Goal: Task Accomplishment & Management: Use online tool/utility

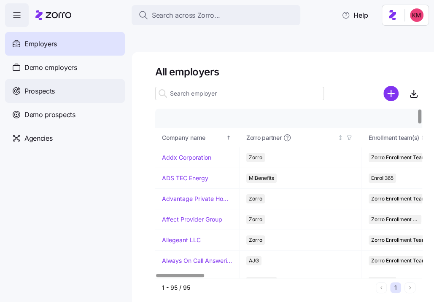
drag, startPoint x: 46, startPoint y: 93, endPoint x: 54, endPoint y: 88, distance: 9.1
click at [46, 93] on span "Prospects" at bounding box center [39, 91] width 30 height 11
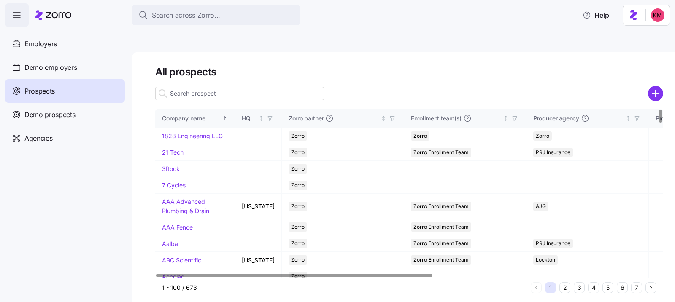
drag, startPoint x: 632, startPoint y: 263, endPoint x: 635, endPoint y: 267, distance: 5.4
click at [632, 283] on div "1 2 3 4 5 6 7" at bounding box center [594, 288] width 126 height 11
click at [635, 283] on button "7" at bounding box center [636, 288] width 11 height 11
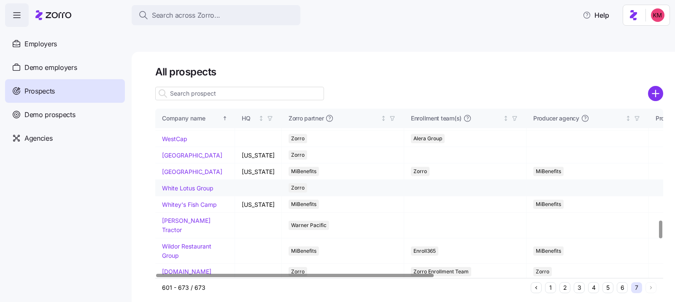
scroll to position [1067, 0]
click at [175, 191] on link "White Lotus Group" at bounding box center [187, 187] width 51 height 7
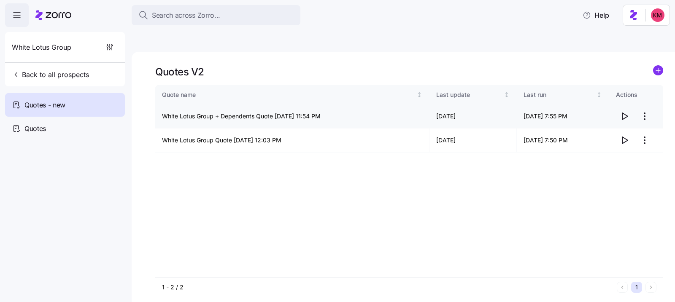
click at [622, 113] on icon "button" at bounding box center [624, 116] width 5 height 7
click at [67, 121] on div "Quotes" at bounding box center [65, 129] width 120 height 24
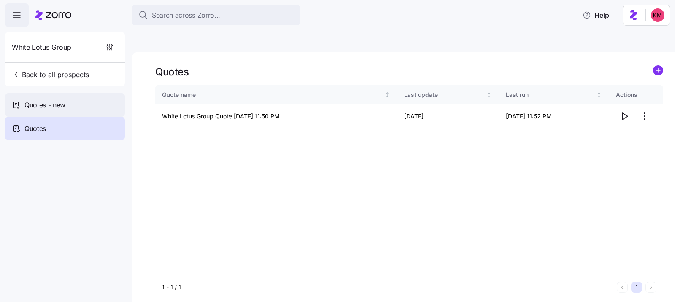
click at [83, 106] on div "Quotes - new" at bounding box center [65, 105] width 120 height 24
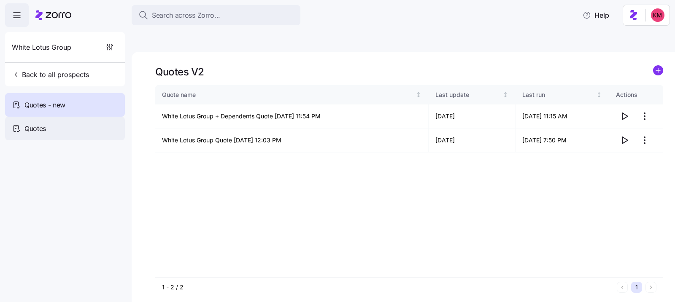
click at [78, 130] on div "Quotes" at bounding box center [65, 129] width 120 height 24
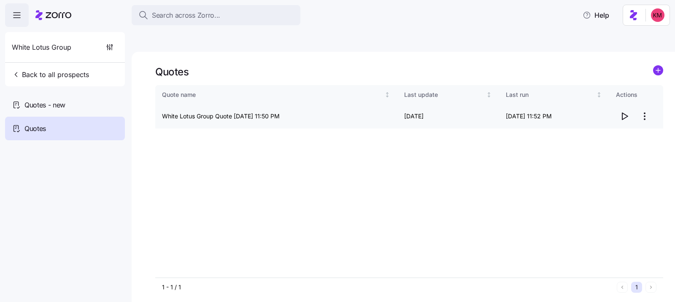
click at [625, 113] on icon "button" at bounding box center [624, 116] width 5 height 7
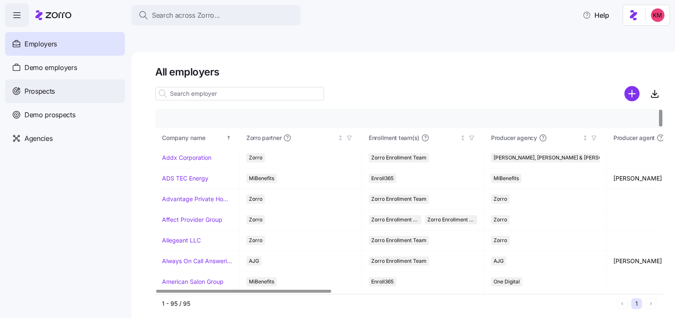
click at [93, 90] on div "Prospects" at bounding box center [65, 91] width 120 height 24
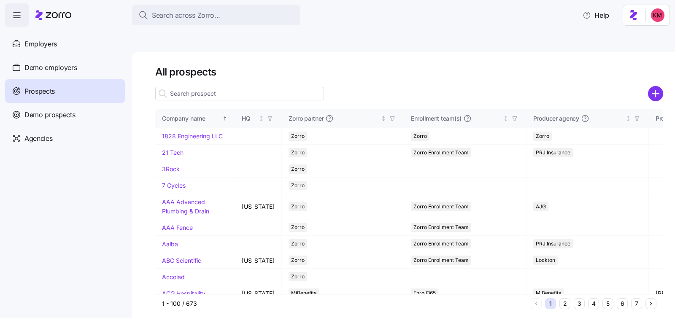
click at [626, 298] on button "6" at bounding box center [622, 303] width 11 height 11
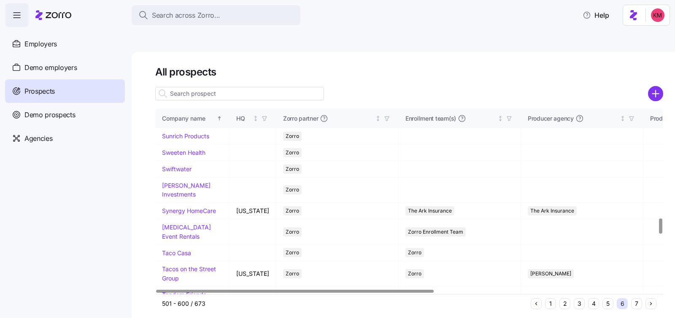
scroll to position [1336, 0]
click at [193, 138] on link "Sunrich Products" at bounding box center [185, 134] width 47 height 7
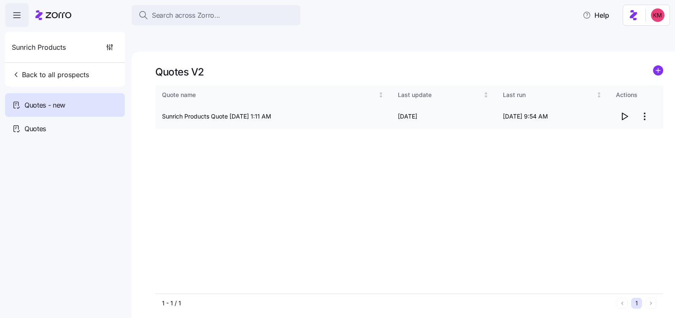
click at [624, 111] on icon "button" at bounding box center [624, 116] width 10 height 10
click at [59, 124] on div "Quotes" at bounding box center [65, 129] width 120 height 24
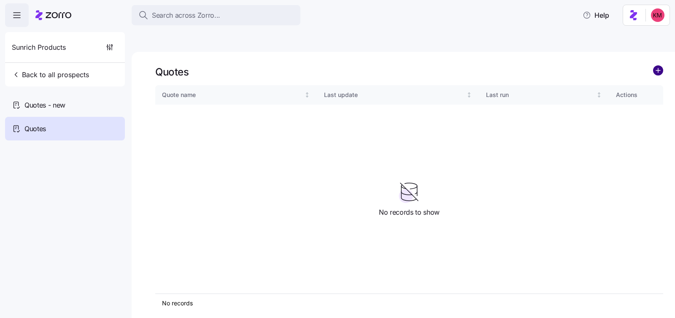
click at [654, 66] on circle "add icon" at bounding box center [657, 70] width 9 height 9
click at [71, 105] on div "Quotes - new" at bounding box center [65, 105] width 120 height 24
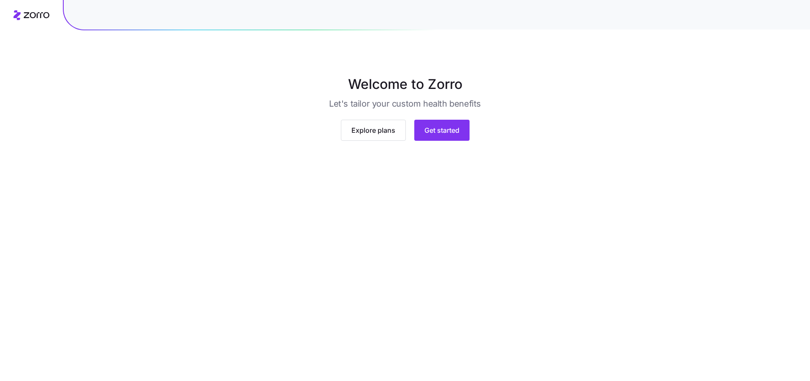
click at [435, 141] on div "Explore plans Get started" at bounding box center [404, 127] width 351 height 28
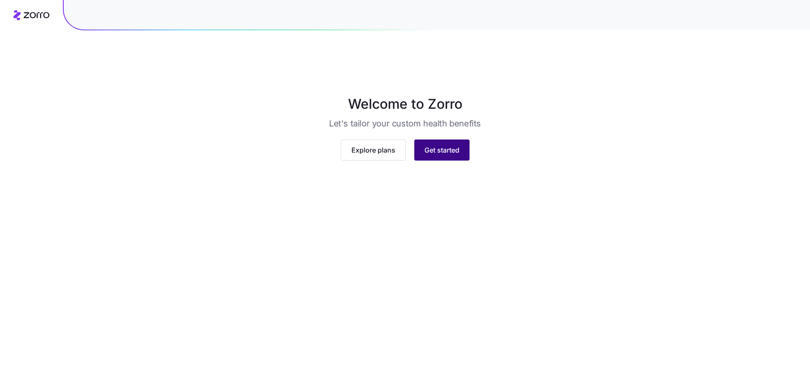
click at [436, 161] on button "Get started" at bounding box center [441, 150] width 55 height 21
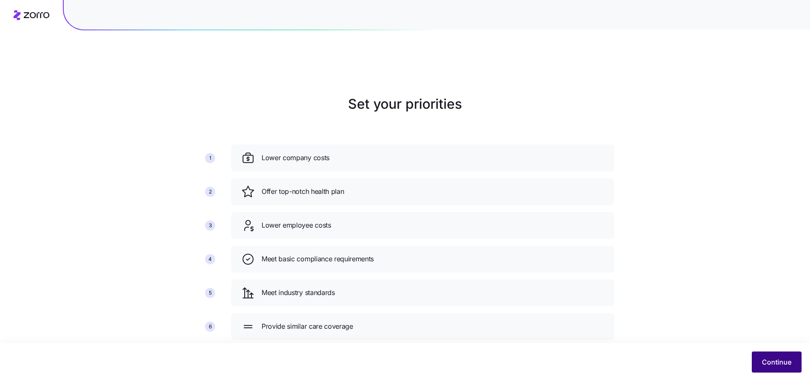
click at [778, 366] on span "Continue" at bounding box center [777, 362] width 30 height 10
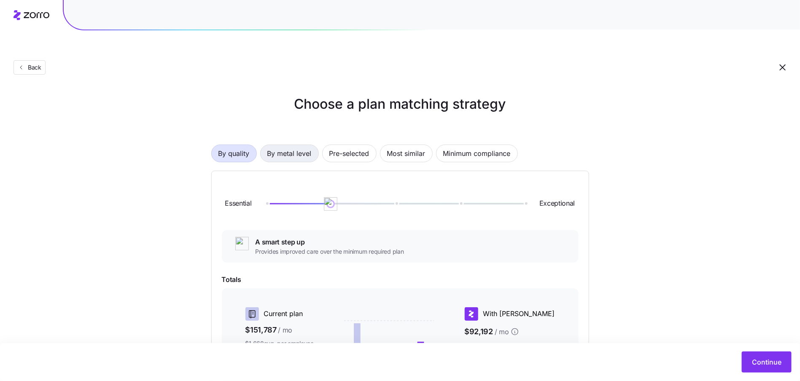
click at [278, 145] on span "By metal level" at bounding box center [289, 153] width 44 height 17
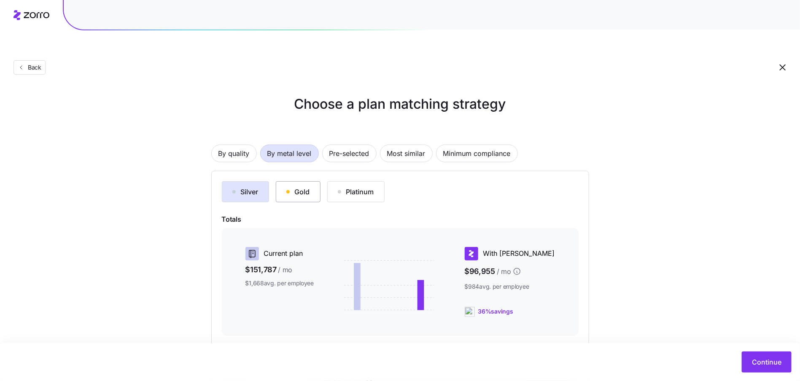
click at [300, 187] on div "Gold" at bounding box center [298, 192] width 24 height 10
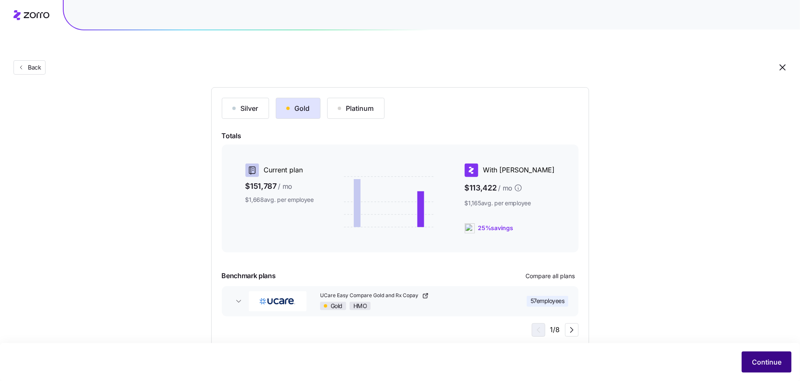
click at [761, 362] on span "Continue" at bounding box center [767, 362] width 30 height 10
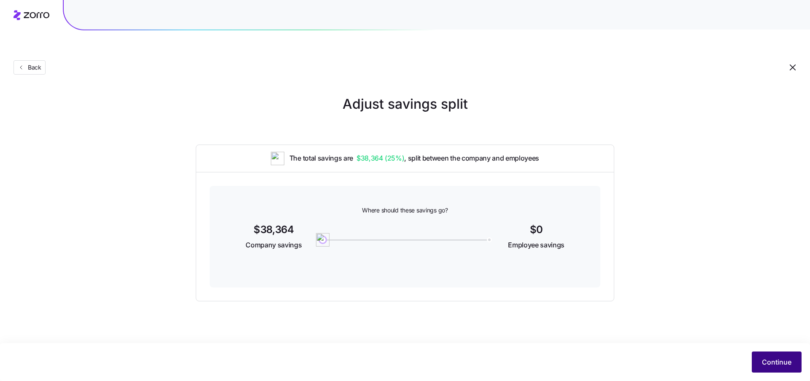
click at [785, 358] on span "Continue" at bounding box center [777, 362] width 30 height 10
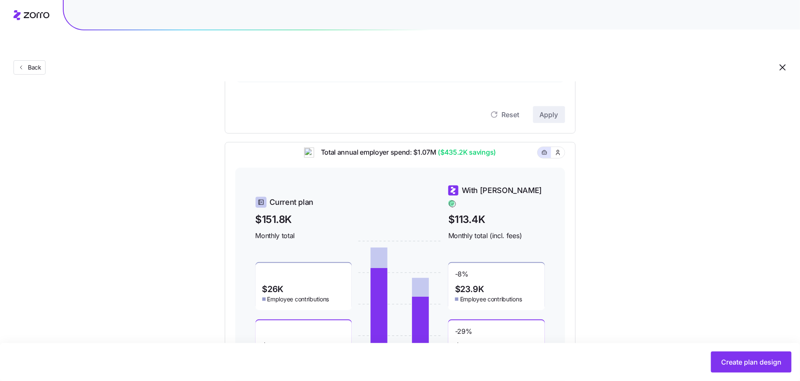
scroll to position [35, 0]
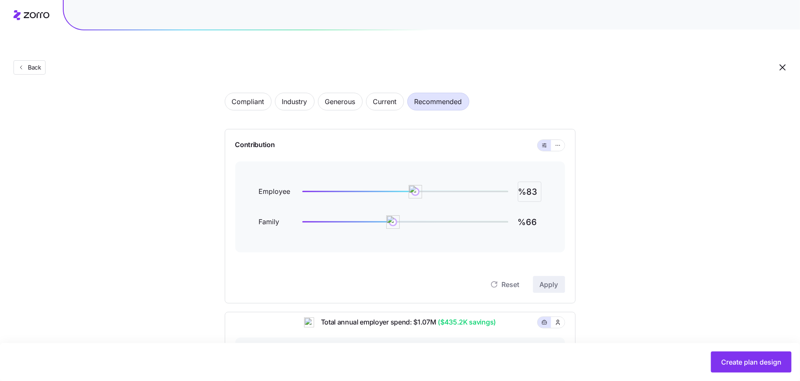
click at [537, 182] on input "%83" at bounding box center [530, 192] width 24 height 20
click at [536, 182] on input "%83" at bounding box center [530, 192] width 24 height 20
type input "%90"
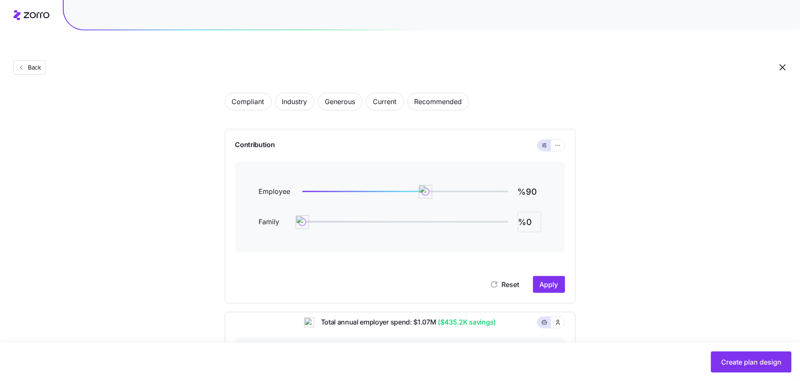
type input "%0"
click at [526, 212] on input "%0" at bounding box center [530, 222] width 24 height 20
type input "%90"
click at [562, 276] on button "Apply" at bounding box center [549, 284] width 32 height 17
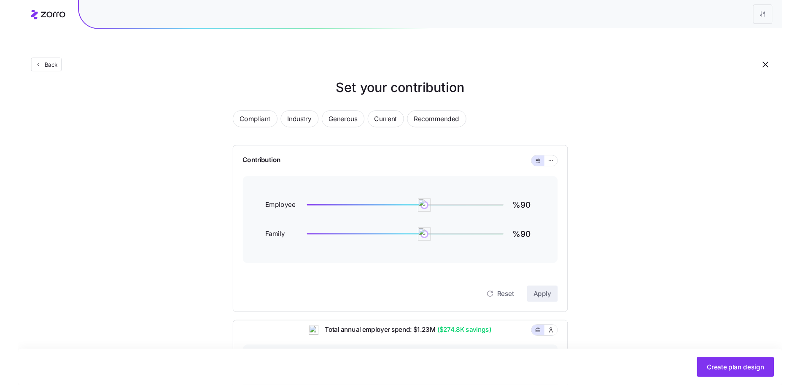
scroll to position [0, 0]
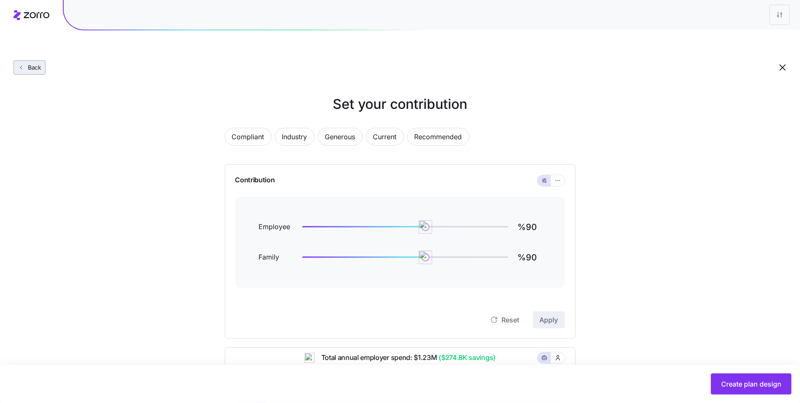
click at [38, 63] on span "Back" at bounding box center [32, 67] width 17 height 8
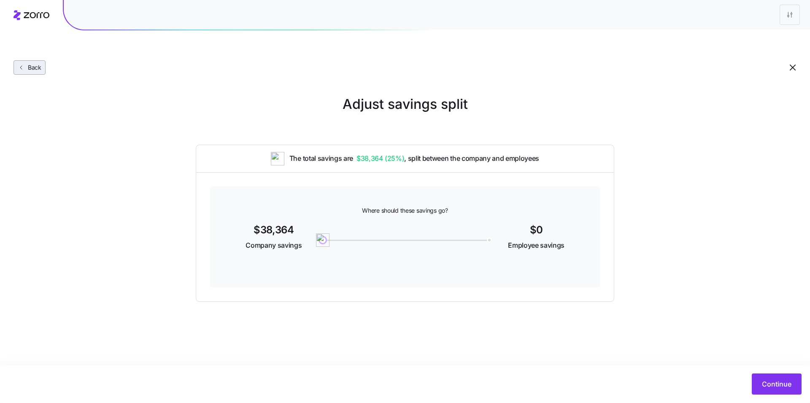
click at [35, 63] on span "Back" at bounding box center [32, 67] width 17 height 8
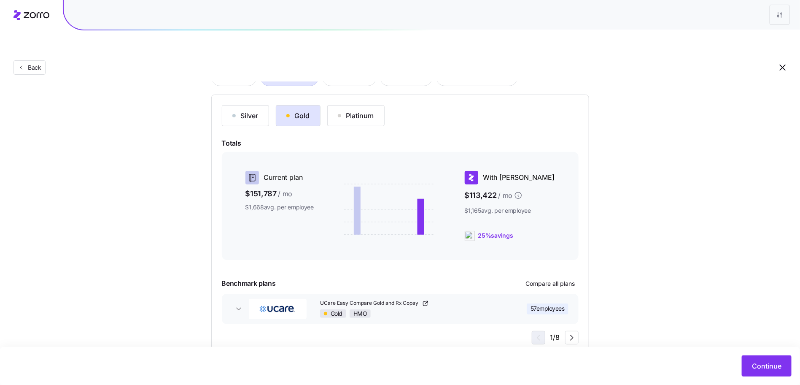
scroll to position [80, 0]
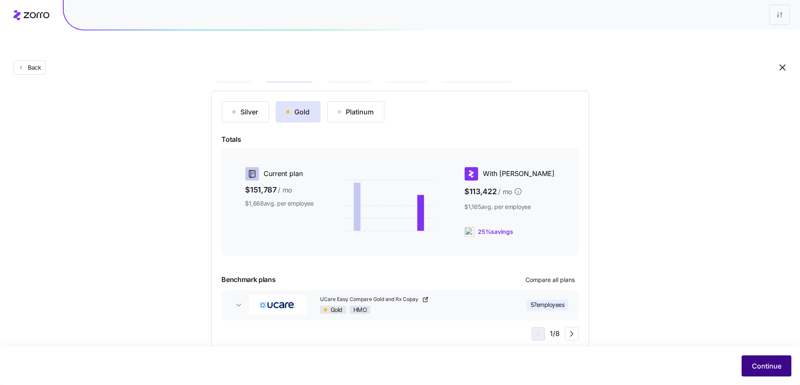
click at [771, 359] on button "Continue" at bounding box center [767, 365] width 50 height 21
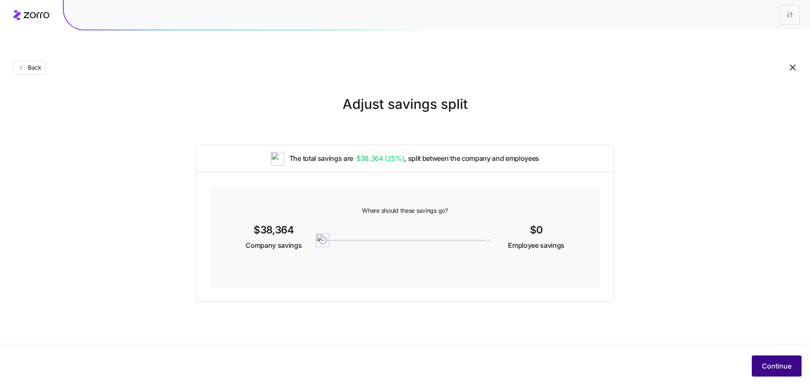
click at [747, 356] on div "Continue" at bounding box center [404, 365] width 793 height 21
click at [768, 367] on span "Continue" at bounding box center [777, 366] width 30 height 10
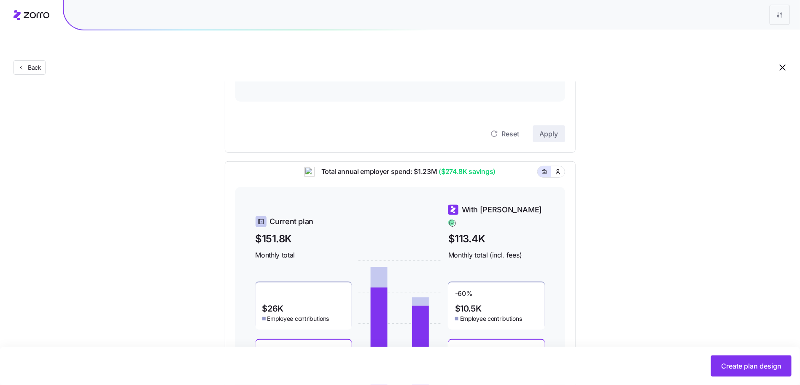
scroll to position [244, 0]
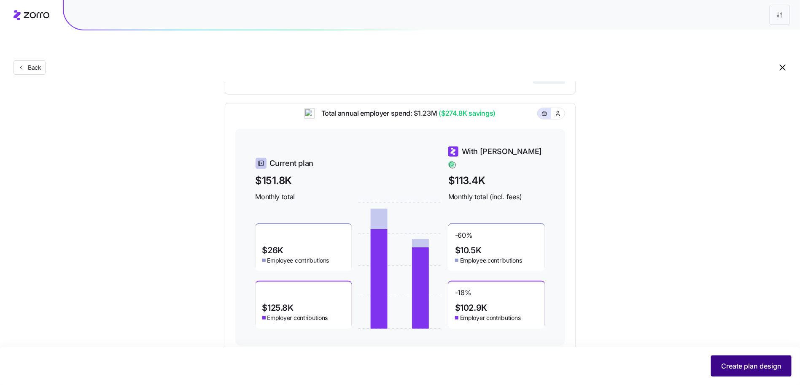
click at [753, 361] on span "Create plan design" at bounding box center [751, 366] width 60 height 10
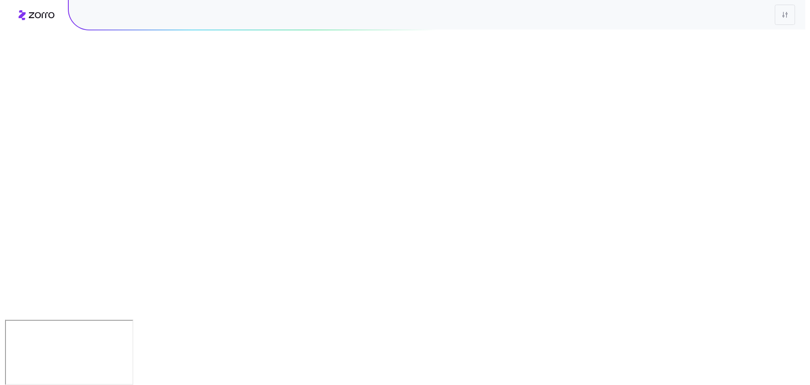
scroll to position [0, 0]
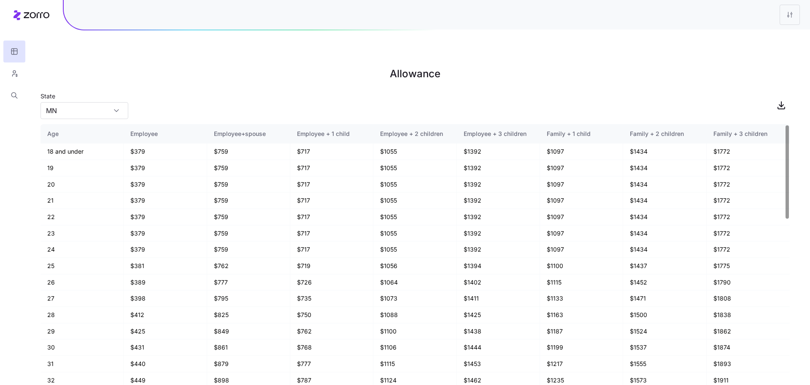
click at [47, 64] on h1 "Allowance" at bounding box center [414, 74] width 749 height 20
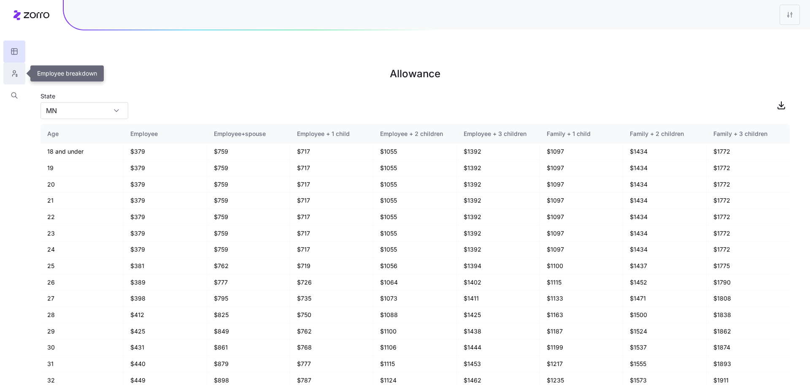
click at [20, 70] on button "button" at bounding box center [14, 73] width 22 height 22
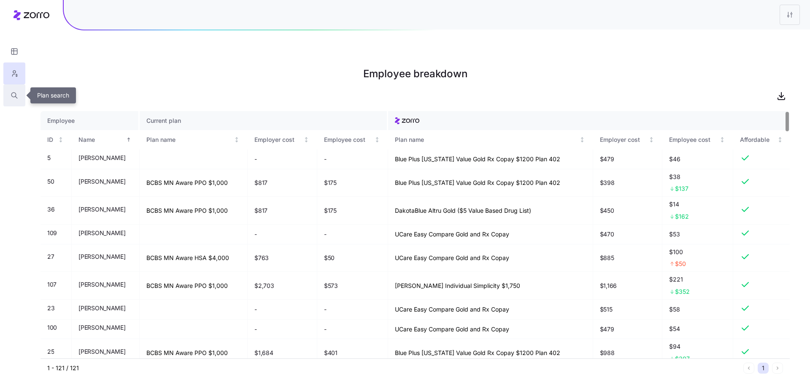
click at [8, 98] on button "button" at bounding box center [14, 95] width 22 height 22
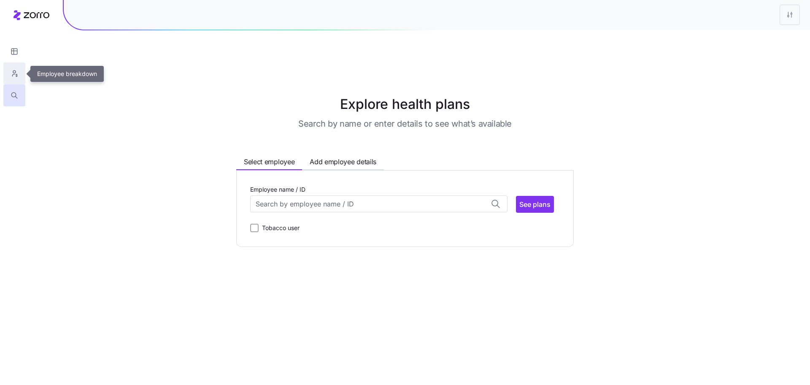
click at [12, 74] on icon "button" at bounding box center [15, 73] width 8 height 8
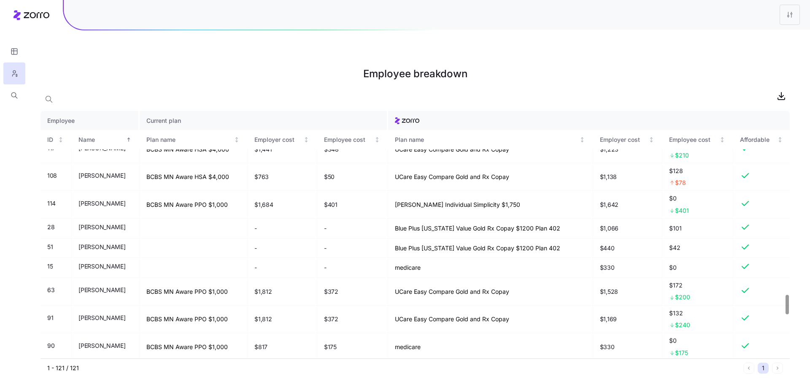
scroll to position [2357, 0]
click at [15, 98] on icon "button" at bounding box center [15, 95] width 8 height 8
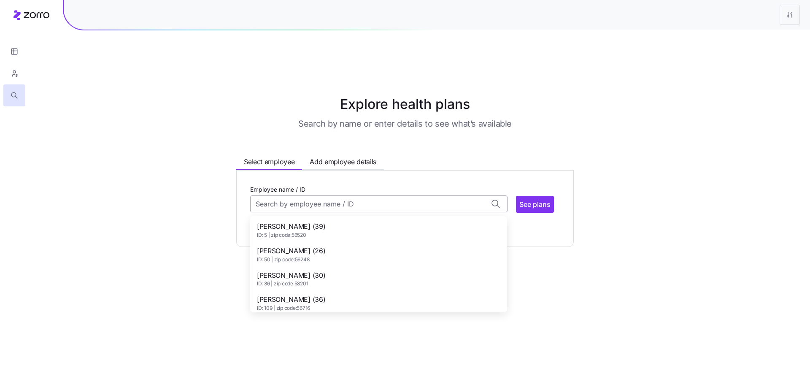
click at [323, 195] on input "Employee name / ID" at bounding box center [378, 203] width 257 height 17
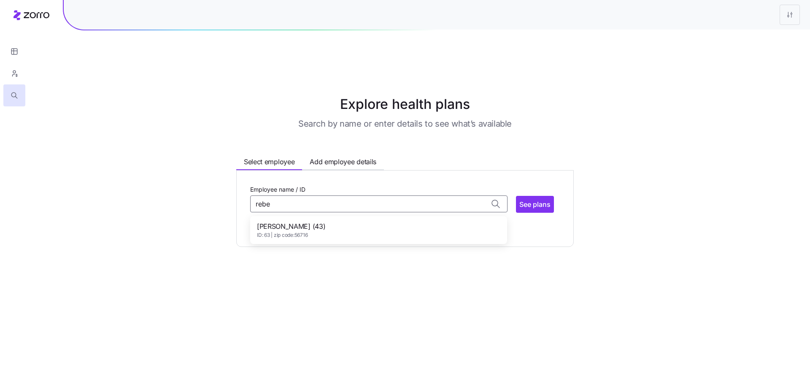
click at [313, 232] on span "ID: 63 | zip code: 56716" at bounding box center [291, 235] width 68 height 7
click at [541, 199] on span "See plans" at bounding box center [534, 204] width 31 height 10
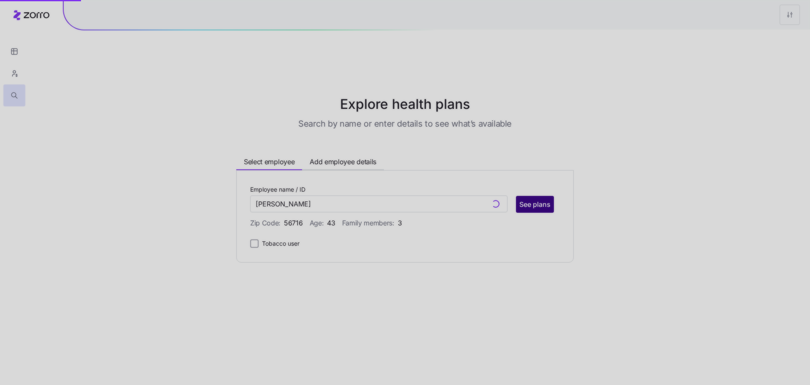
type input "Rebecca Kofoed (ID: 63)"
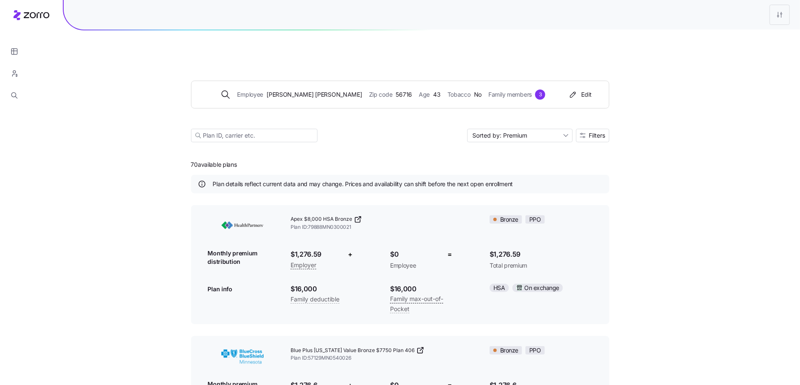
click at [592, 108] on div "Employee Rebecca Kofoed Zip code 56716 Age 43 Tobacco No Family members 3 Edit …" at bounding box center [400, 101] width 418 height 102
click at [594, 132] on span "Filters" at bounding box center [597, 135] width 16 height 6
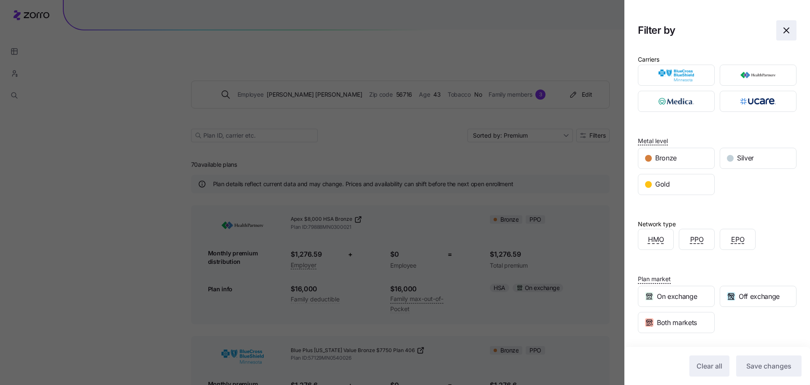
click at [786, 23] on span "button" at bounding box center [786, 30] width 19 height 19
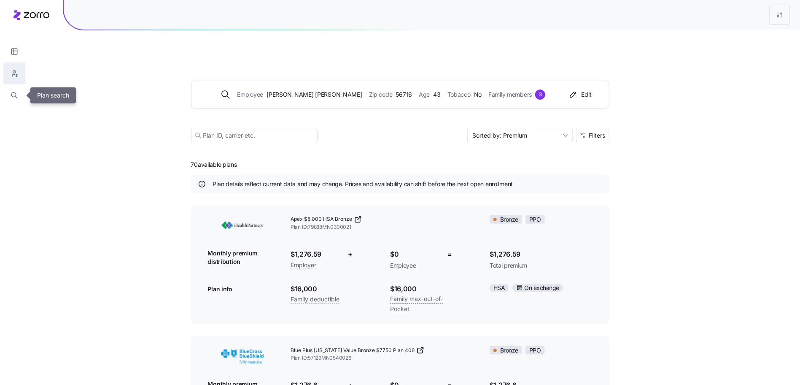
drag, startPoint x: 11, startPoint y: 90, endPoint x: 12, endPoint y: 64, distance: 25.7
click at [11, 89] on button "button" at bounding box center [14, 95] width 22 height 22
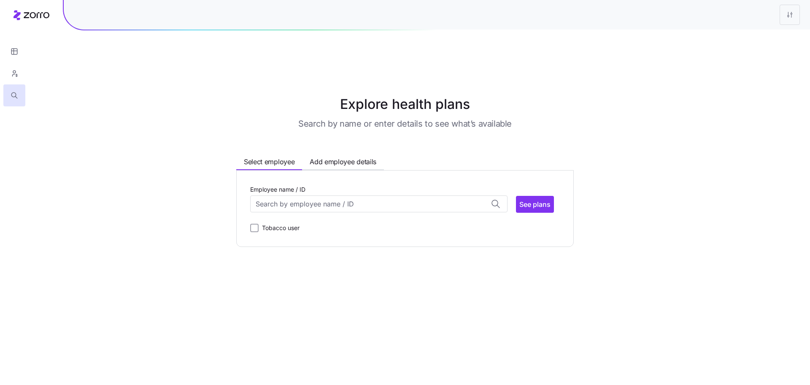
click at [27, 21] on div at bounding box center [14, 53] width 29 height 106
click at [27, 16] on div at bounding box center [14, 53] width 29 height 106
click at [785, 12] on html "Explore health plans Search by name or enter details to see what’s available Se…" at bounding box center [405, 235] width 810 height 470
click at [33, 11] on html "Explore health plans Search by name or enter details to see what’s available Se…" at bounding box center [405, 235] width 810 height 470
click at [30, 16] on icon at bounding box center [37, 15] width 26 height 6
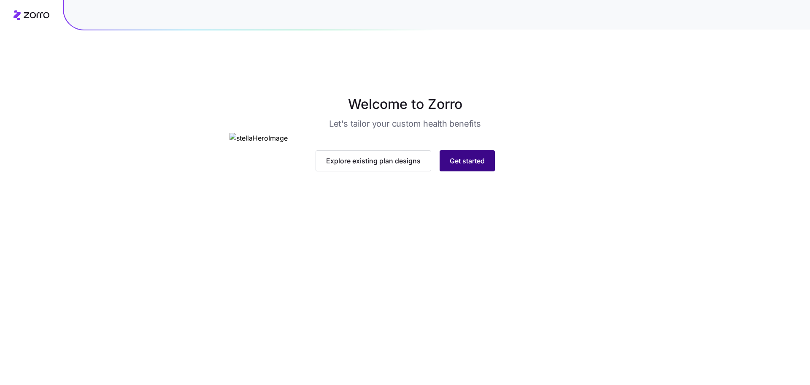
click at [448, 171] on button "Get started" at bounding box center [467, 160] width 55 height 21
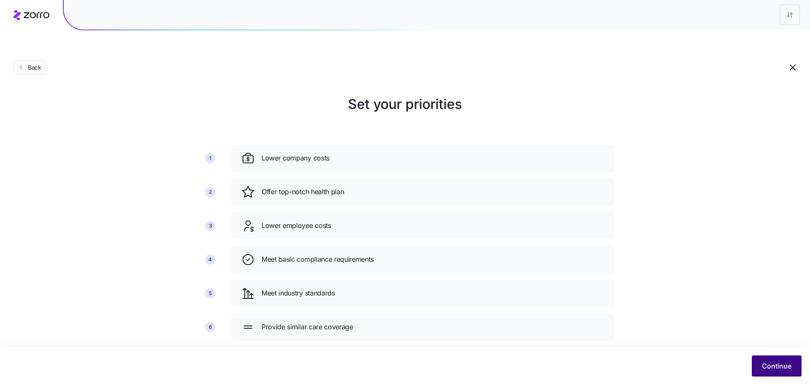
click at [781, 359] on button "Continue" at bounding box center [777, 365] width 50 height 21
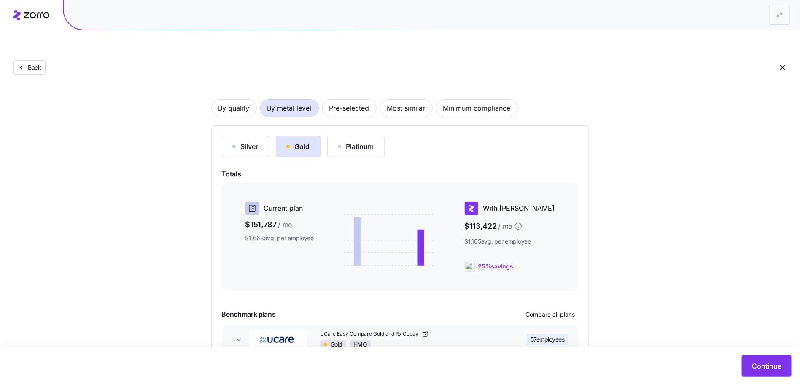
scroll to position [80, 0]
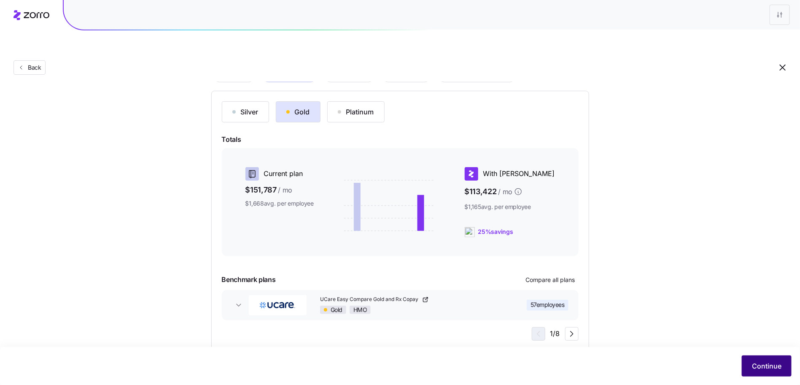
click at [772, 362] on span "Continue" at bounding box center [767, 366] width 30 height 10
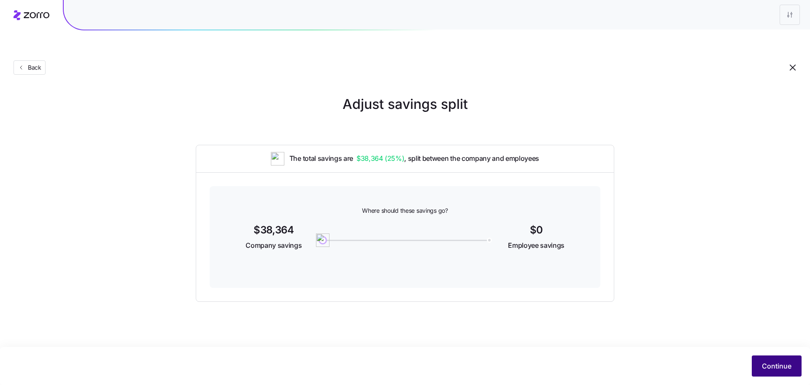
click at [775, 364] on span "Continue" at bounding box center [777, 366] width 30 height 10
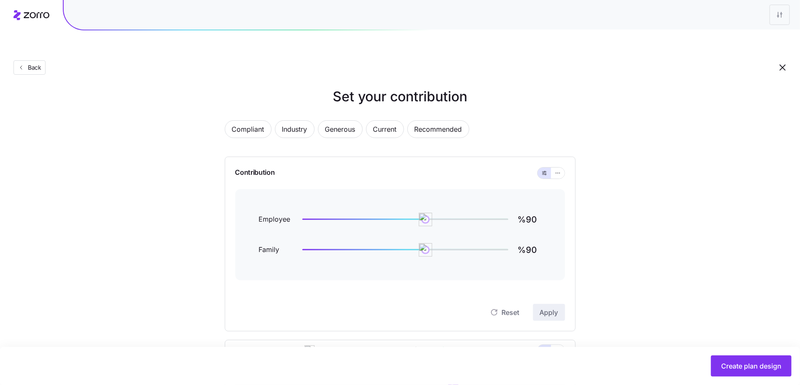
scroll to position [18, 0]
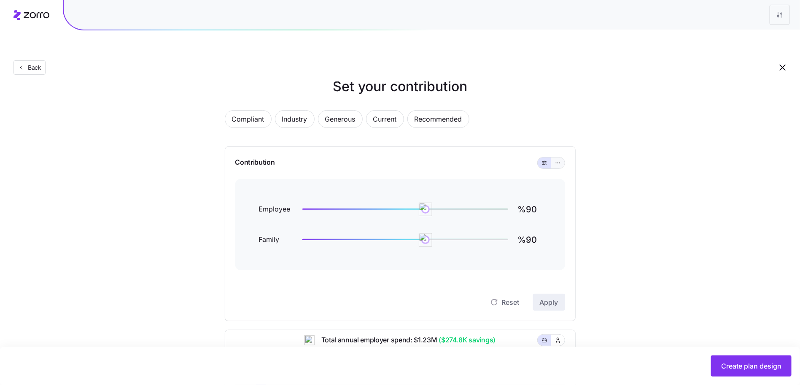
click at [560, 158] on icon "button" at bounding box center [558, 163] width 6 height 10
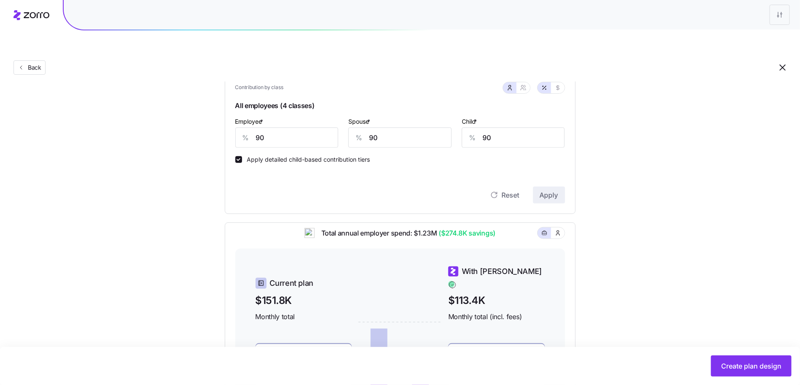
scroll to position [359, 0]
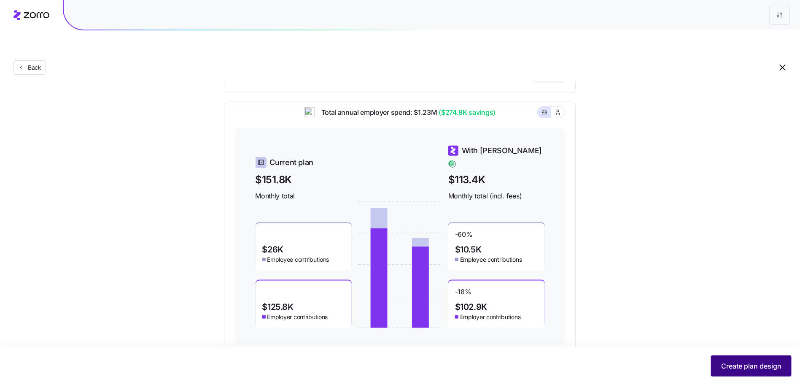
click at [718, 359] on button "Create plan design" at bounding box center [751, 365] width 81 height 21
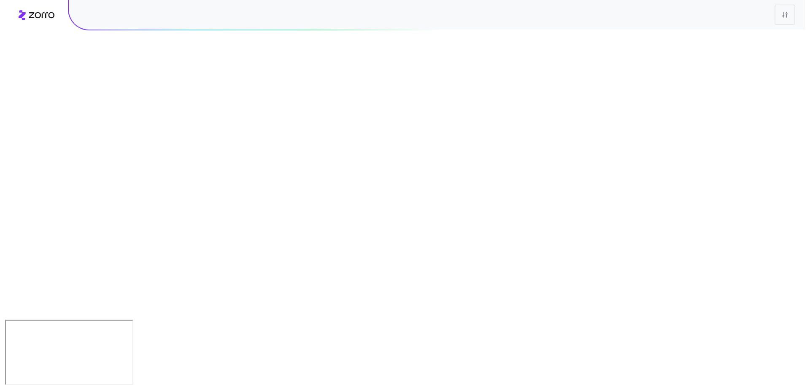
scroll to position [0, 0]
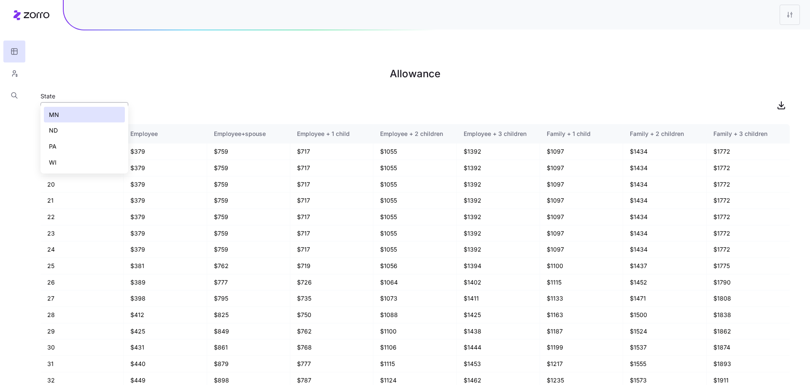
click at [105, 102] on input "MN" at bounding box center [84, 110] width 88 height 17
click at [36, 42] on main "Allowance State MN Age Employee Employee+spouse Employee + 1 child Employee + 2…" at bounding box center [405, 212] width 810 height 385
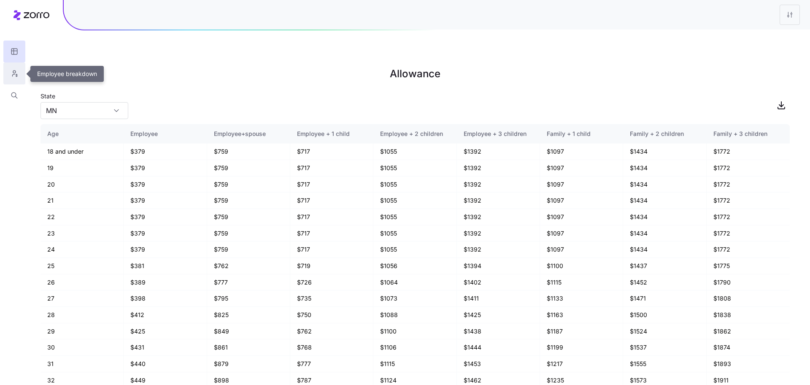
click at [12, 70] on icon "button" at bounding box center [15, 73] width 8 height 8
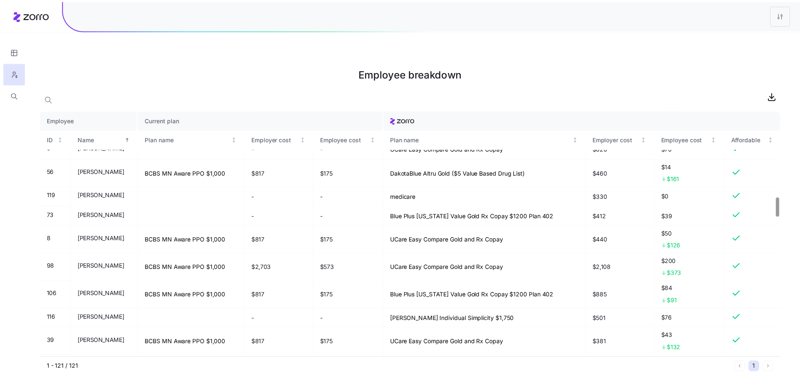
scroll to position [296, 0]
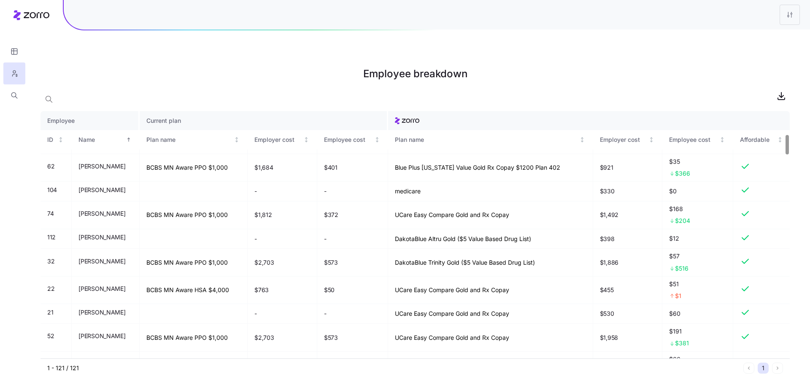
click at [13, 13] on div at bounding box center [14, 53] width 29 height 106
click at [34, 16] on icon at bounding box center [31, 15] width 36 height 10
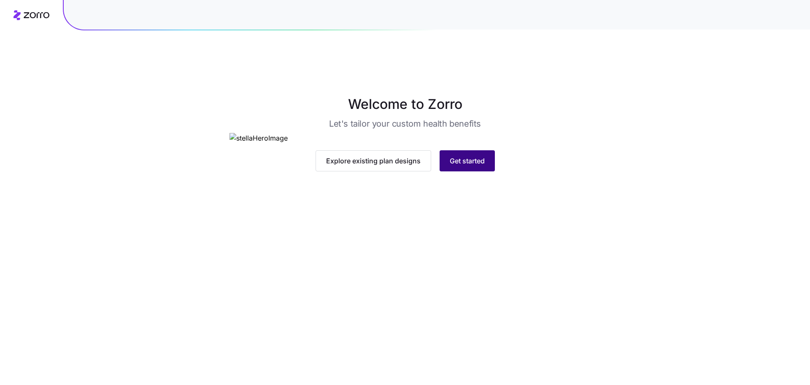
click at [471, 171] on button "Get started" at bounding box center [467, 160] width 55 height 21
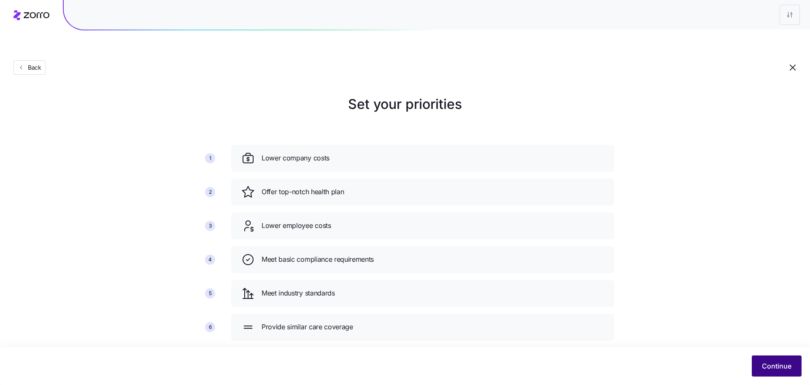
click at [758, 356] on button "Continue" at bounding box center [777, 365] width 50 height 21
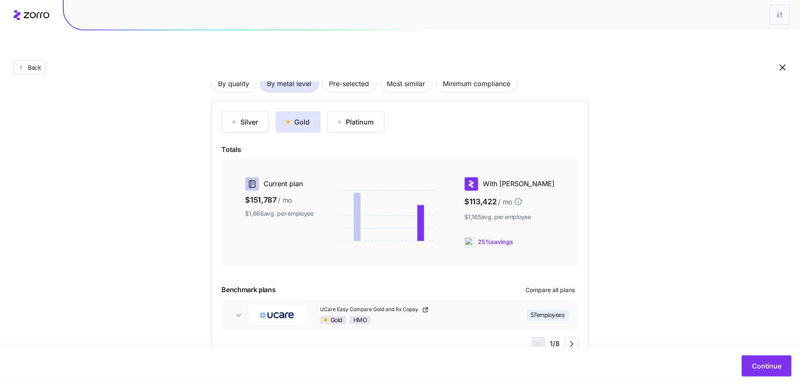
scroll to position [80, 0]
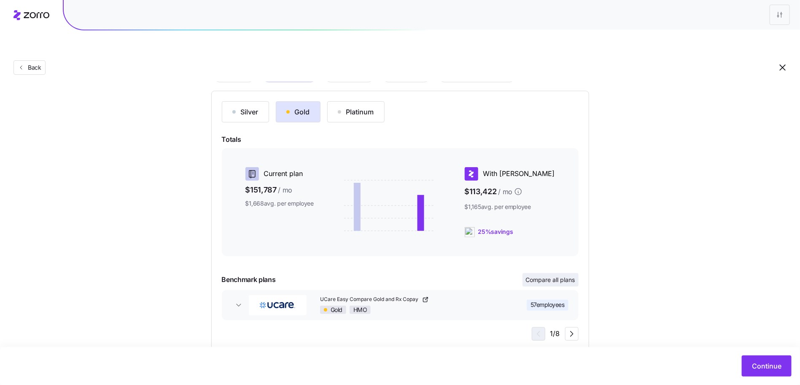
click at [550, 275] on span "Compare all plans" at bounding box center [550, 279] width 49 height 8
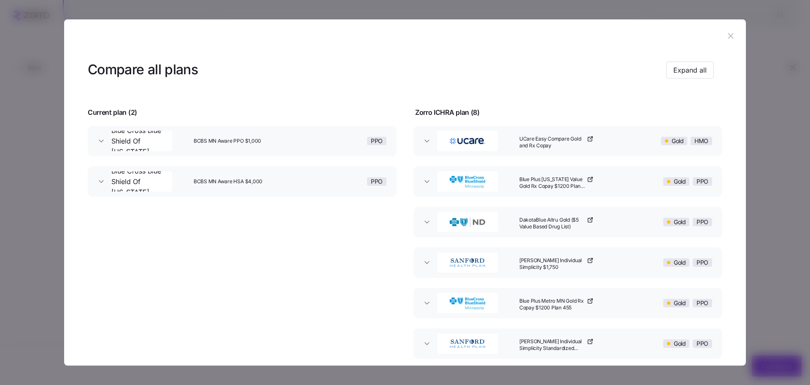
drag, startPoint x: 725, startPoint y: 37, endPoint x: 705, endPoint y: 26, distance: 23.2
click at [728, 37] on icon "button" at bounding box center [730, 35] width 5 height 5
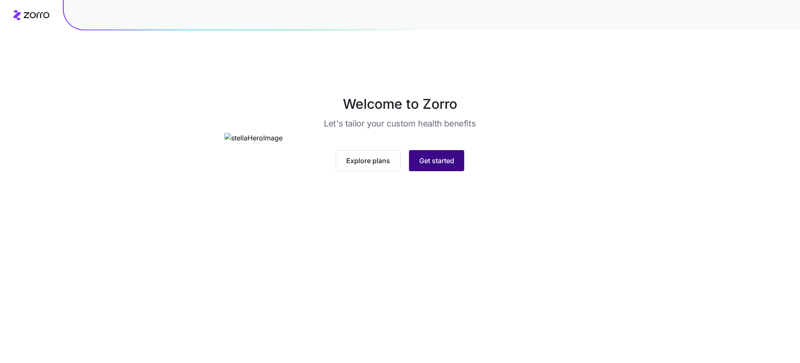
click at [448, 171] on button "Get started" at bounding box center [436, 160] width 55 height 21
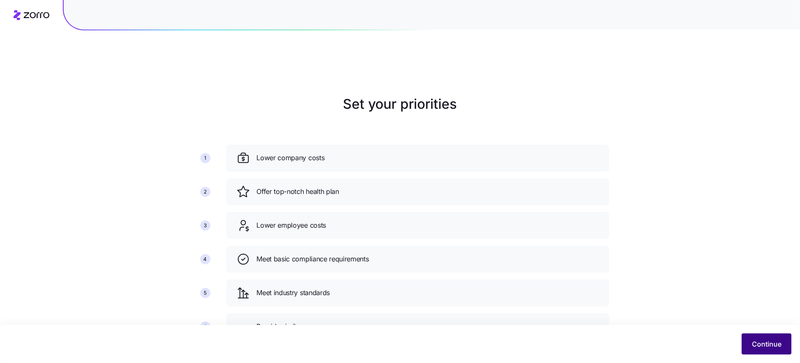
click at [745, 344] on button "Continue" at bounding box center [767, 344] width 50 height 21
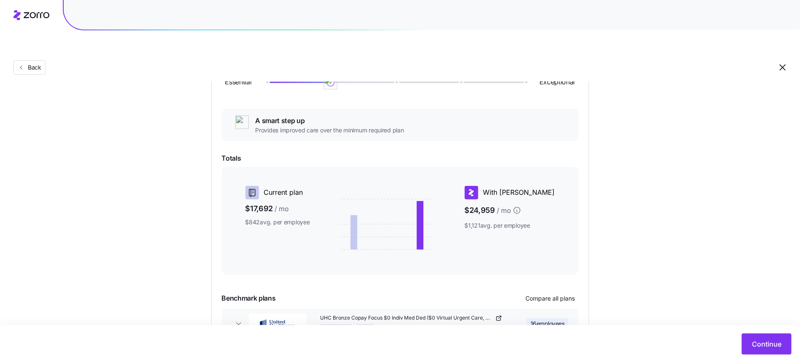
scroll to position [58, 0]
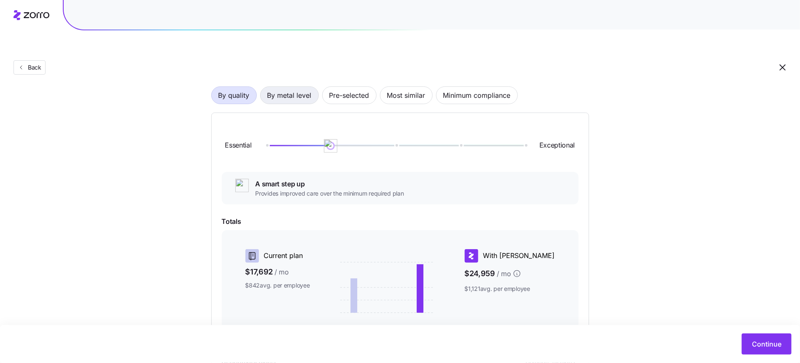
click at [292, 87] on span "By metal level" at bounding box center [289, 95] width 44 height 17
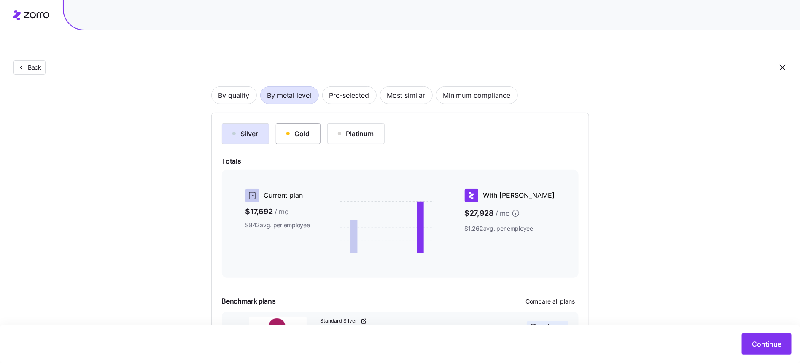
click at [281, 123] on button "Gold" at bounding box center [298, 133] width 45 height 21
click at [237, 129] on div "Silver" at bounding box center [245, 134] width 26 height 10
click at [238, 87] on span "By quality" at bounding box center [234, 95] width 31 height 17
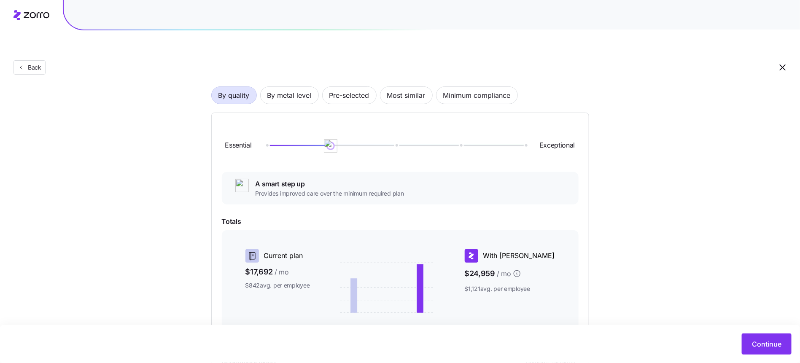
click at [288, 85] on div "By quality By metal level Pre-selected Most similar Minimum compliance Essentia…" at bounding box center [400, 246] width 378 height 374
click at [288, 87] on span "By metal level" at bounding box center [289, 95] width 44 height 17
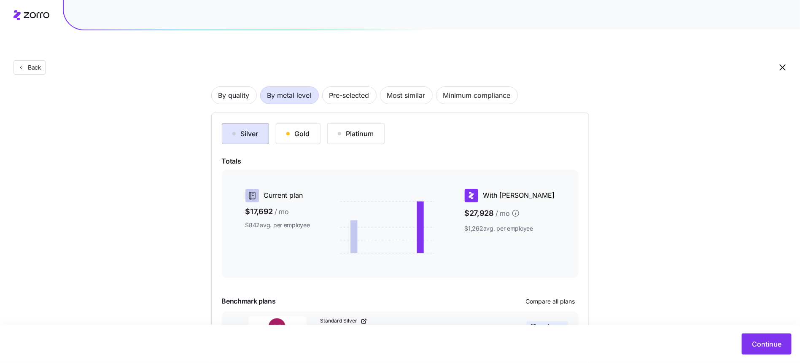
click at [261, 123] on button "Silver" at bounding box center [245, 133] width 47 height 21
click at [248, 87] on span "By quality" at bounding box center [234, 95] width 31 height 17
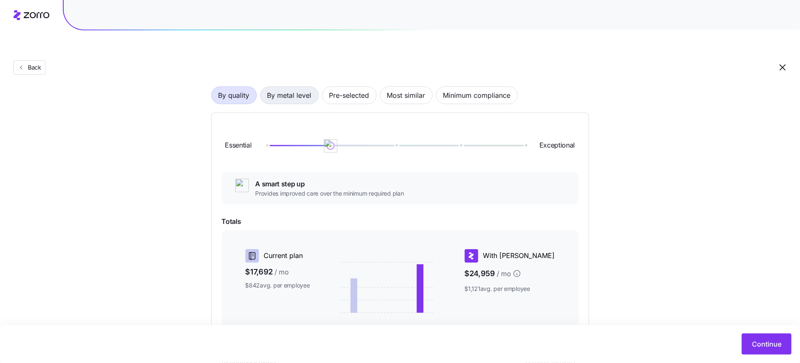
click at [273, 87] on span "By metal level" at bounding box center [289, 95] width 44 height 17
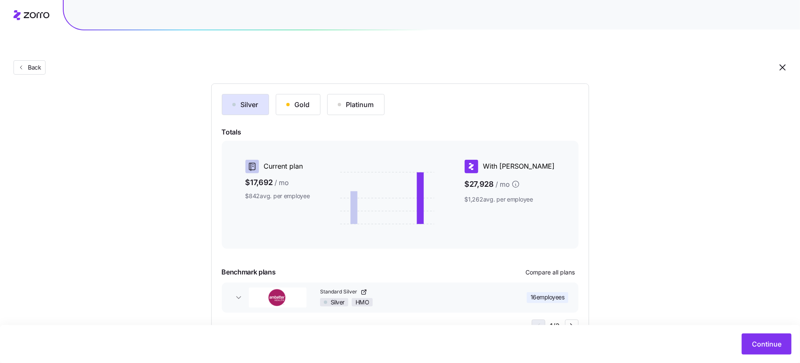
scroll to position [102, 0]
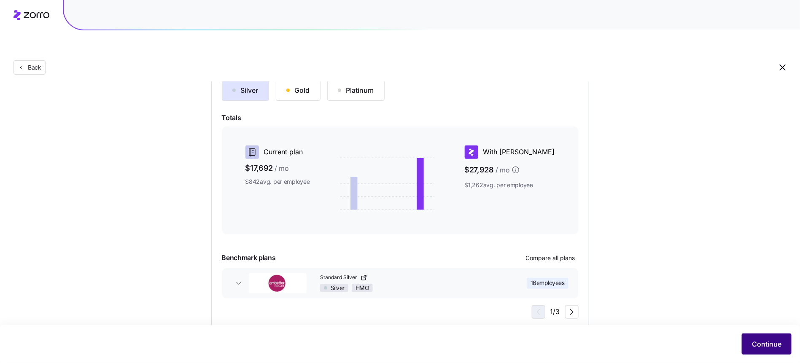
click at [760, 344] on span "Continue" at bounding box center [767, 344] width 30 height 10
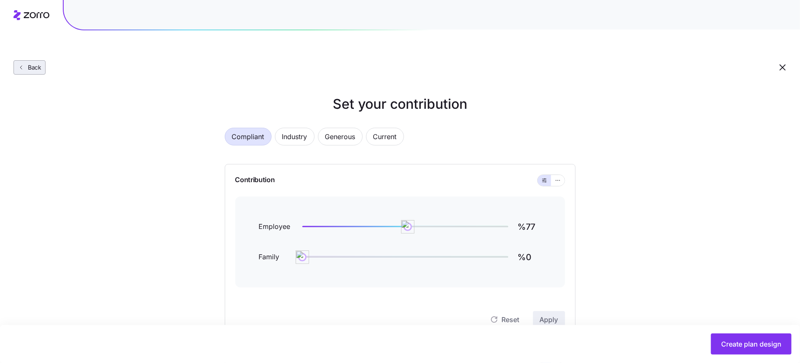
click at [39, 63] on span "Back" at bounding box center [32, 67] width 17 height 8
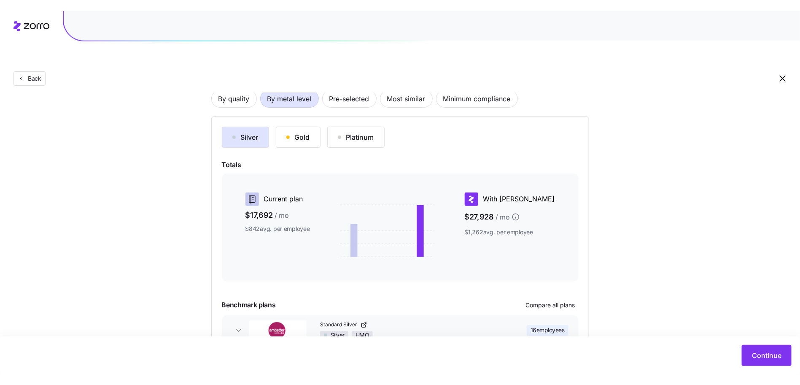
scroll to position [78, 0]
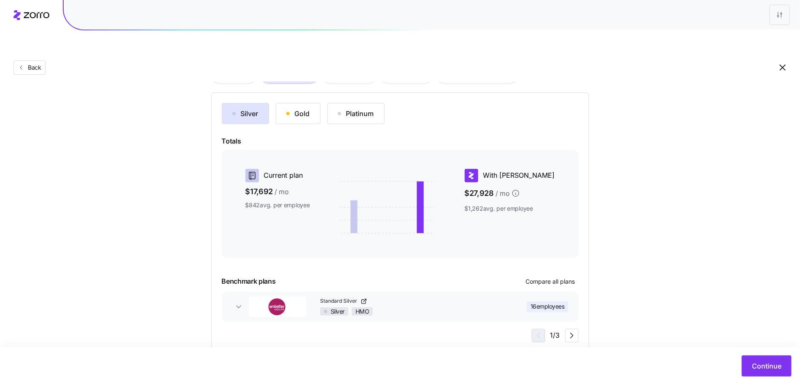
drag, startPoint x: 155, startPoint y: 141, endPoint x: 162, endPoint y: 115, distance: 26.6
click at [155, 141] on div "Choose a plan matching strategy By quality By metal level Pre-selected Most sim…" at bounding box center [400, 184] width 800 height 337
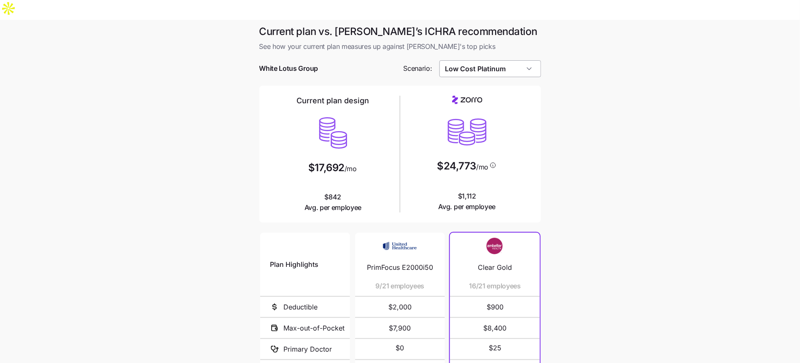
click at [496, 60] on input "Low Cost Platinum" at bounding box center [491, 68] width 102 height 17
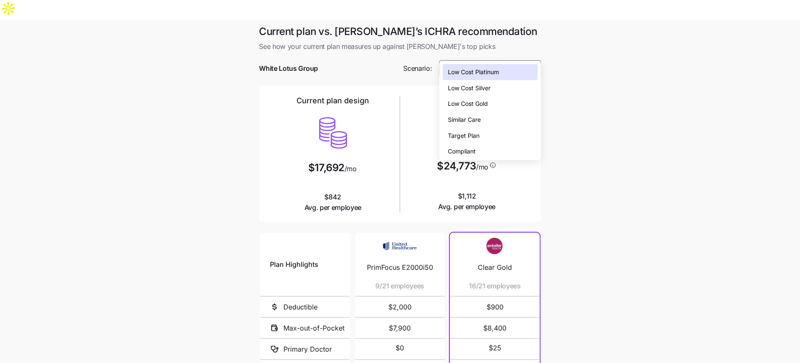
click at [498, 105] on div "Low Cost Gold" at bounding box center [490, 104] width 95 height 16
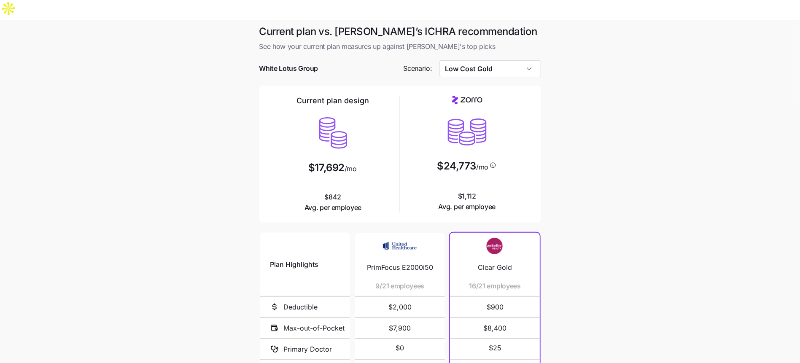
click at [478, 52] on div at bounding box center [400, 56] width 282 height 8
click at [479, 60] on input "Low Cost Gold" at bounding box center [491, 68] width 102 height 17
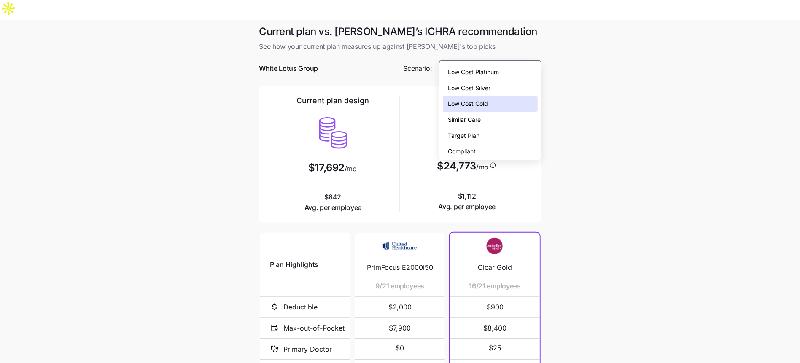
click at [474, 87] on span "Low Cost Silver" at bounding box center [469, 88] width 43 height 9
type input "Low Cost Silver"
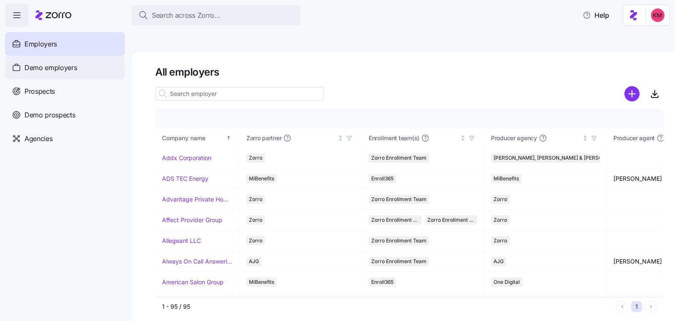
click at [54, 71] on span "Demo employers" at bounding box center [50, 67] width 53 height 11
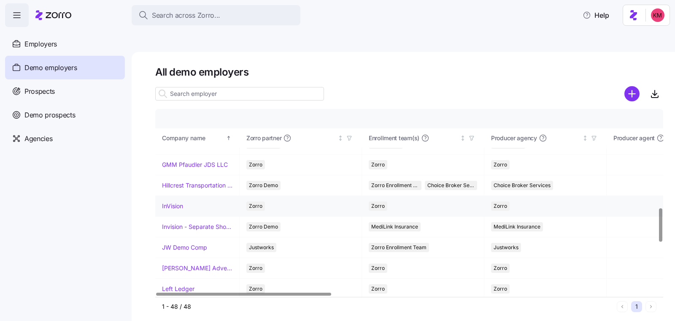
scroll to position [527, 0]
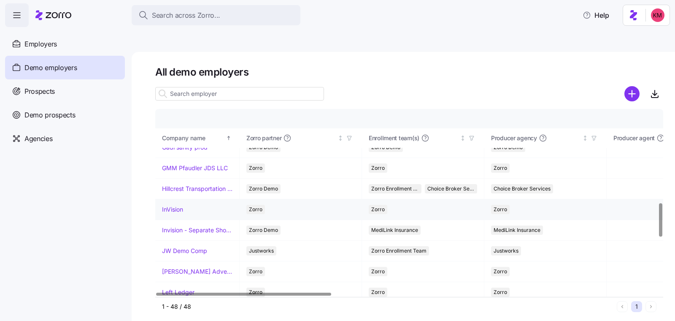
click at [180, 205] on link "InVision" at bounding box center [172, 209] width 21 height 8
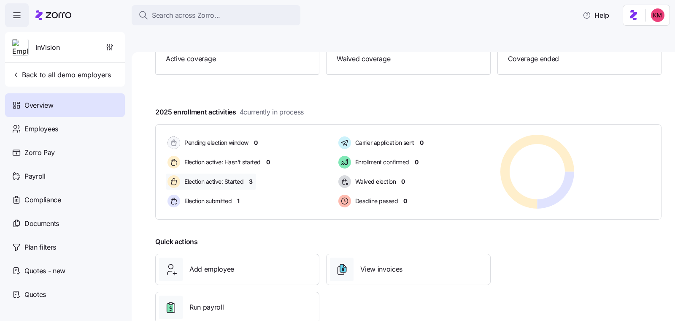
scroll to position [109, 0]
click at [56, 130] on span "Employees" at bounding box center [41, 129] width 34 height 11
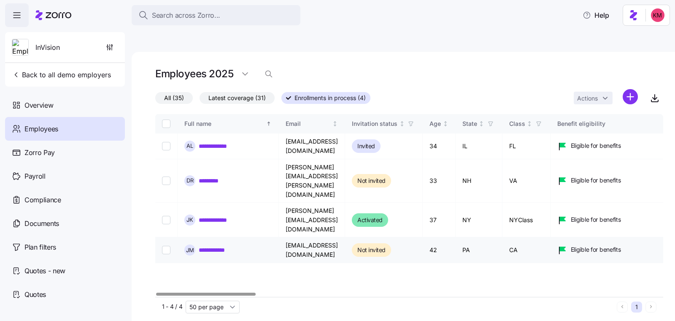
click at [215, 246] on link "**********" at bounding box center [219, 250] width 40 height 8
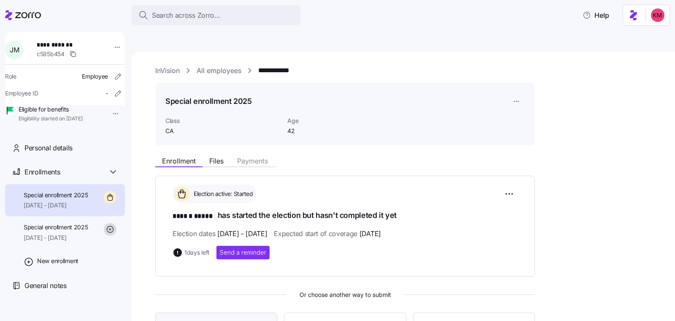
scroll to position [119, 0]
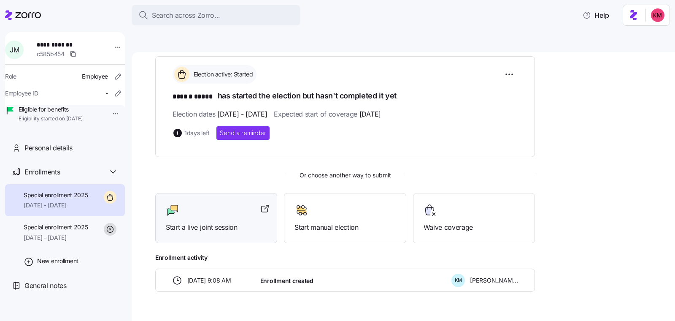
click at [204, 222] on span "Start a live joint session" at bounding box center [216, 227] width 101 height 11
click at [25, 19] on icon at bounding box center [23, 15] width 36 height 10
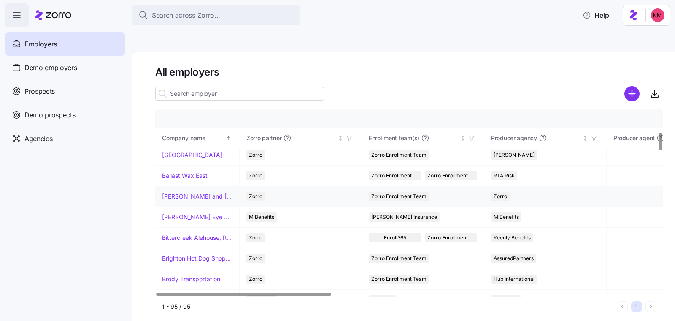
scroll to position [223, 0]
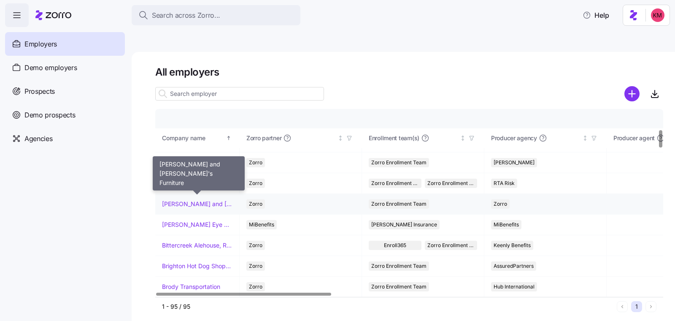
click at [182, 200] on link "Bernie and Phyl's Furniture" at bounding box center [197, 204] width 70 height 8
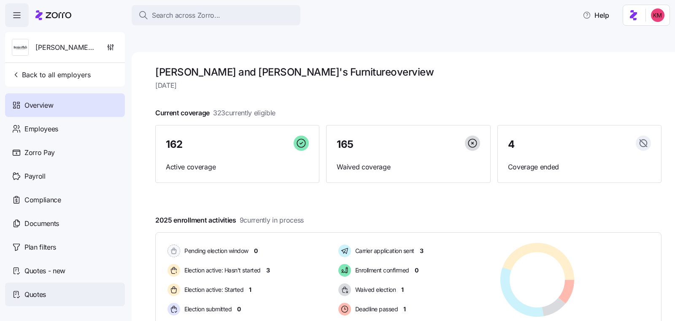
click at [42, 292] on span "Quotes" at bounding box center [35, 294] width 22 height 11
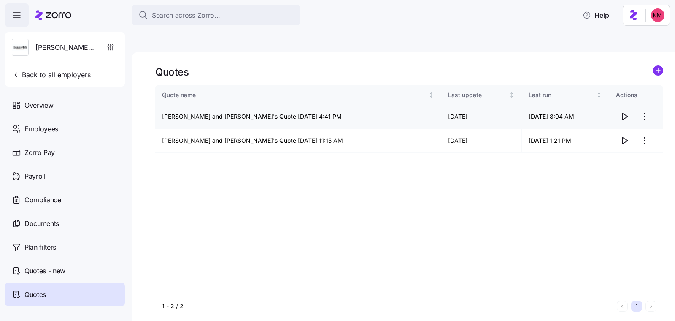
click at [625, 111] on icon "button" at bounding box center [624, 116] width 10 height 10
click at [55, 65] on div "Bernie and Phyl's Furniture Back to all employers" at bounding box center [65, 59] width 120 height 54
click at [54, 81] on button "Back to all employers" at bounding box center [51, 74] width 86 height 17
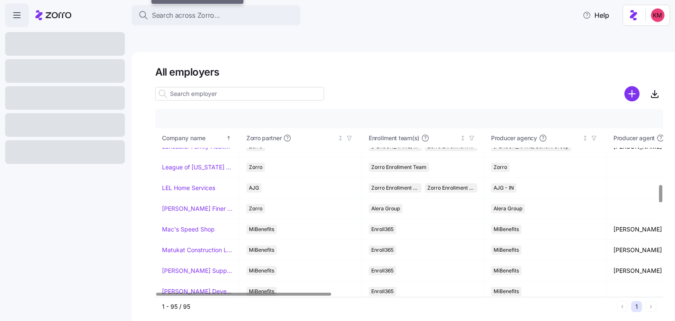
scroll to position [1135, 0]
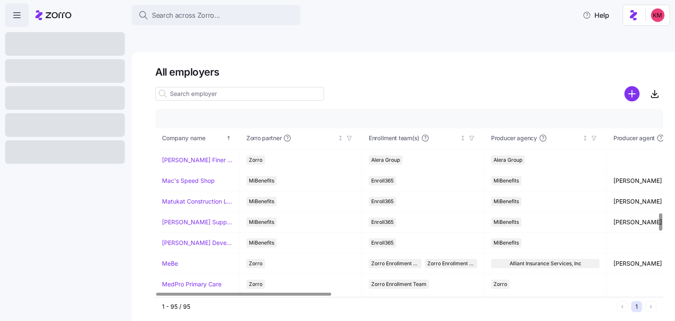
click at [55, 98] on div at bounding box center [65, 98] width 120 height 24
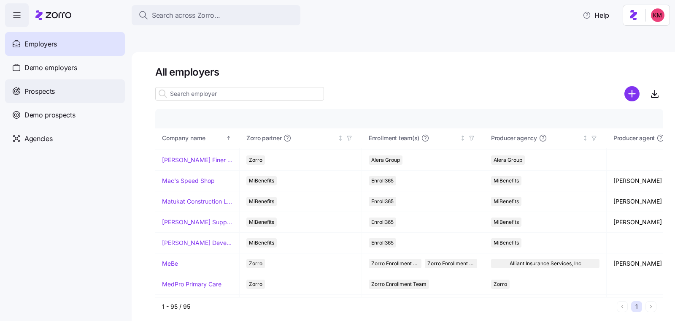
click at [47, 90] on span "Prospects" at bounding box center [39, 91] width 30 height 11
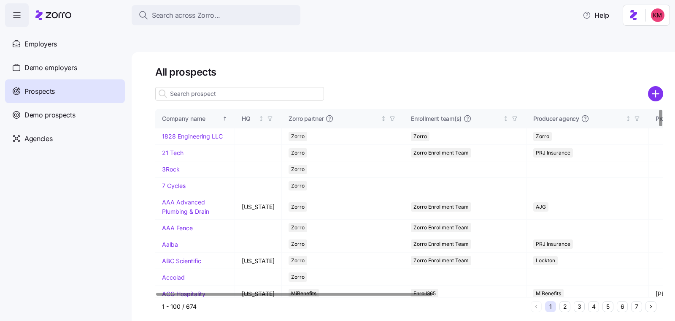
click at [620, 301] on button "6" at bounding box center [622, 306] width 11 height 11
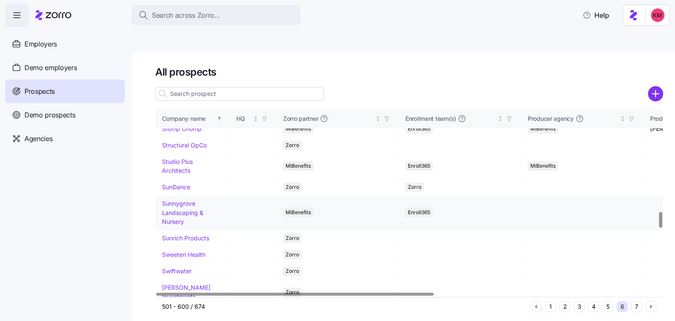
scroll to position [1316, 0]
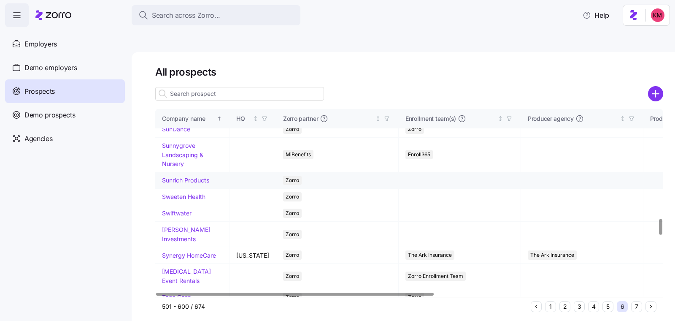
click at [177, 184] on link "Sunrich Products" at bounding box center [185, 179] width 47 height 7
click at [190, 184] on link "Sunrich Products" at bounding box center [185, 179] width 47 height 7
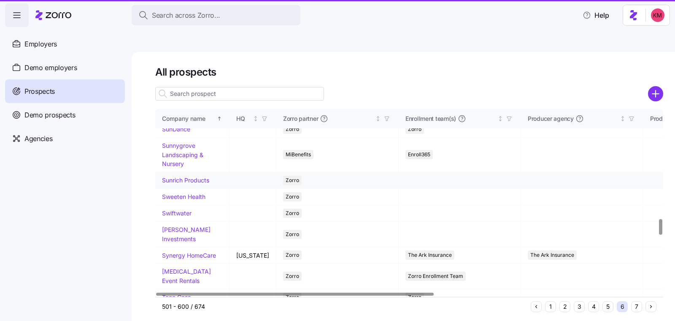
click at [190, 184] on link "Sunrich Products" at bounding box center [185, 179] width 47 height 7
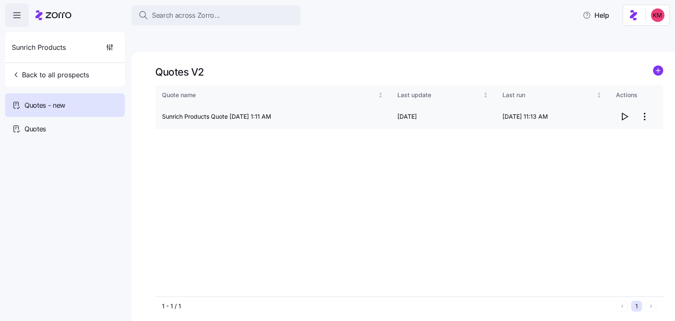
click at [640, 97] on html "Search across Zorro... Help Sunrich Products Back to all prospects Quotes - new…" at bounding box center [337, 200] width 675 height 400
click at [631, 111] on div "Quote name Last update Last run Actions Sunrich Products Quote 09/16/2025 1:11 …" at bounding box center [409, 190] width 508 height 211
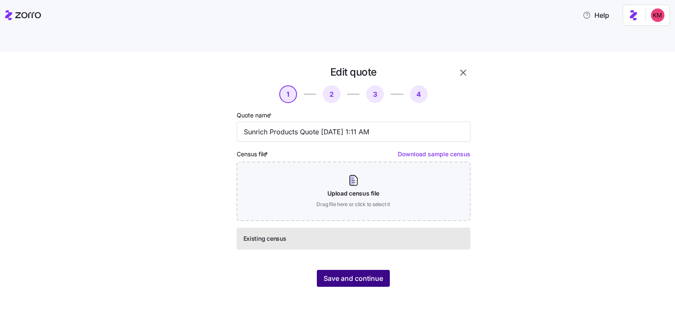
click at [377, 273] on span "Save and continue" at bounding box center [353, 278] width 59 height 10
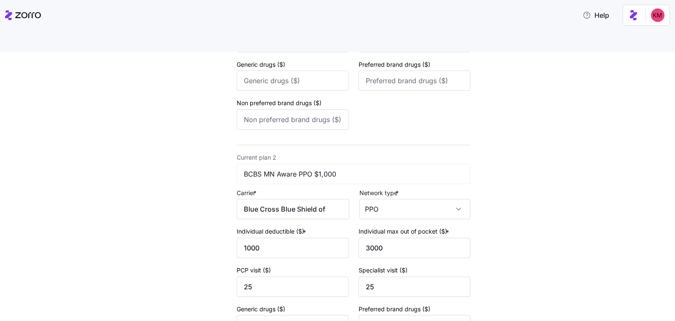
scroll to position [338, 0]
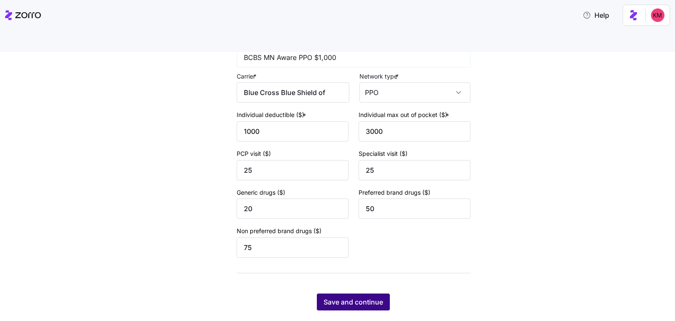
click at [360, 297] on span "Save and continue" at bounding box center [353, 302] width 59 height 10
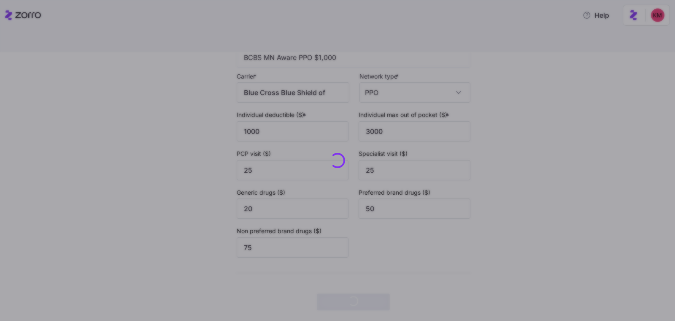
scroll to position [0, 0]
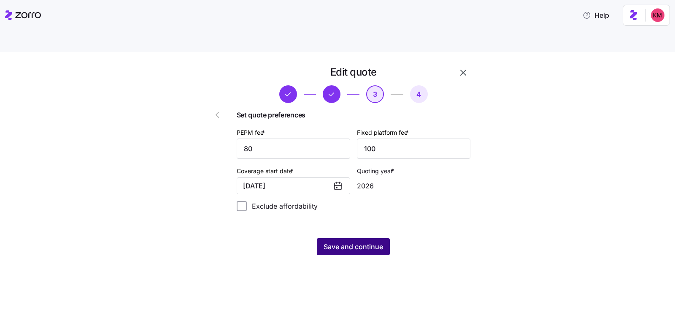
click at [351, 241] on span "Save and continue" at bounding box center [353, 246] width 59 height 10
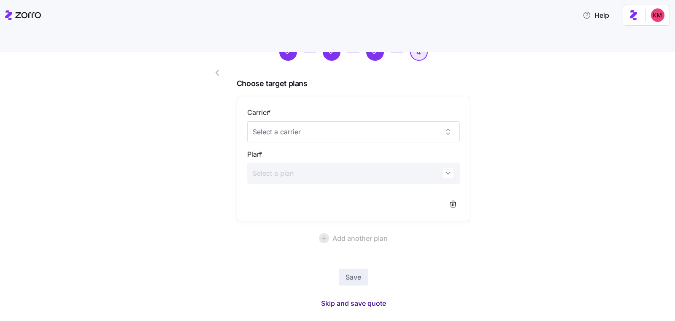
click at [356, 295] on button "Skip and save quote" at bounding box center [353, 302] width 78 height 15
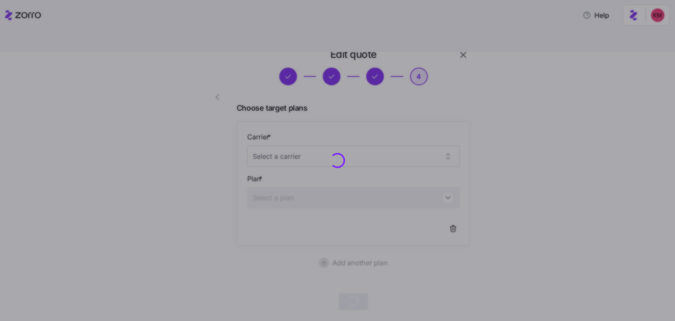
scroll to position [17, 0]
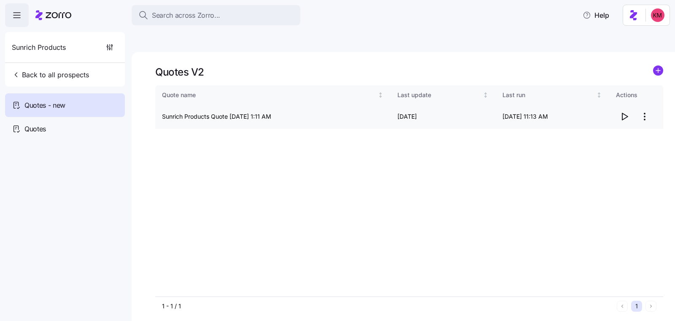
click at [626, 113] on icon "button" at bounding box center [624, 116] width 5 height 7
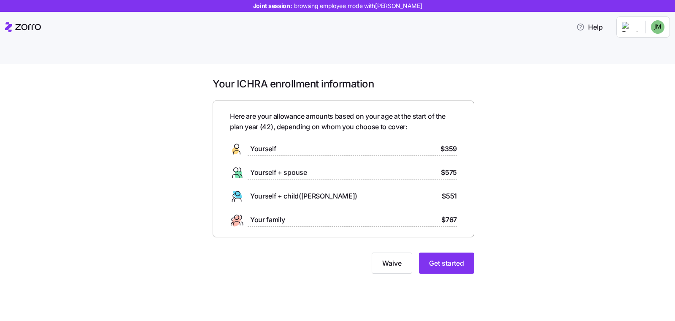
click at [170, 161] on div "Your ICHRA enrollment information Here are your allowance amounts based on your…" at bounding box center [344, 180] width 640 height 206
click at [518, 222] on div "Your ICHRA enrollment information Here are your allowance amounts based on your…" at bounding box center [344, 180] width 640 height 206
click at [464, 252] on button "Get started" at bounding box center [446, 262] width 55 height 21
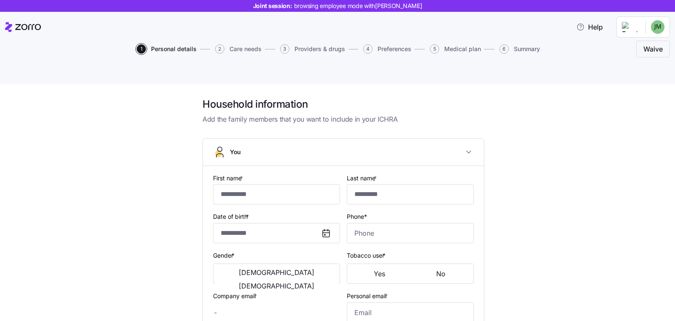
type input "******"
type input "*****"
type input "[EMAIL_ADDRESS][DOMAIN_NAME]"
type input "**********"
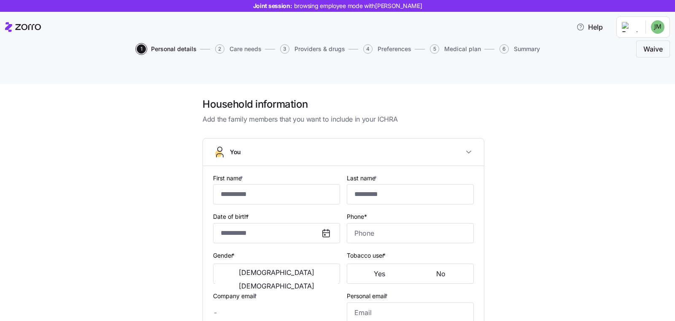
checkbox input "true"
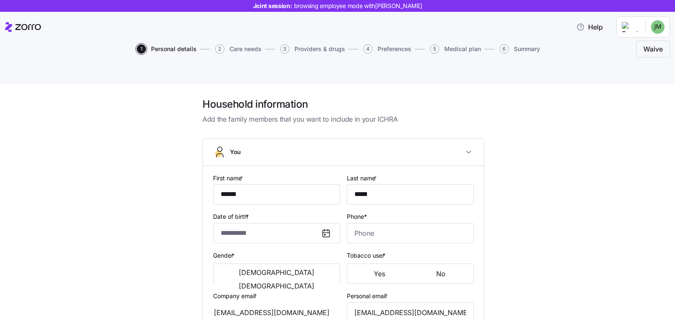
type input "**********"
type input "[PHONE_NUMBER]"
type input "[DEMOGRAPHIC_DATA] citizen"
type input "Single"
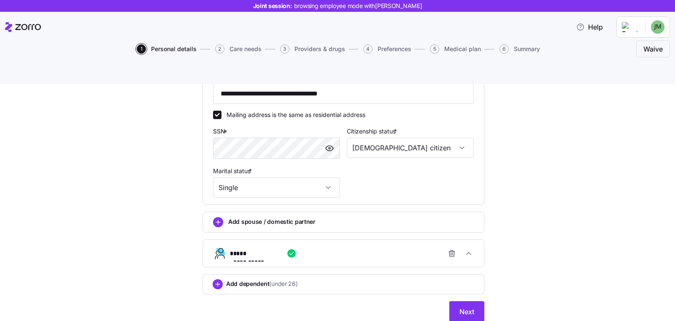
scroll to position [268, 0]
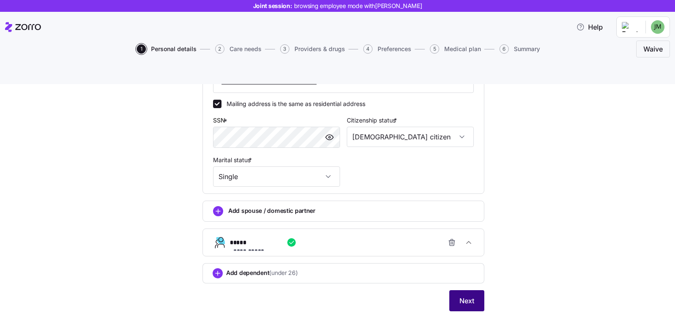
click at [455, 290] on button "Next" at bounding box center [466, 300] width 35 height 21
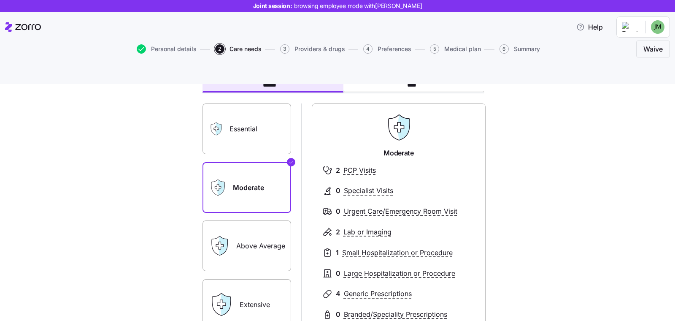
scroll to position [53, 0]
click at [234, 110] on label "Essential" at bounding box center [246, 128] width 89 height 51
click at [0, 0] on input "Essential" at bounding box center [0, 0] width 0 height 0
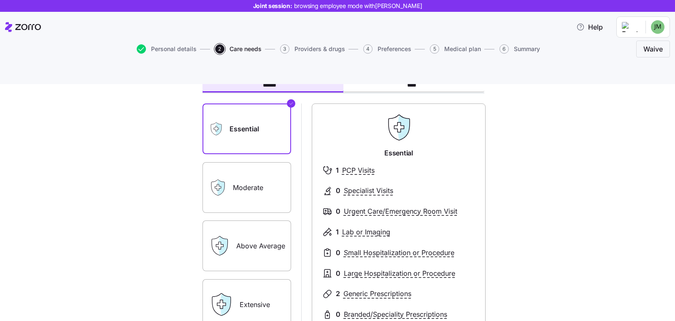
click at [254, 170] on label "Moderate" at bounding box center [246, 187] width 89 height 51
click at [0, 0] on input "Moderate" at bounding box center [0, 0] width 0 height 0
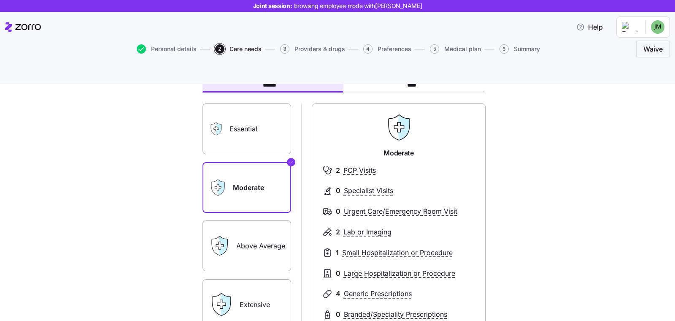
click at [256, 230] on label "Above Average" at bounding box center [246, 245] width 89 height 51
click at [0, 0] on input "Above Average" at bounding box center [0, 0] width 0 height 0
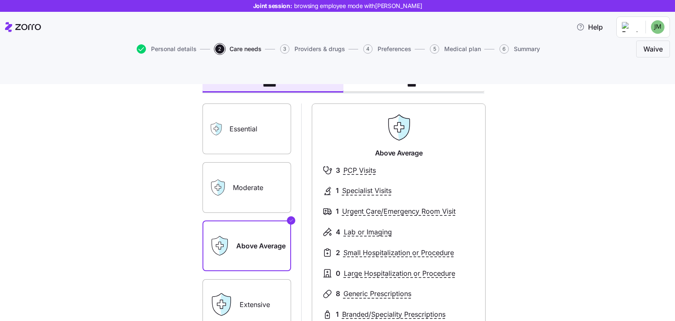
click at [260, 293] on label "Extensive" at bounding box center [246, 304] width 89 height 51
click at [0, 0] on input "Extensive" at bounding box center [0, 0] width 0 height 0
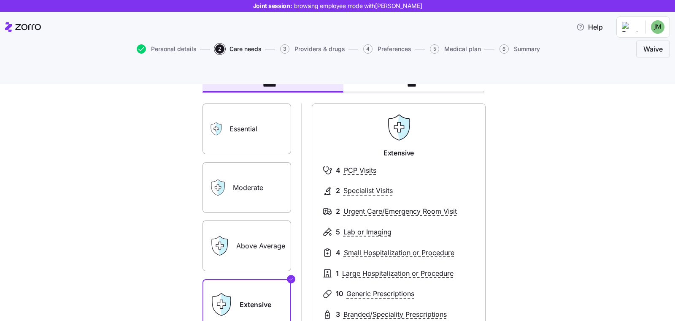
click at [249, 162] on label "Moderate" at bounding box center [246, 187] width 89 height 51
click at [0, 0] on input "Moderate" at bounding box center [0, 0] width 0 height 0
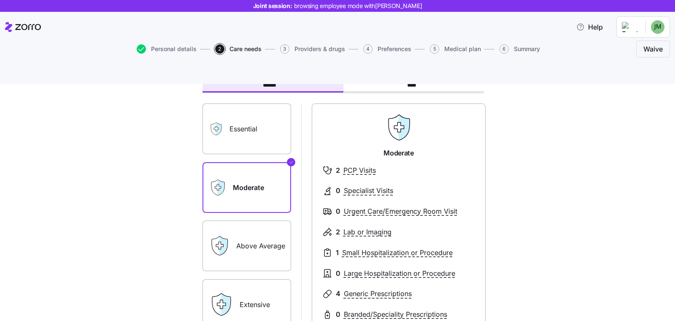
scroll to position [162, 0]
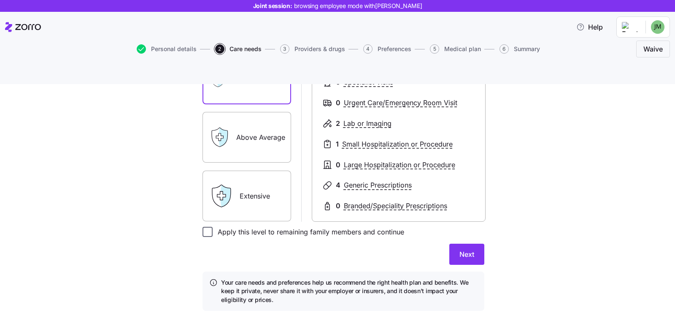
click at [202, 227] on input "Apply this level to remaining family members and continue" at bounding box center [207, 232] width 10 height 10
checkbox input "true"
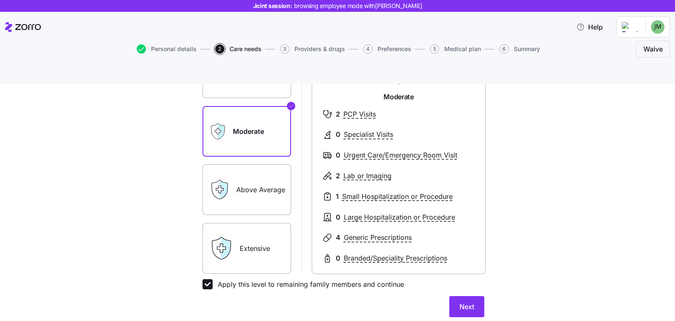
scroll to position [106, 0]
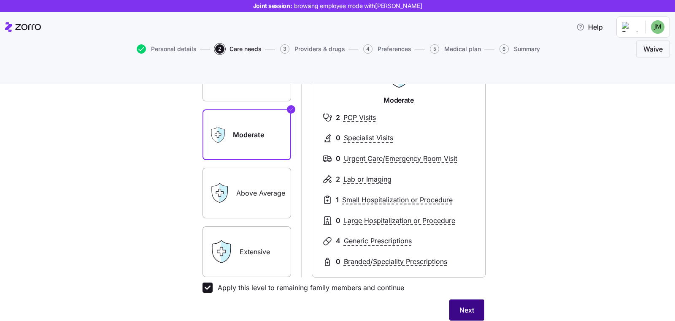
click at [466, 305] on span "Next" at bounding box center [466, 310] width 15 height 10
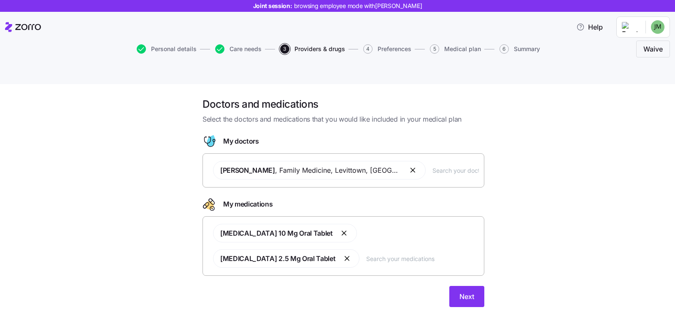
click at [366, 254] on input "text" at bounding box center [422, 258] width 113 height 9
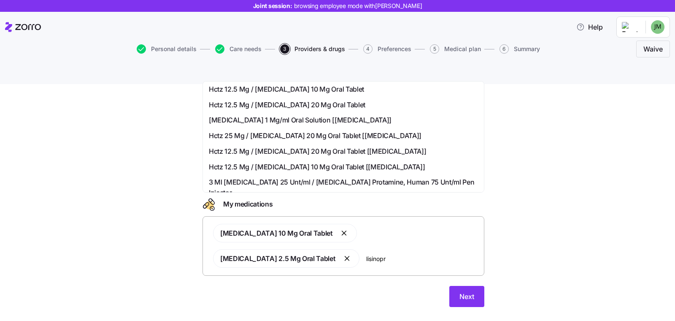
scroll to position [189, 0]
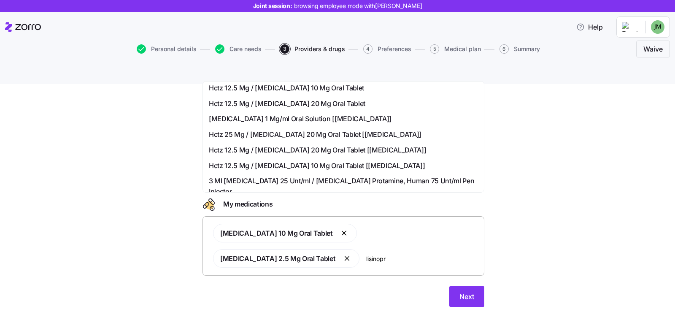
type input "lisinopr"
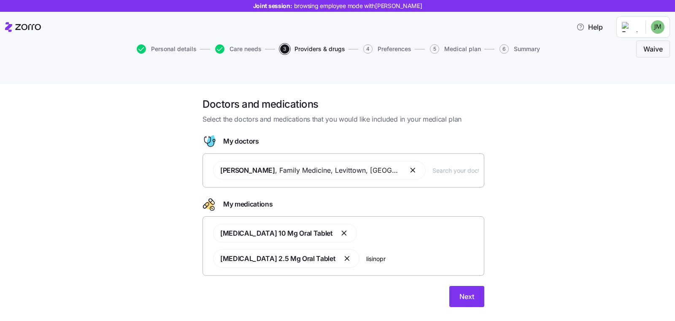
click at [551, 172] on div "Doctors and medications Select the doctors and medications that you would like …" at bounding box center [344, 206] width 640 height 219
click at [451, 286] on button "Next" at bounding box center [466, 296] width 35 height 21
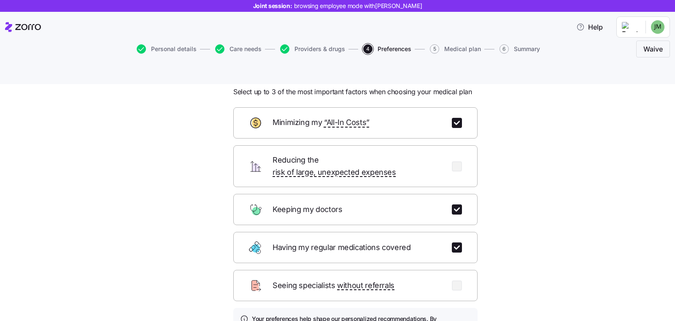
scroll to position [28, 0]
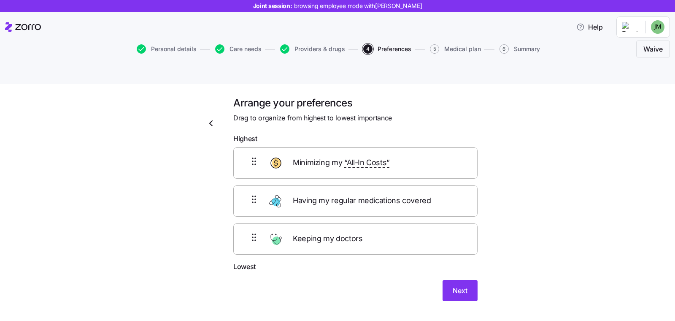
scroll to position [0, 0]
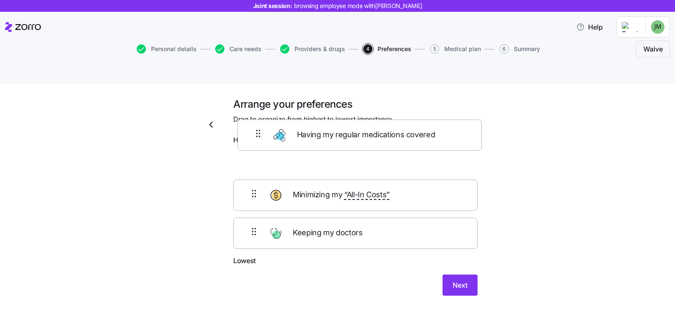
drag, startPoint x: 238, startPoint y: 185, endPoint x: 247, endPoint y: 136, distance: 50.1
click at [247, 148] on div "Minimizing my “All-In Costs” Having my regular medications covered Keeping my d…" at bounding box center [355, 201] width 244 height 107
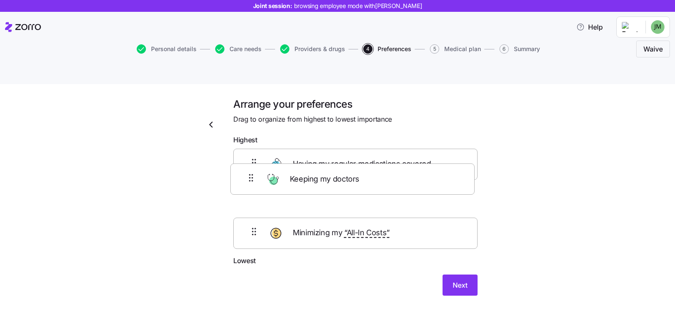
drag, startPoint x: 249, startPoint y: 215, endPoint x: 250, endPoint y: 168, distance: 46.8
click at [250, 168] on div "Having my regular medications covered Minimizing my “All-In Costs” Keeping my d…" at bounding box center [355, 201] width 244 height 107
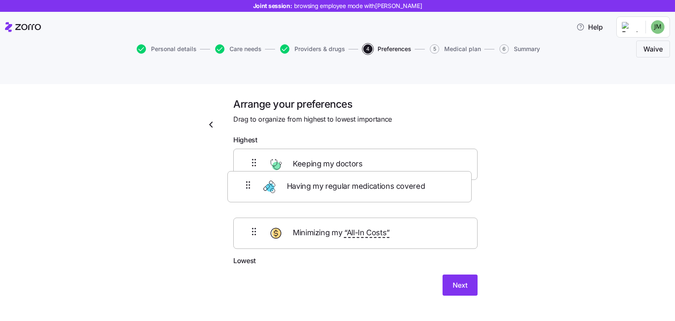
drag, startPoint x: 252, startPoint y: 142, endPoint x: 250, endPoint y: 188, distance: 46.0
click at [250, 188] on div "Having my regular medications covered Keeping my doctors Minimizing my “All-In …" at bounding box center [355, 201] width 244 height 107
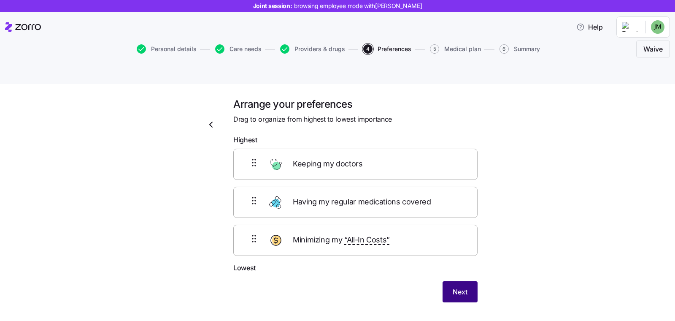
click at [455, 281] on button "Next" at bounding box center [460, 291] width 35 height 21
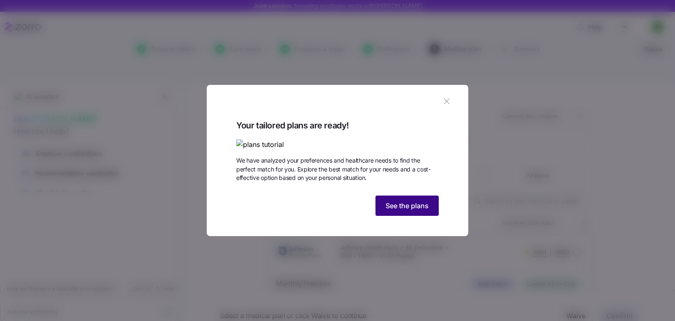
click at [411, 211] on span "See the plans" at bounding box center [407, 205] width 43 height 10
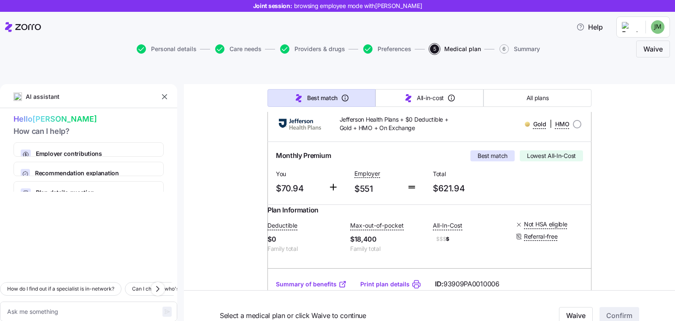
scroll to position [143, 0]
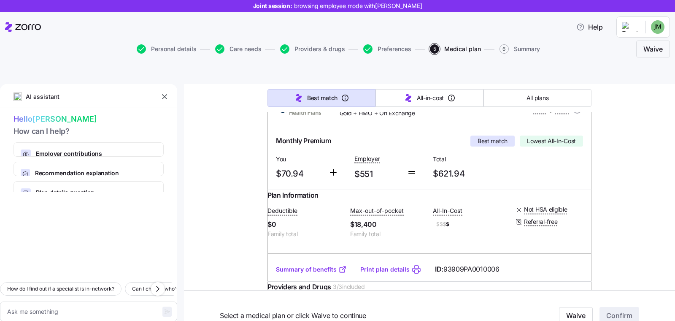
click at [302, 265] on link "Summary of benefits" at bounding box center [311, 269] width 71 height 8
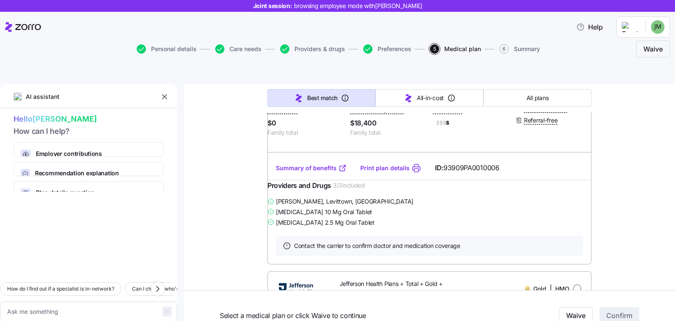
scroll to position [0, 0]
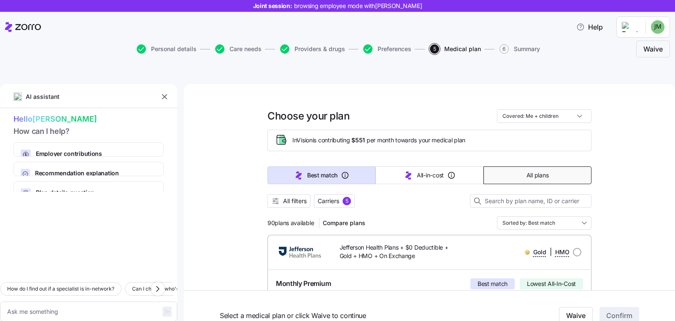
click at [540, 171] on span "All plans" at bounding box center [537, 175] width 22 height 8
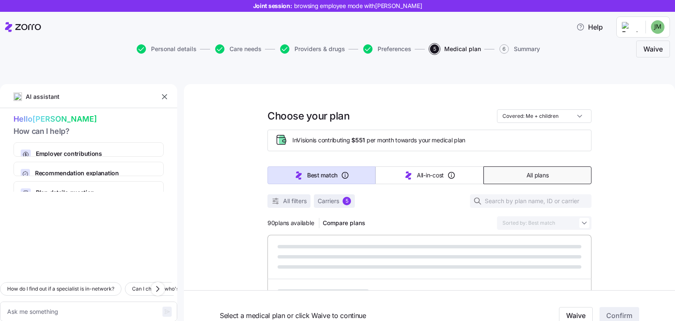
type textarea "x"
type input "Sorted by: Premium"
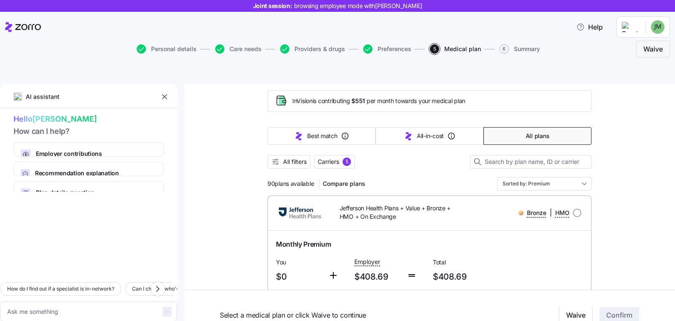
scroll to position [49, 0]
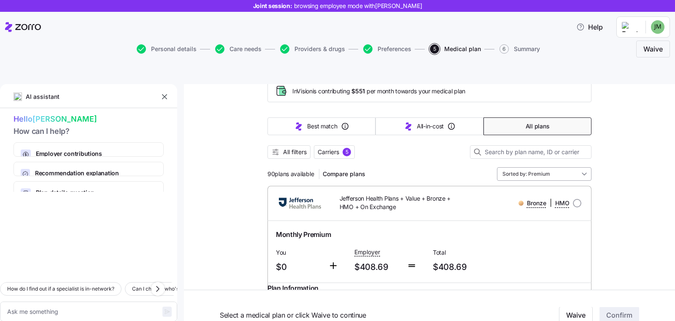
click at [542, 167] on input "Sorted by: Premium" at bounding box center [544, 173] width 94 height 13
click at [441, 159] on div at bounding box center [429, 163] width 324 height 8
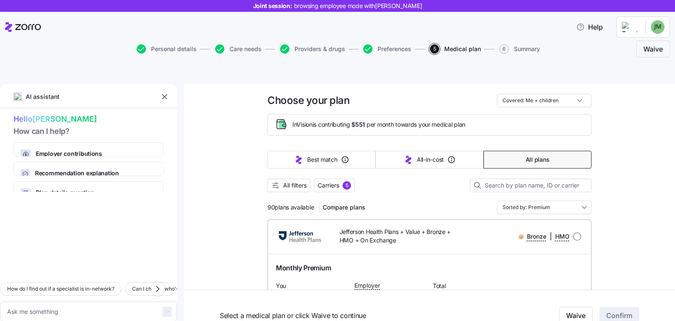
scroll to position [10, 0]
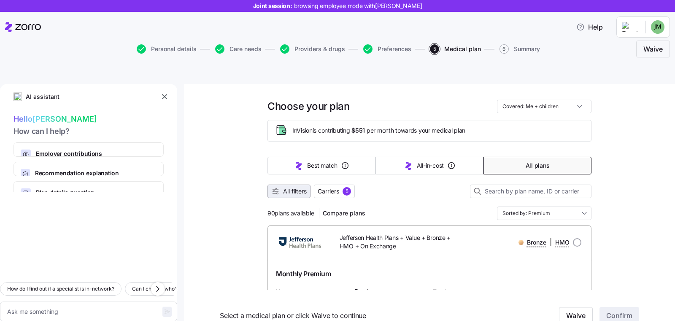
click at [275, 187] on icon "button" at bounding box center [275, 191] width 8 height 8
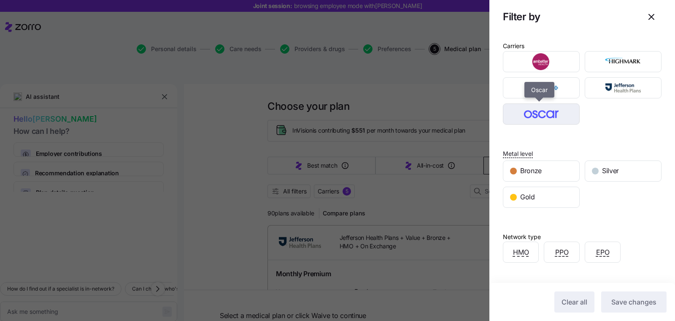
click at [561, 116] on img "button" at bounding box center [541, 113] width 62 height 17
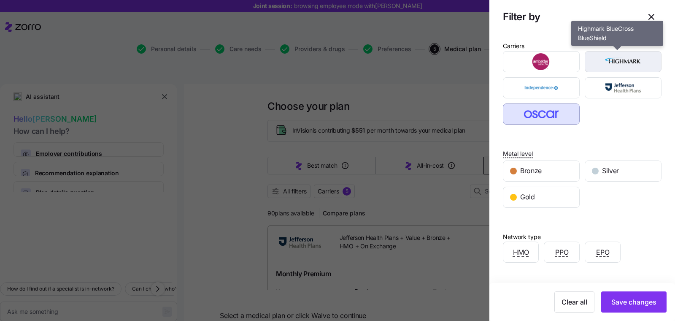
click at [617, 60] on img "button" at bounding box center [623, 61] width 62 height 17
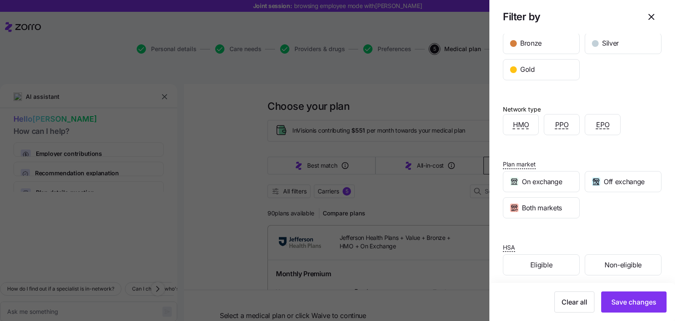
scroll to position [130, 0]
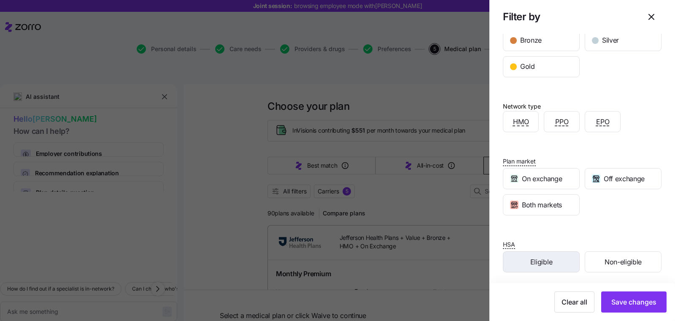
click at [551, 257] on div "Eligible" at bounding box center [541, 261] width 76 height 20
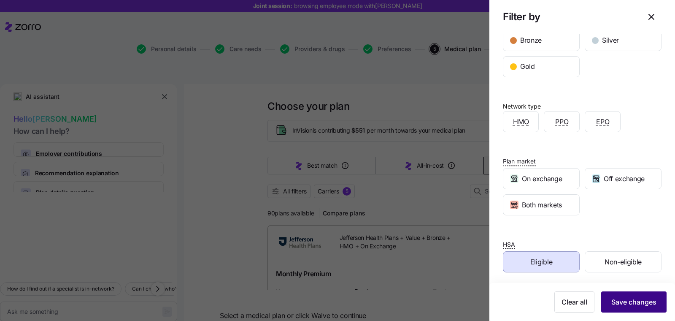
click at [611, 305] on span "Save changes" at bounding box center [633, 302] width 45 height 10
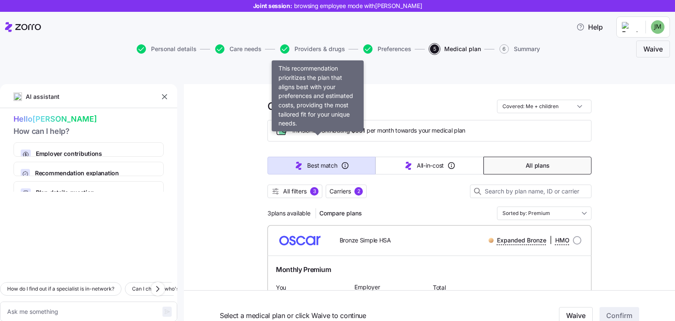
click at [283, 157] on button "Best match" at bounding box center [321, 166] width 108 height 18
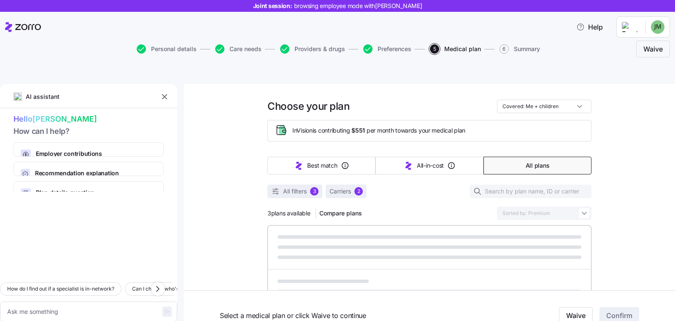
type textarea "x"
type input "Sorted by: Best match"
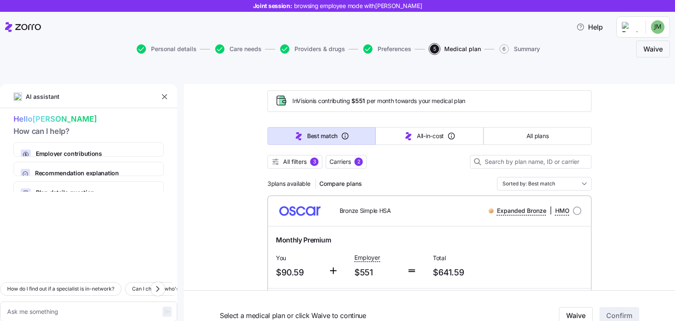
scroll to position [0, 0]
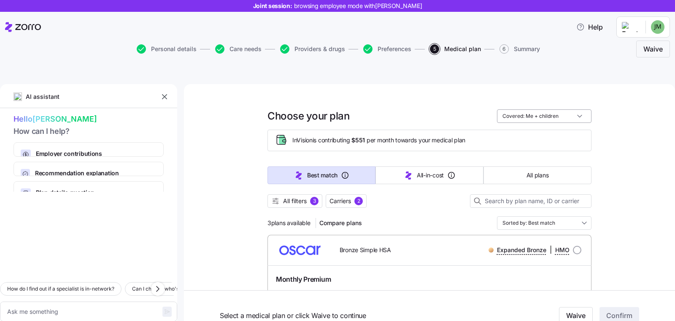
click at [550, 109] on input "Covered: Me + children" at bounding box center [544, 115] width 94 height 13
click at [539, 115] on div "Just me" at bounding box center [541, 117] width 88 height 14
type textarea "x"
type input "Covered: Just me"
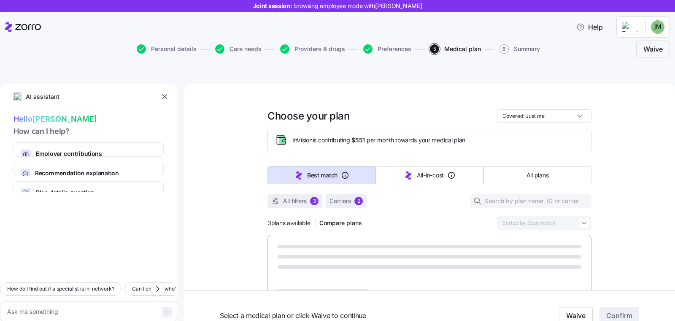
type textarea "x"
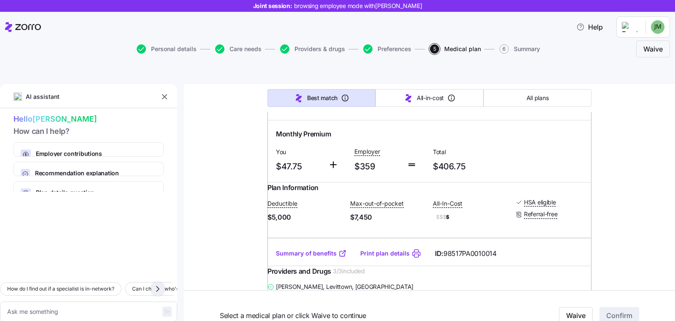
click at [155, 283] on icon "button" at bounding box center [158, 288] width 10 height 10
click at [159, 283] on icon "button" at bounding box center [158, 288] width 10 height 10
click at [153, 283] on icon "button" at bounding box center [158, 288] width 10 height 10
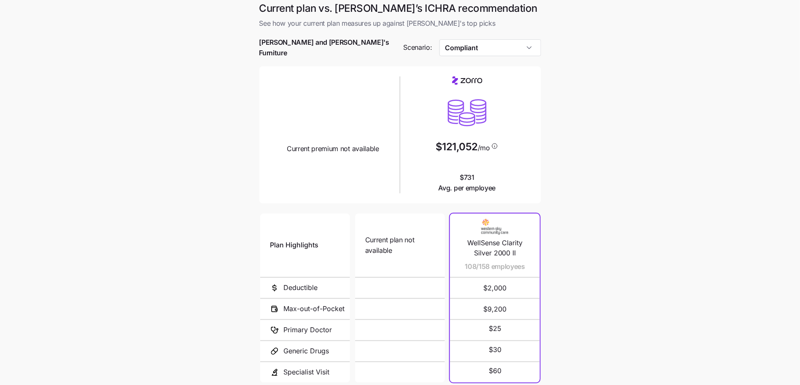
scroll to position [75, 0]
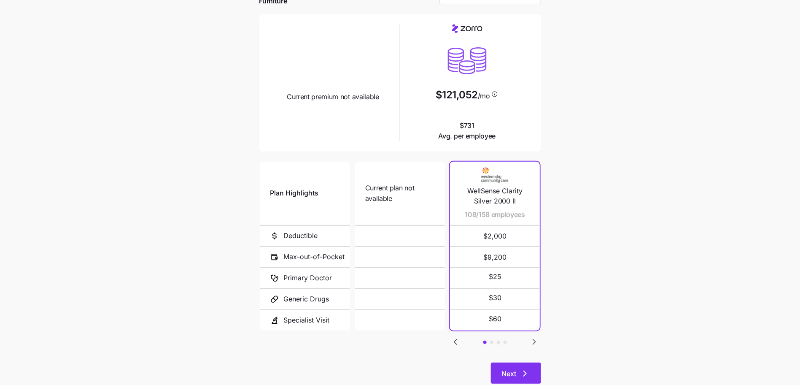
click at [514, 368] on span "Next" at bounding box center [509, 373] width 15 height 10
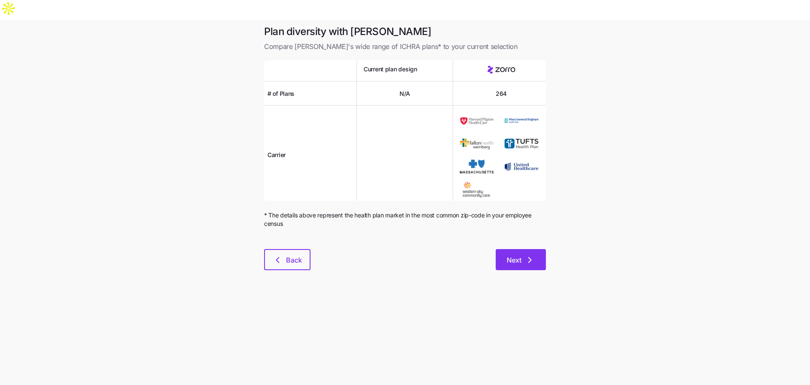
click at [523, 249] on button "Next" at bounding box center [521, 259] width 50 height 21
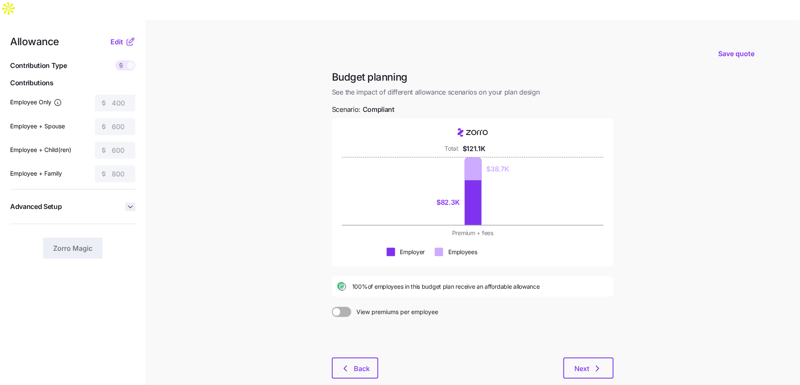
click at [132, 202] on icon "button" at bounding box center [130, 206] width 8 height 8
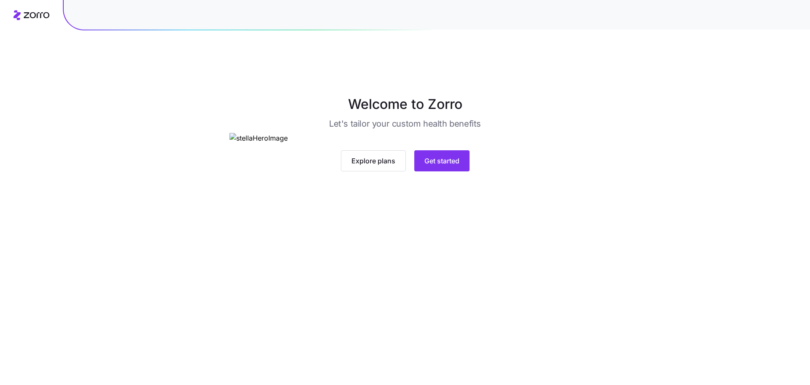
click at [502, 171] on div "Explore plans Get started" at bounding box center [404, 152] width 351 height 38
click at [459, 166] on span "Get started" at bounding box center [441, 161] width 35 height 10
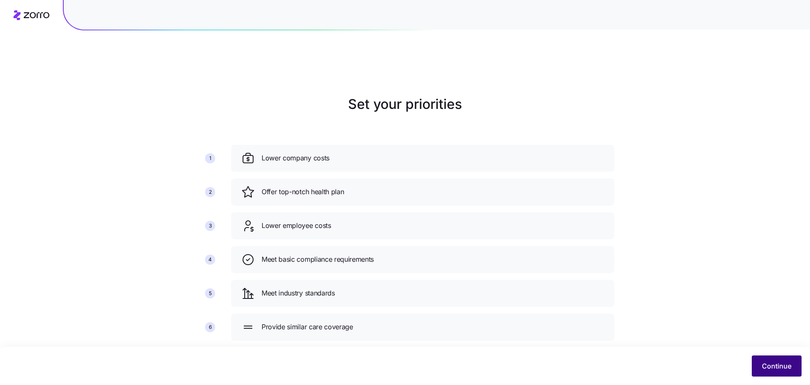
click at [760, 359] on button "Continue" at bounding box center [777, 365] width 50 height 21
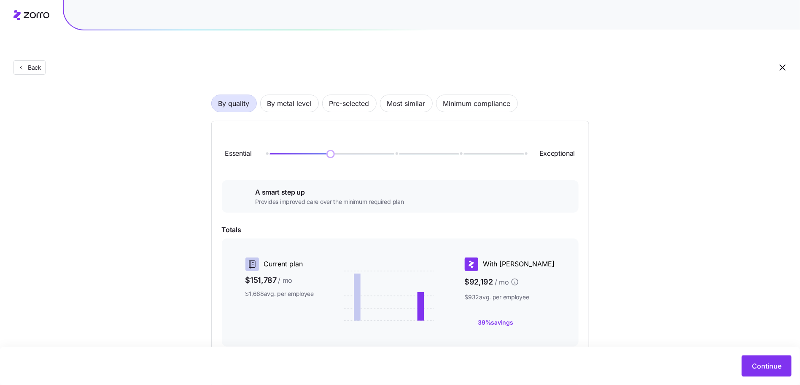
scroll to position [49, 0]
click at [289, 96] on span "By metal level" at bounding box center [289, 104] width 44 height 17
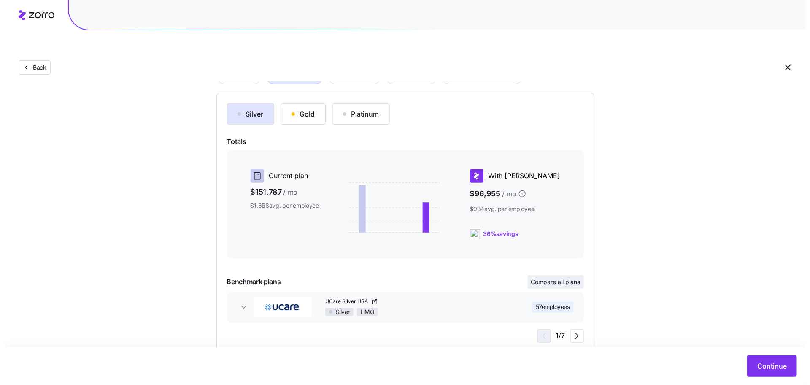
scroll to position [80, 0]
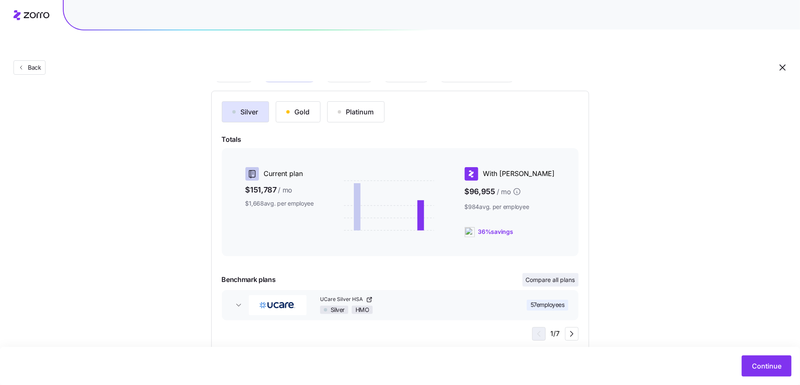
click at [549, 275] on span "Compare all plans" at bounding box center [550, 279] width 49 height 8
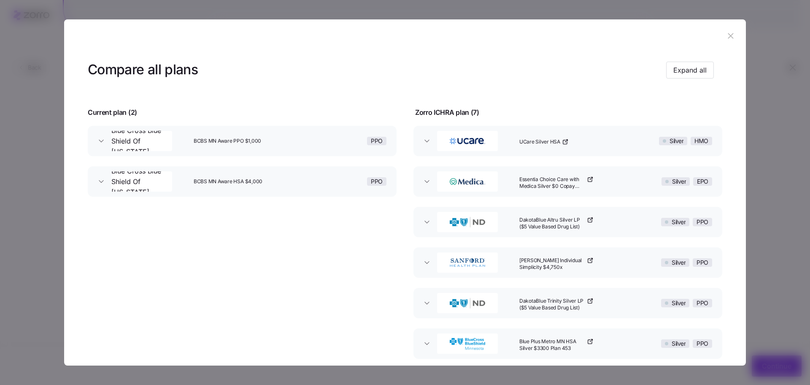
scroll to position [0, 0]
click at [692, 65] on span "Expand all" at bounding box center [689, 70] width 33 height 10
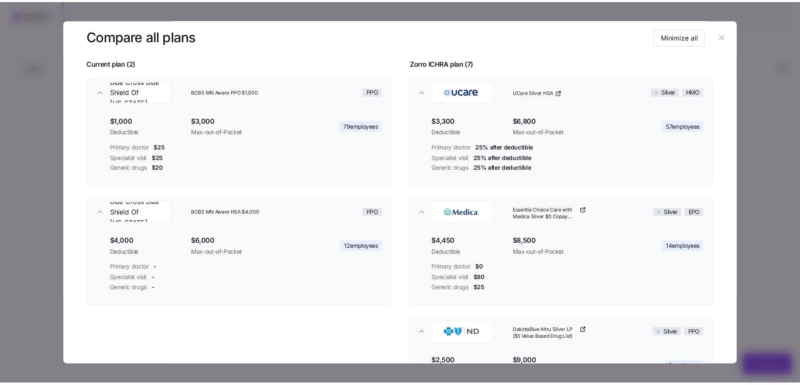
scroll to position [194, 0]
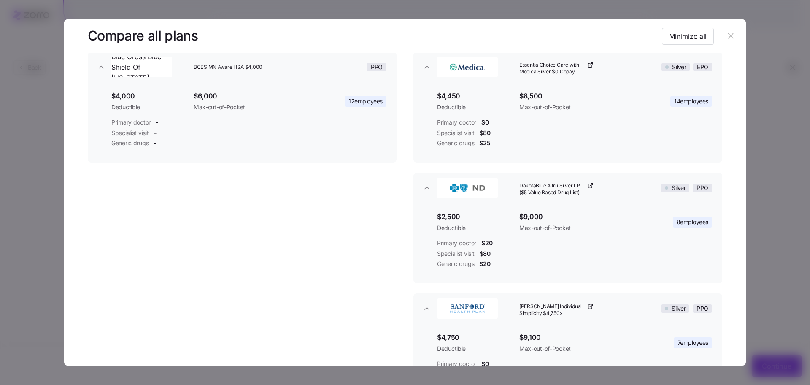
click at [726, 35] on icon "button" at bounding box center [730, 35] width 9 height 9
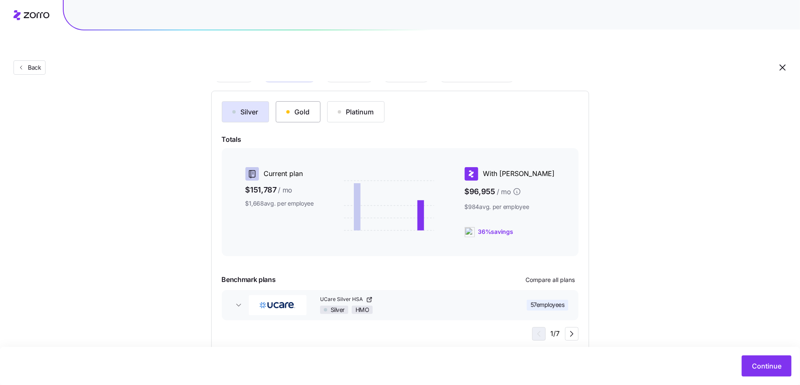
click at [301, 107] on div "Gold" at bounding box center [298, 112] width 24 height 10
click at [352, 101] on button "Platinum" at bounding box center [355, 111] width 57 height 21
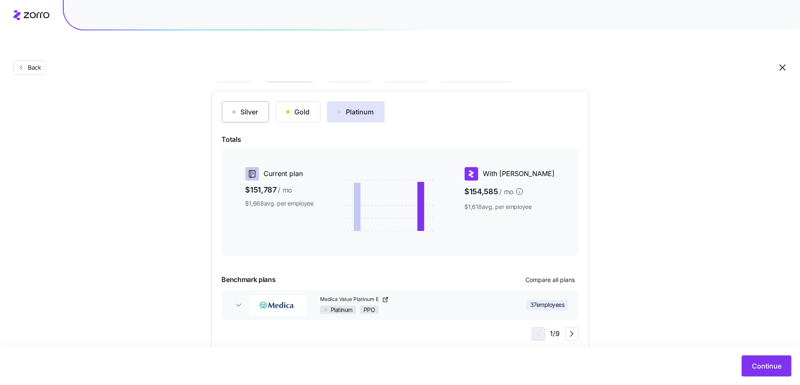
click at [244, 107] on div "Silver" at bounding box center [245, 112] width 26 height 10
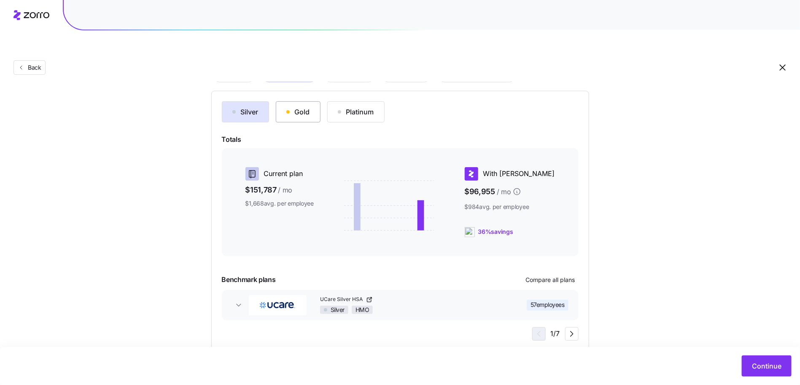
click at [305, 107] on div "Gold" at bounding box center [298, 112] width 24 height 10
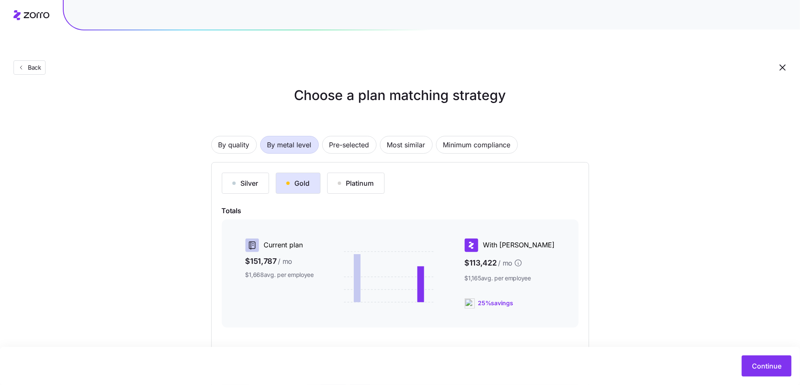
scroll to position [22, 0]
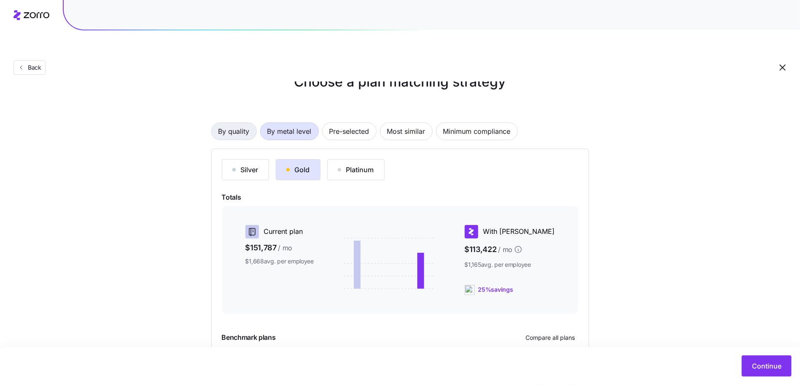
click at [238, 123] on span "By quality" at bounding box center [234, 131] width 31 height 17
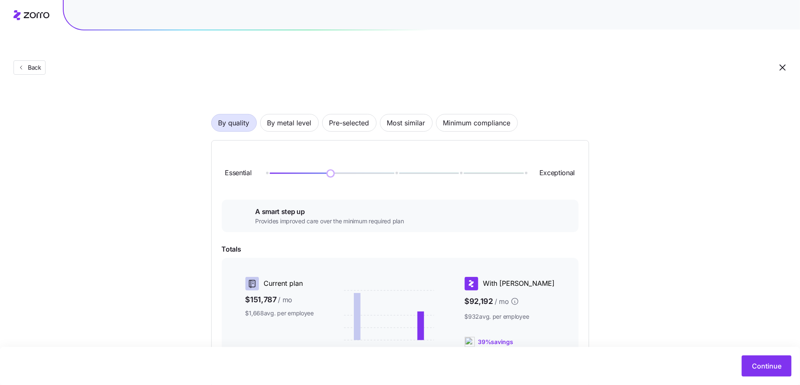
scroll to position [43, 0]
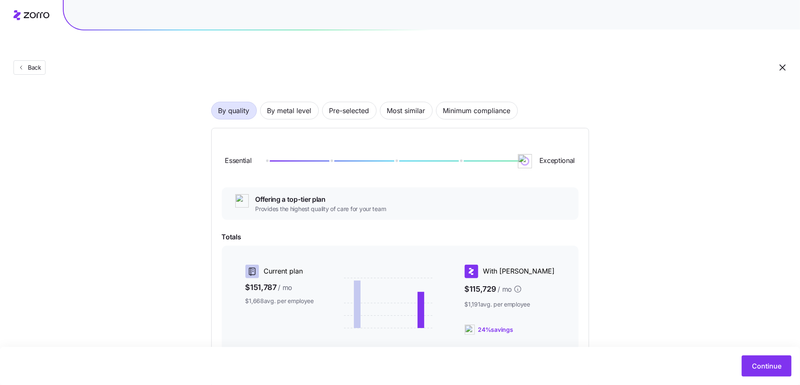
drag, startPoint x: 331, startPoint y: 139, endPoint x: 550, endPoint y: 144, distance: 219.0
click at [550, 144] on div "Essential Exceptional" at bounding box center [400, 161] width 357 height 46
click at [270, 99] on div "By quality By metal level Pre-selected Most similar Minimum compliance Essentia…" at bounding box center [400, 262] width 378 height 374
click at [275, 102] on span "By metal level" at bounding box center [289, 110] width 44 height 17
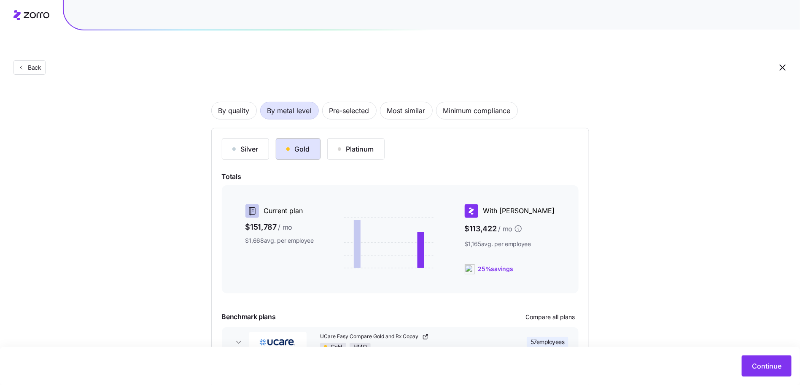
click at [288, 138] on div "Silver Gold Platinum" at bounding box center [400, 148] width 357 height 21
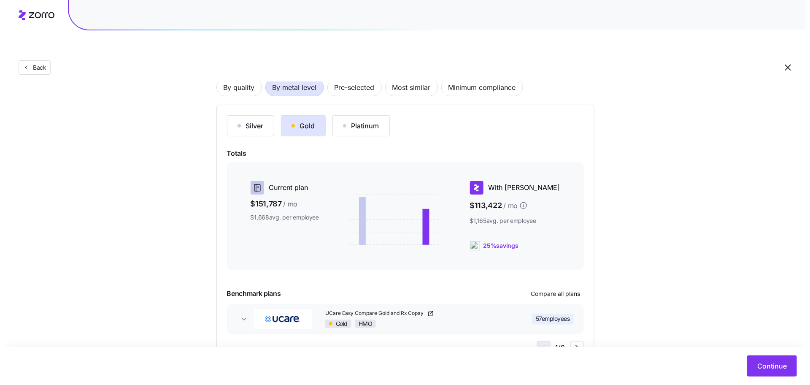
scroll to position [80, 0]
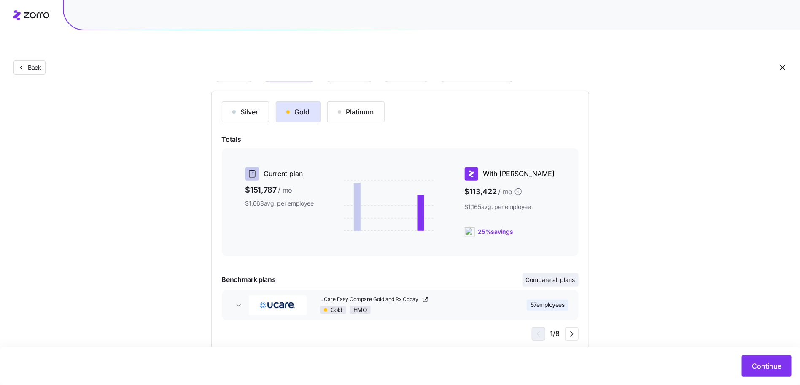
click at [547, 273] on button "Compare all plans" at bounding box center [551, 279] width 56 height 13
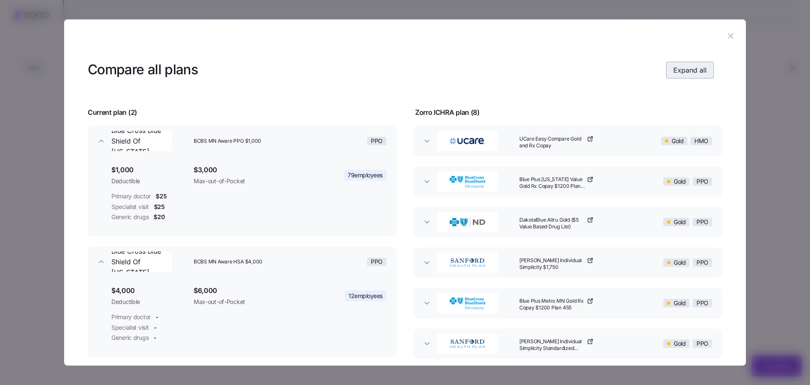
click at [673, 73] on span "Expand all" at bounding box center [689, 70] width 33 height 10
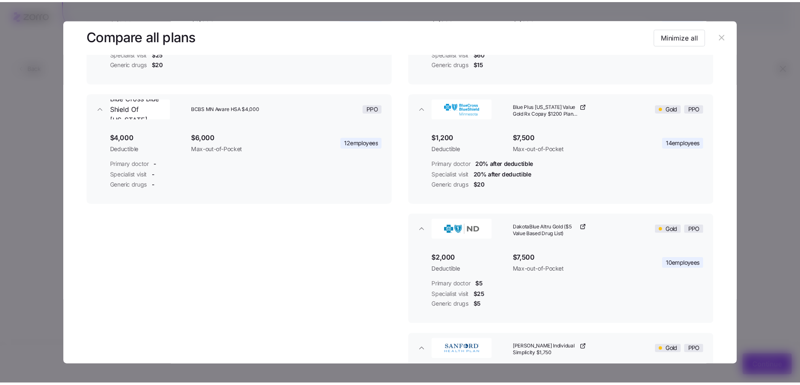
scroll to position [0, 0]
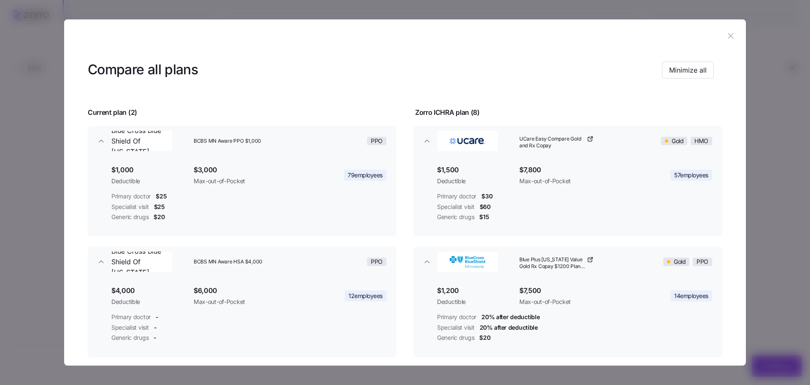
drag, startPoint x: 721, startPoint y: 39, endPoint x: 721, endPoint y: 44, distance: 5.5
click at [724, 39] on button "button" at bounding box center [730, 36] width 13 height 13
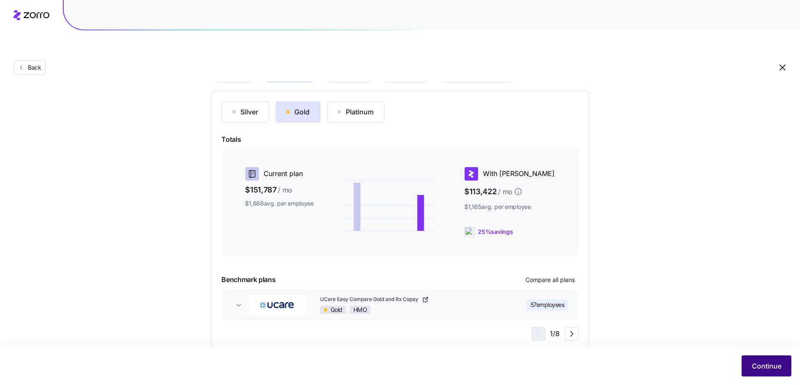
click at [765, 372] on button "Continue" at bounding box center [767, 365] width 50 height 21
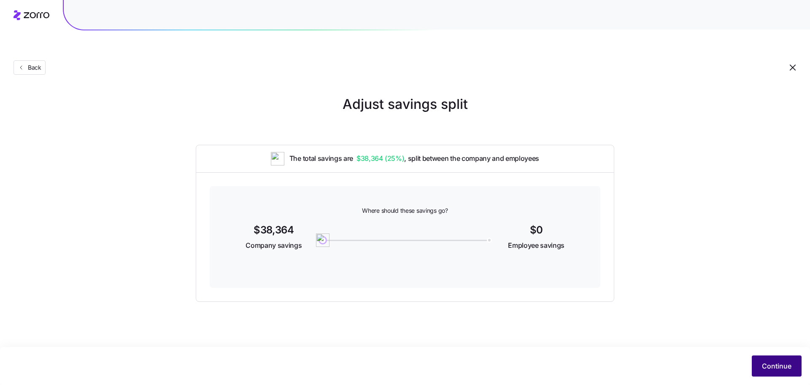
click at [767, 364] on span "Continue" at bounding box center [777, 366] width 30 height 10
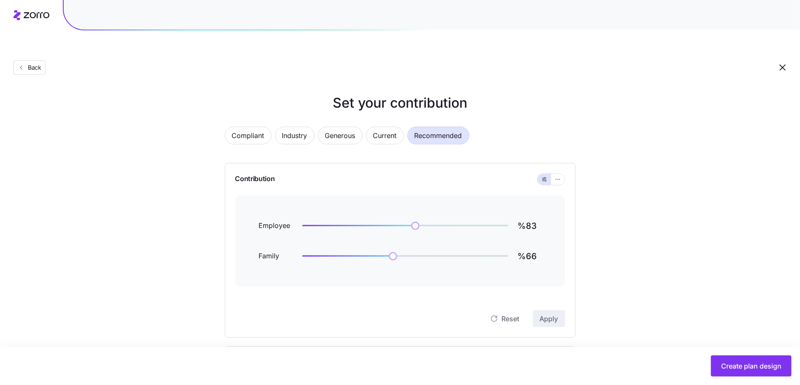
scroll to position [3, 0]
click at [528, 214] on input "%83" at bounding box center [530, 224] width 24 height 20
type input "%90"
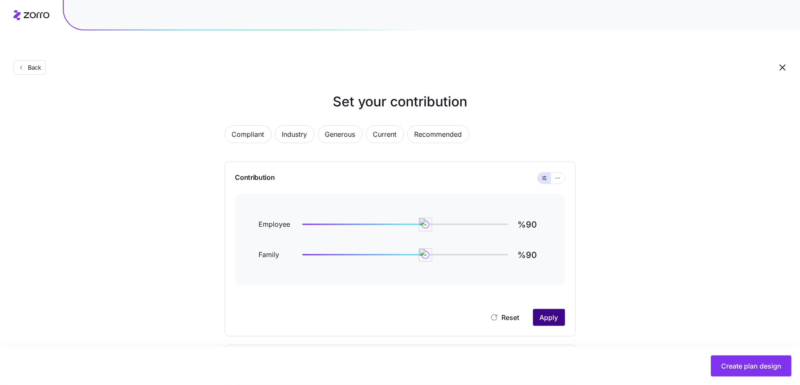
click at [535, 309] on button "Apply" at bounding box center [549, 317] width 32 height 17
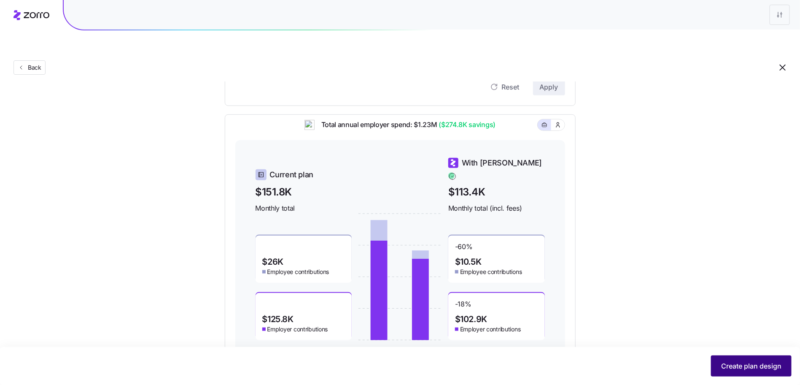
scroll to position [244, 0]
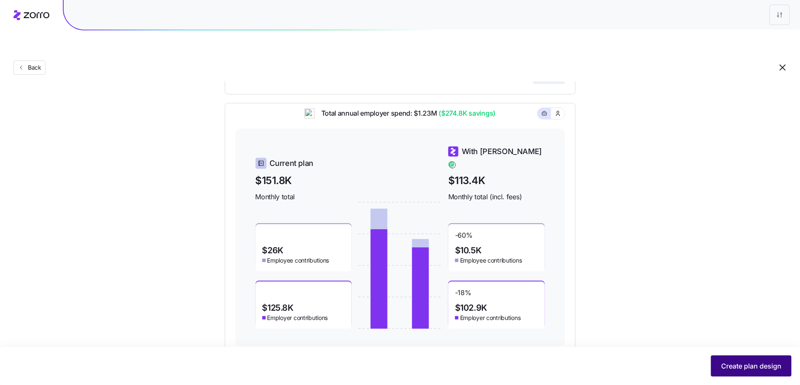
click at [757, 362] on span "Create plan design" at bounding box center [751, 366] width 60 height 10
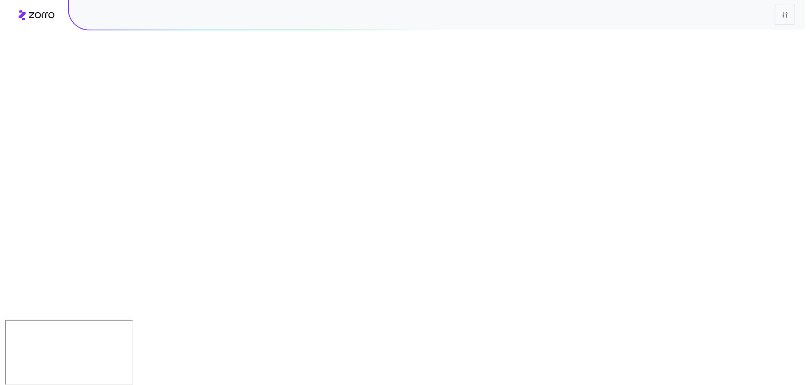
scroll to position [0, 0]
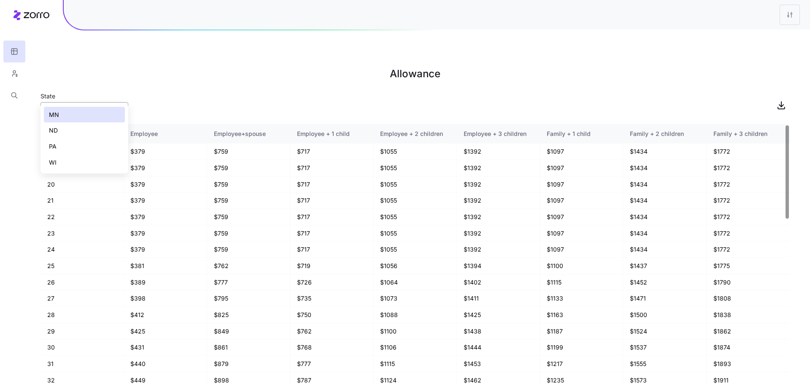
click at [81, 102] on input "MN" at bounding box center [84, 110] width 88 height 17
click at [92, 129] on div "ND" at bounding box center [84, 130] width 81 height 16
click at [98, 102] on input "ND" at bounding box center [84, 110] width 88 height 17
click at [92, 144] on div "PA" at bounding box center [84, 146] width 81 height 16
type input "PA"
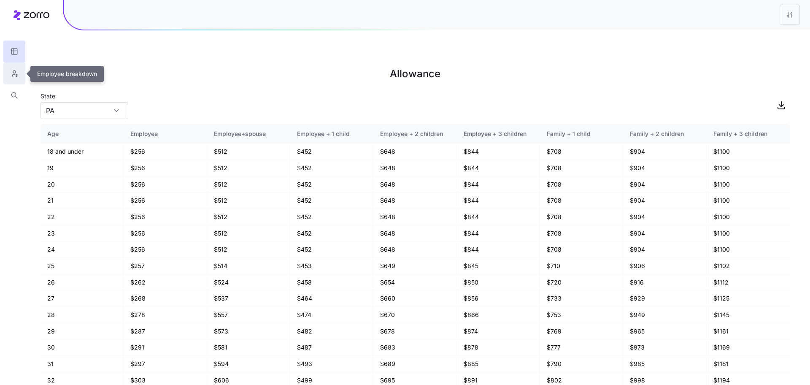
click at [13, 76] on icon "button" at bounding box center [15, 73] width 8 height 8
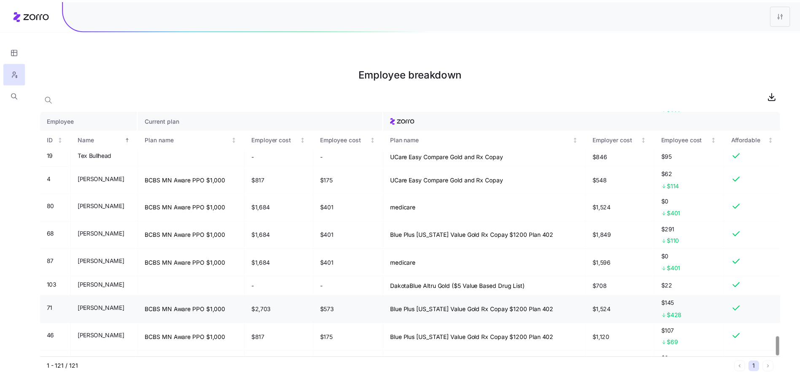
scroll to position [2899, 0]
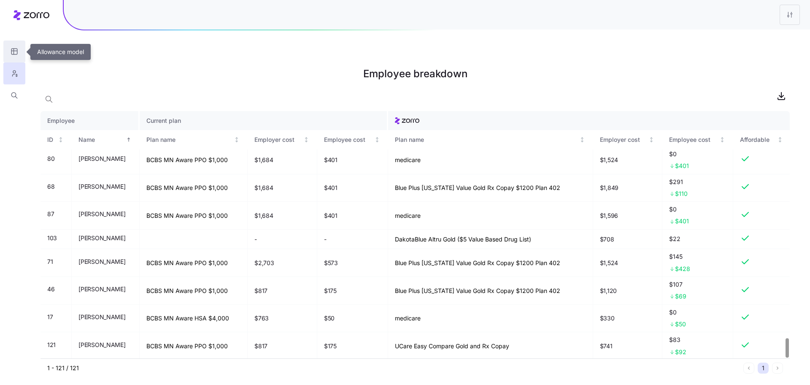
click at [17, 50] on icon "button" at bounding box center [15, 51] width 8 height 8
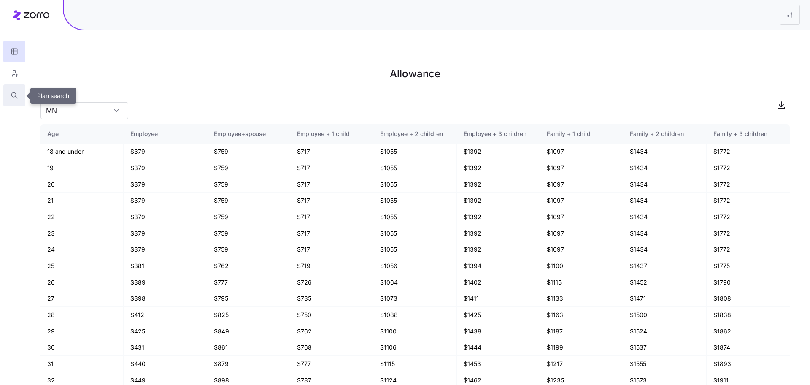
click at [15, 96] on icon "button" at bounding box center [16, 97] width 2 height 2
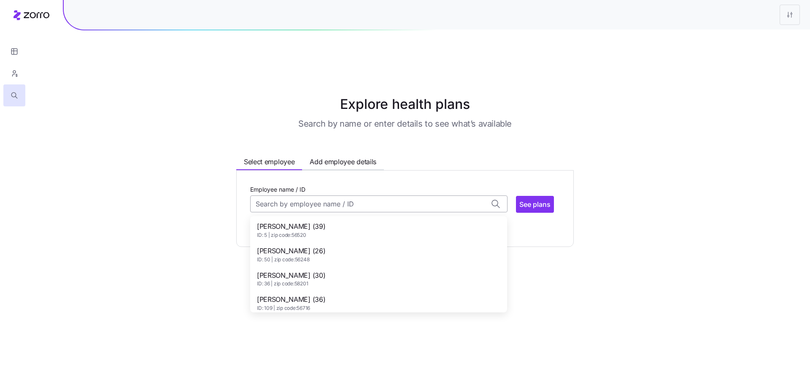
click at [319, 195] on input "Employee name / ID" at bounding box center [378, 203] width 257 height 17
click at [352, 195] on input "Employee name / ID" at bounding box center [378, 203] width 257 height 17
click at [320, 256] on span "ID: 2 | zip code: 56716" at bounding box center [290, 259] width 67 height 7
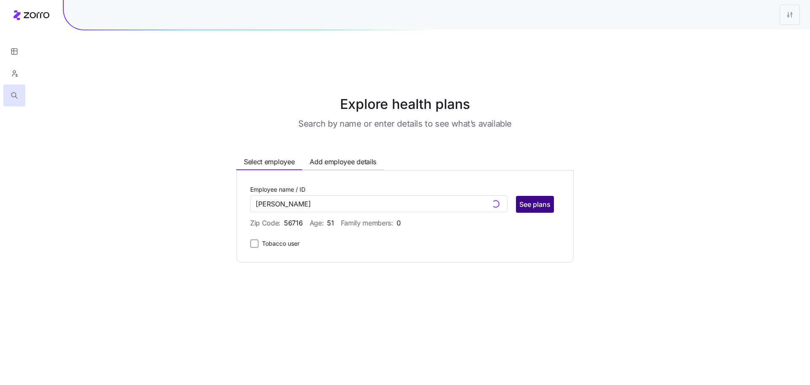
type input "Tammie Abrahamson (ID: 2)"
click at [530, 199] on span "See plans" at bounding box center [534, 204] width 31 height 10
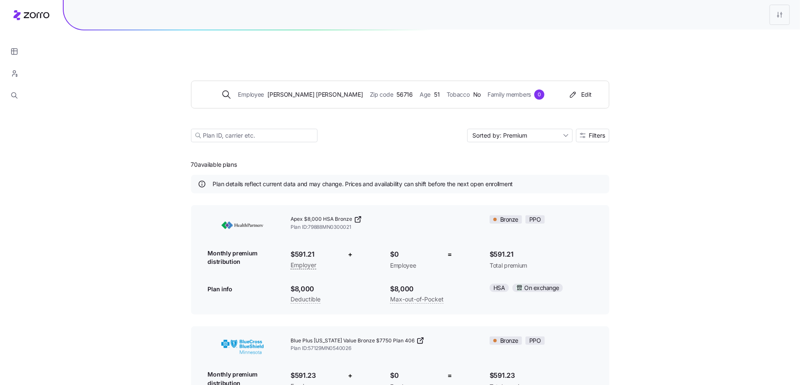
click at [607, 129] on button "Filters" at bounding box center [592, 135] width 33 height 13
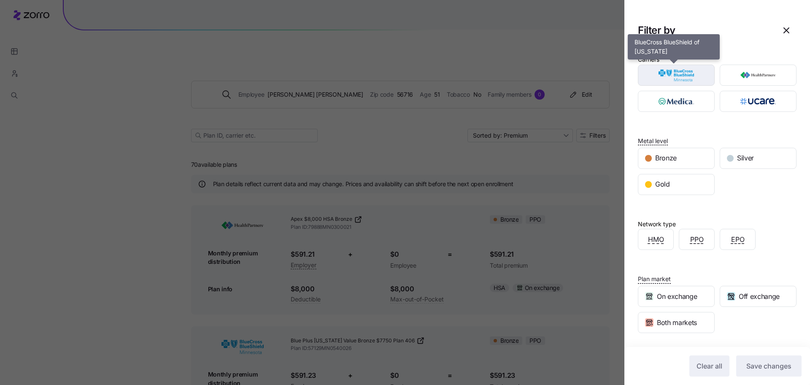
click at [683, 80] on img "button" at bounding box center [676, 75] width 62 height 17
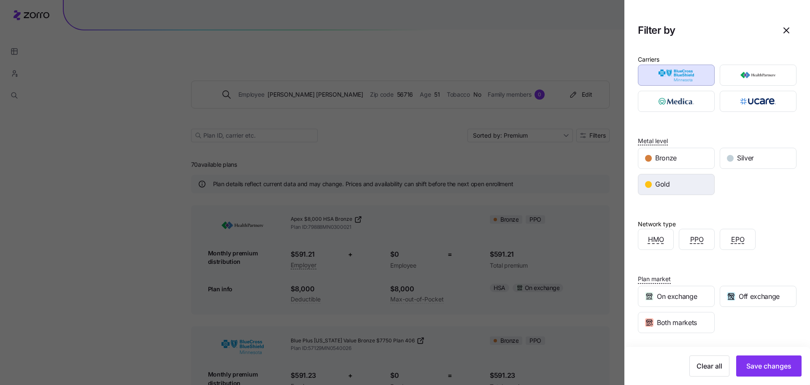
click at [683, 179] on div "Gold" at bounding box center [676, 184] width 76 height 20
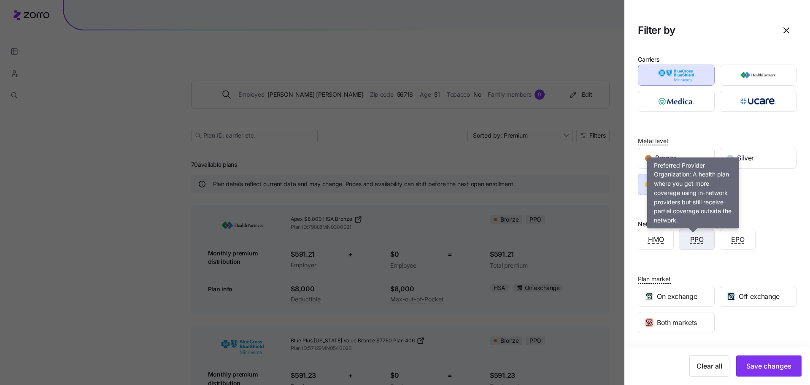
click at [704, 236] on div "PPO" at bounding box center [696, 239] width 35 height 20
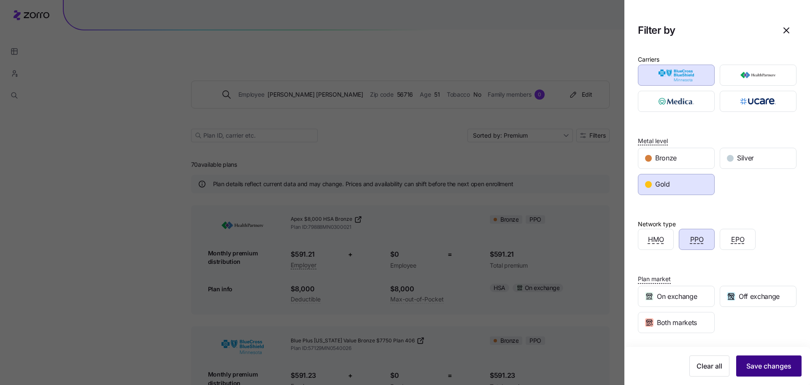
click at [764, 367] on span "Save changes" at bounding box center [768, 366] width 45 height 10
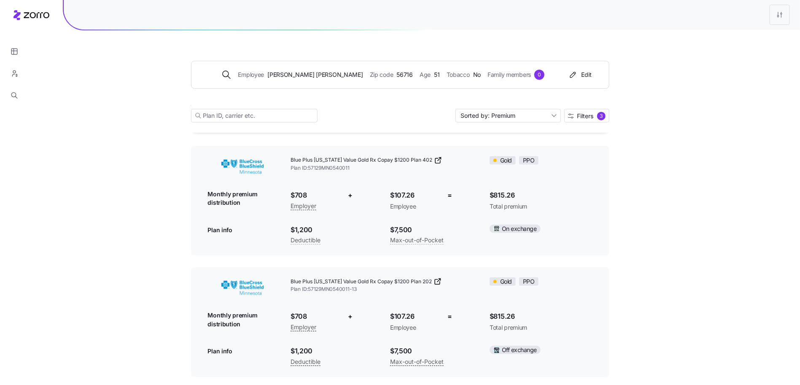
scroll to position [59, 0]
click at [541, 119] on input "Sorted by: Premium" at bounding box center [508, 115] width 105 height 13
click at [525, 146] on div "Deductible" at bounding box center [508, 148] width 99 height 13
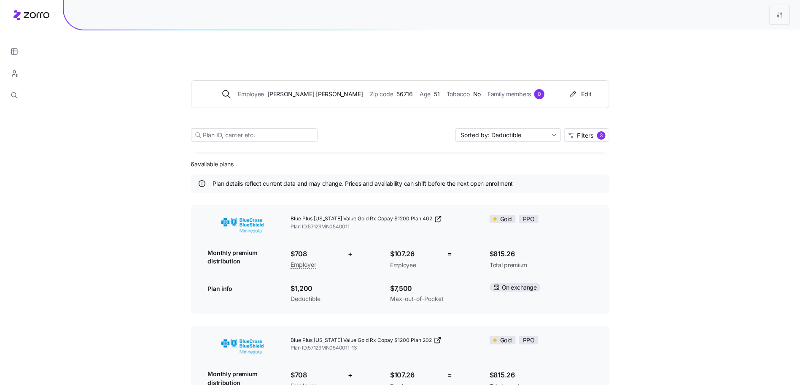
scroll to position [0, 0]
click at [583, 133] on span "Filters" at bounding box center [586, 136] width 16 height 6
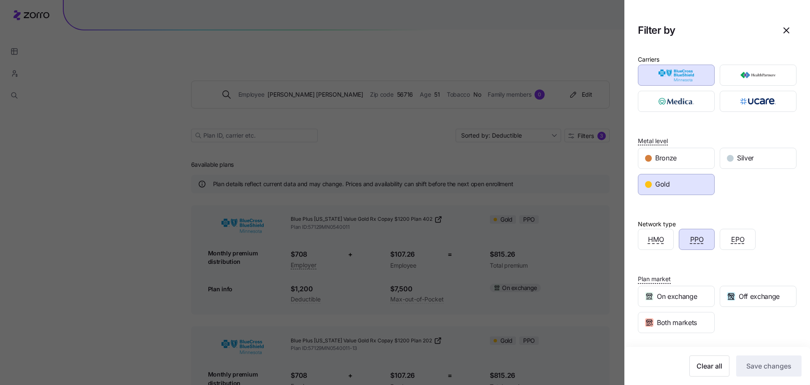
click at [682, 180] on div "Gold" at bounding box center [676, 184] width 76 height 20
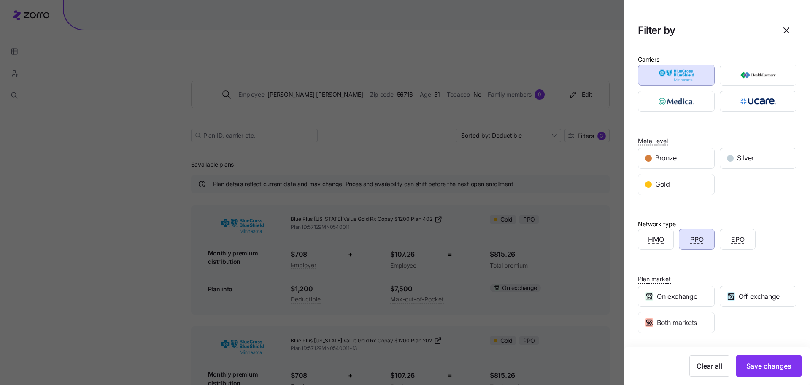
click at [690, 230] on div "PPO" at bounding box center [696, 239] width 35 height 20
click at [758, 369] on span "Save changes" at bounding box center [768, 366] width 45 height 10
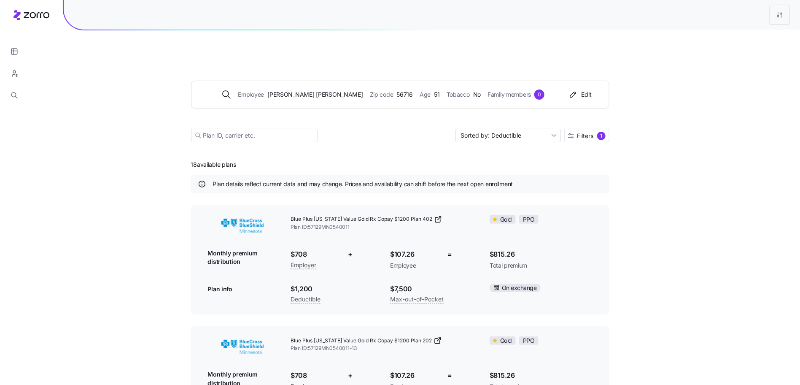
click at [542, 125] on div "Employee Tammie Abrahamson Zip code 56716 Age 51 Tobacco No Family members 0 Ed…" at bounding box center [400, 101] width 418 height 102
click at [539, 129] on input "Sorted by: Deductible" at bounding box center [508, 135] width 105 height 13
click at [524, 131] on div "Premium" at bounding box center [508, 135] width 99 height 13
type input "Sorted by: Premium"
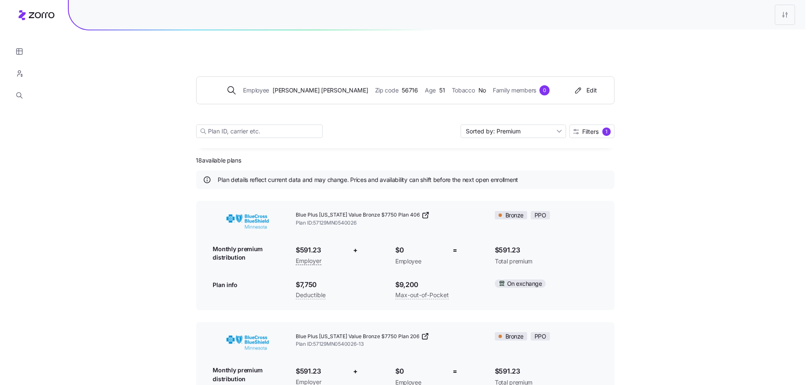
scroll to position [5, 0]
click at [597, 127] on div "1" at bounding box center [601, 131] width 8 height 8
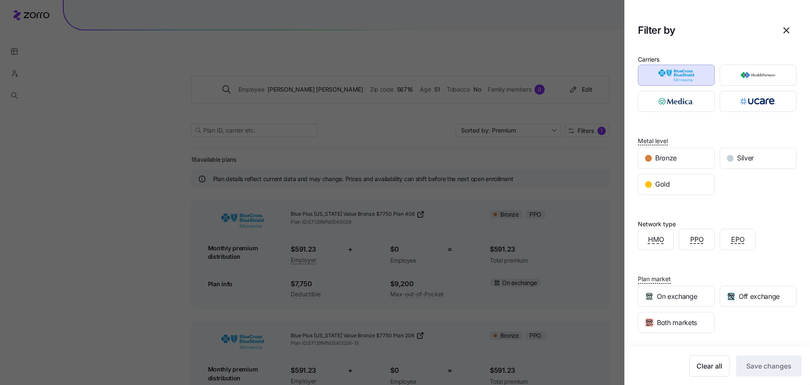
click at [688, 353] on div "Clear all Save changes" at bounding box center [717, 366] width 186 height 38
click at [697, 369] on span "Clear all" at bounding box center [710, 366] width 26 height 10
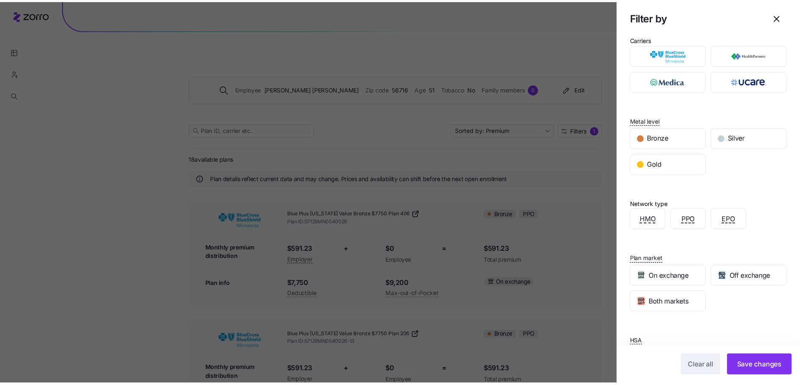
scroll to position [54, 0]
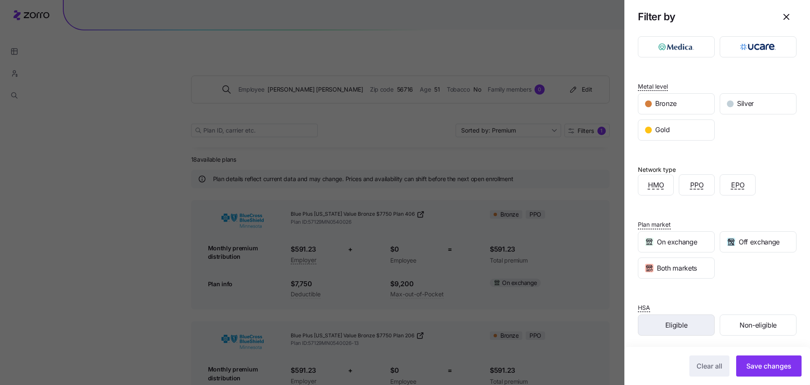
click at [679, 321] on span "Eligible" at bounding box center [676, 325] width 22 height 11
click at [755, 360] on button "Save changes" at bounding box center [768, 365] width 65 height 21
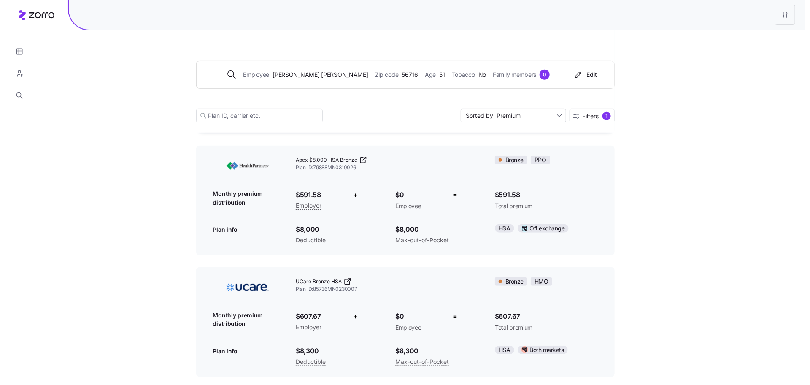
scroll to position [190, 0]
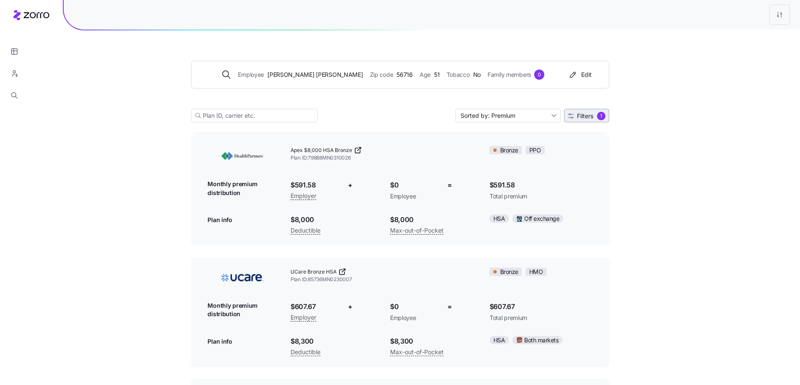
click at [578, 113] on span "Filters" at bounding box center [586, 116] width 16 height 6
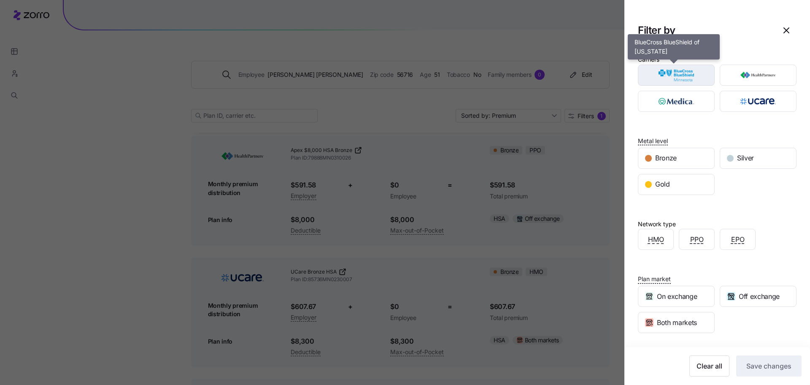
click at [686, 76] on img "button" at bounding box center [676, 75] width 62 height 17
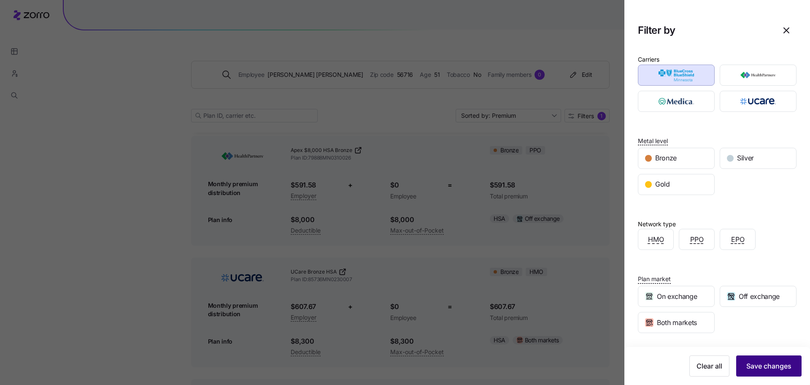
click at [767, 368] on span "Save changes" at bounding box center [768, 366] width 45 height 10
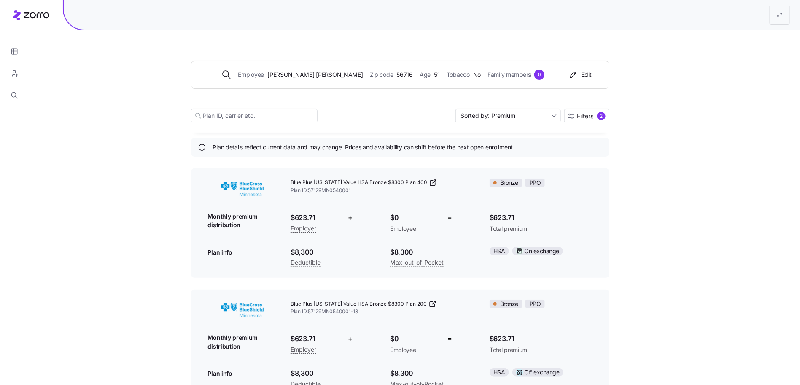
scroll to position [59, 0]
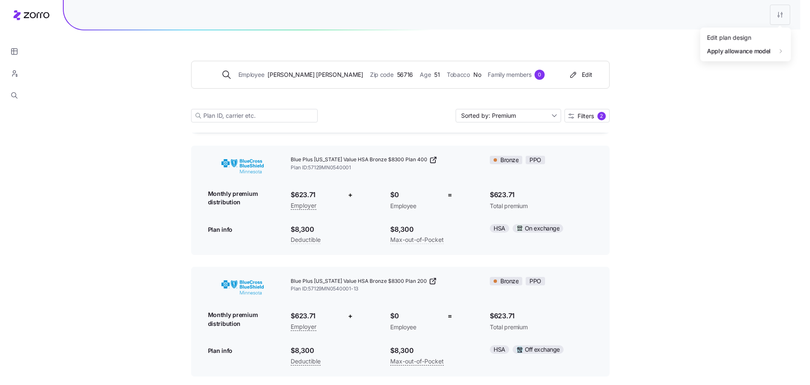
click at [746, 34] on div "Edit plan design" at bounding box center [729, 37] width 44 height 9
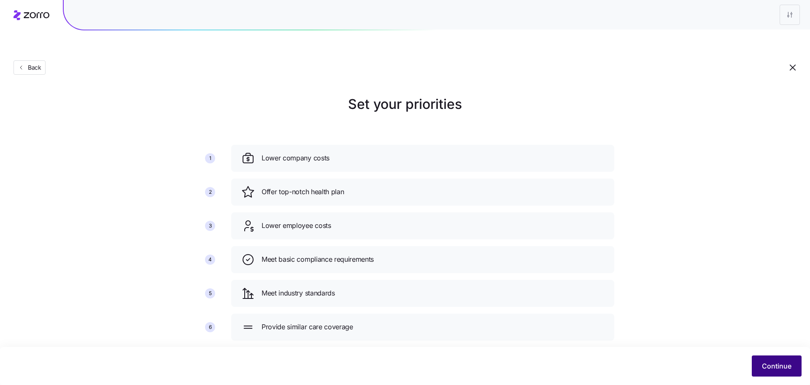
click at [773, 367] on span "Continue" at bounding box center [777, 366] width 30 height 10
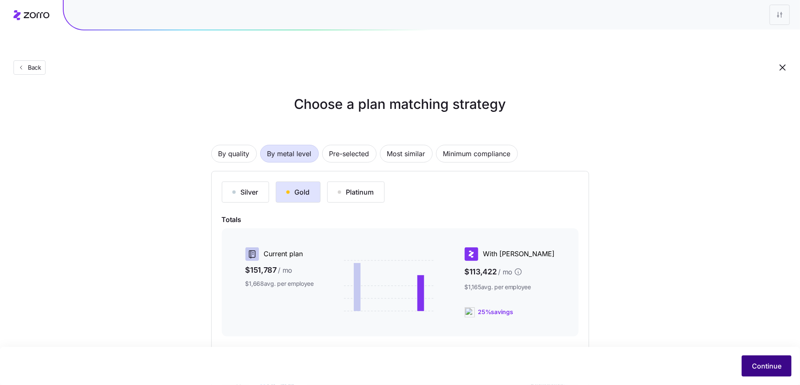
click at [778, 366] on span "Continue" at bounding box center [767, 366] width 30 height 10
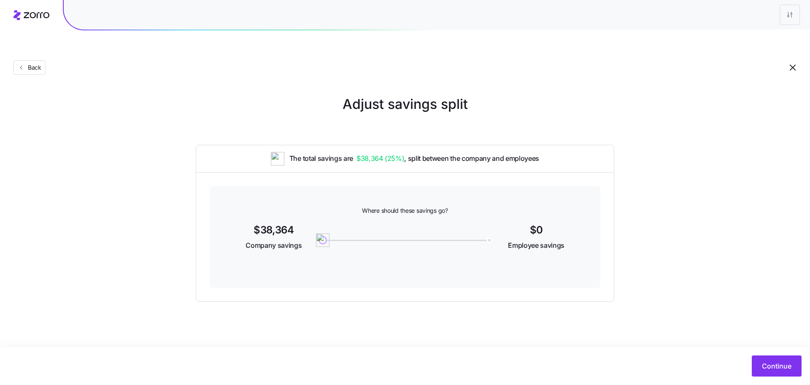
click at [783, 377] on div "Continue" at bounding box center [405, 366] width 810 height 38
click at [784, 367] on span "Continue" at bounding box center [777, 366] width 30 height 10
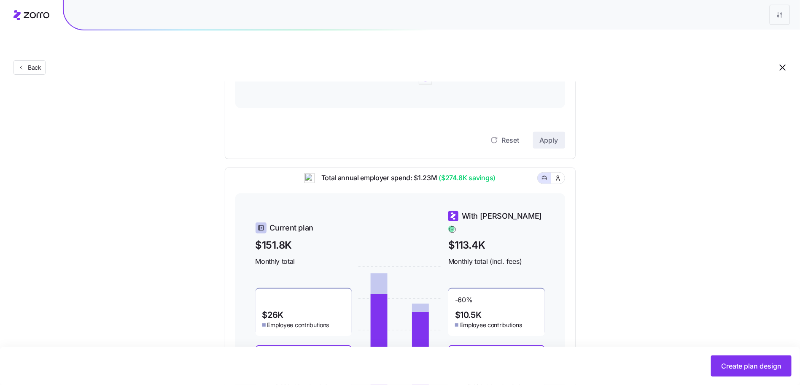
scroll to position [29, 0]
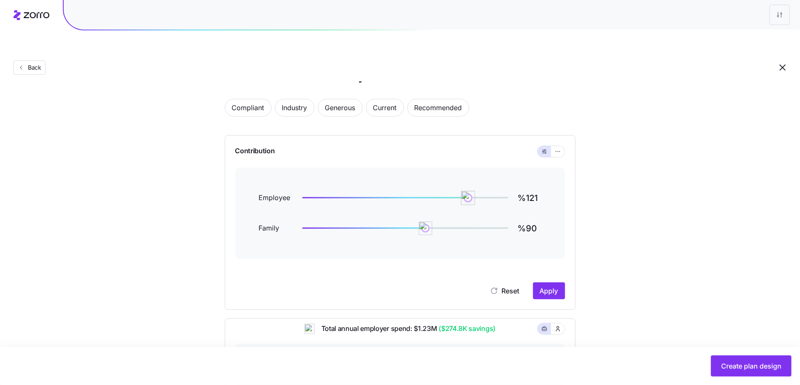
type input "%120"
drag, startPoint x: 429, startPoint y: 178, endPoint x: 467, endPoint y: 174, distance: 37.7
click at [467, 191] on img at bounding box center [467, 198] width 14 height 14
type input "%120"
drag, startPoint x: 424, startPoint y: 212, endPoint x: 467, endPoint y: 206, distance: 43.4
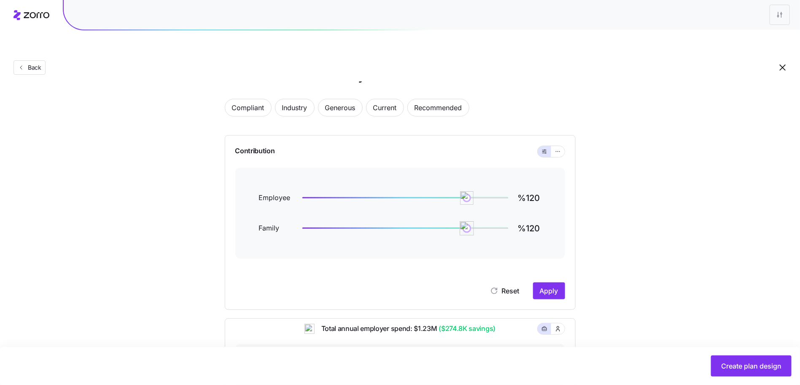
click at [467, 221] on img at bounding box center [467, 228] width 14 height 14
click at [559, 282] on button "Apply" at bounding box center [549, 290] width 32 height 17
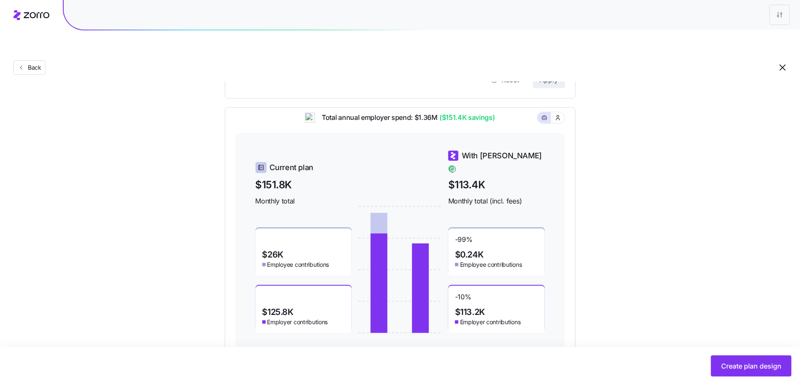
scroll to position [244, 0]
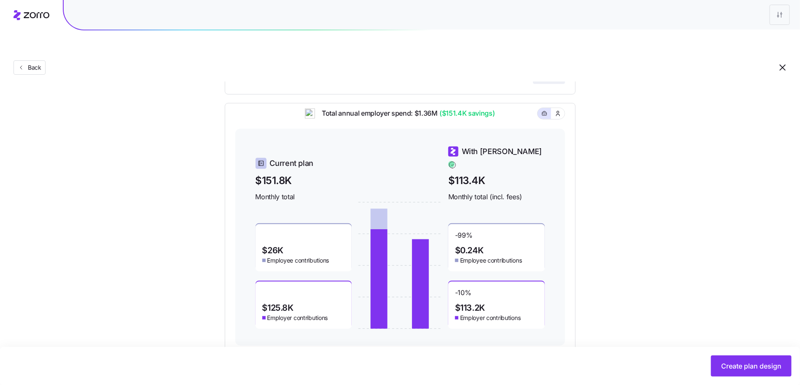
click at [740, 363] on span "Create plan design" at bounding box center [751, 366] width 60 height 10
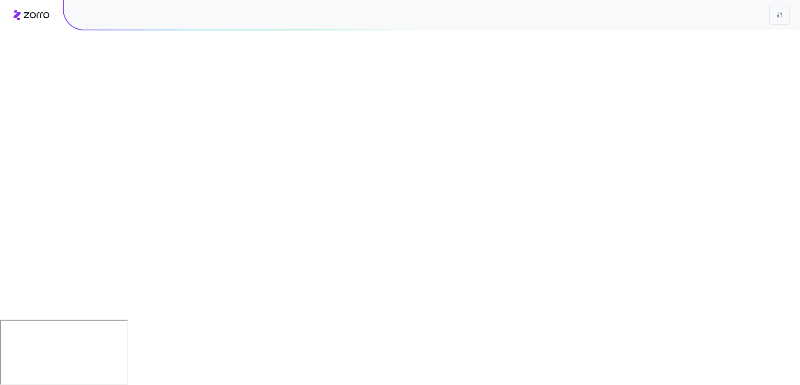
scroll to position [0, 0]
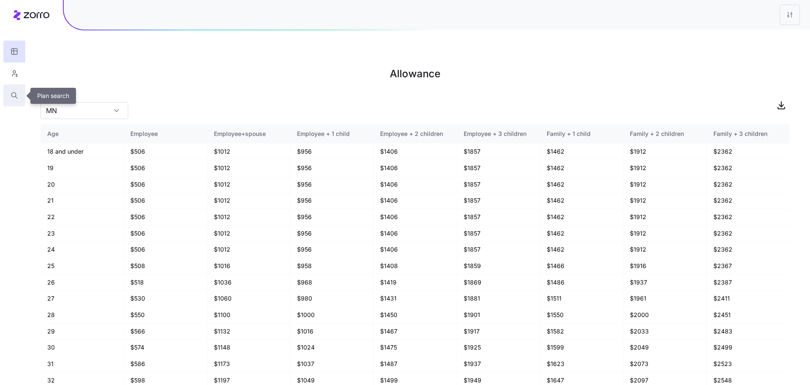
click at [19, 94] on button "button" at bounding box center [14, 95] width 22 height 22
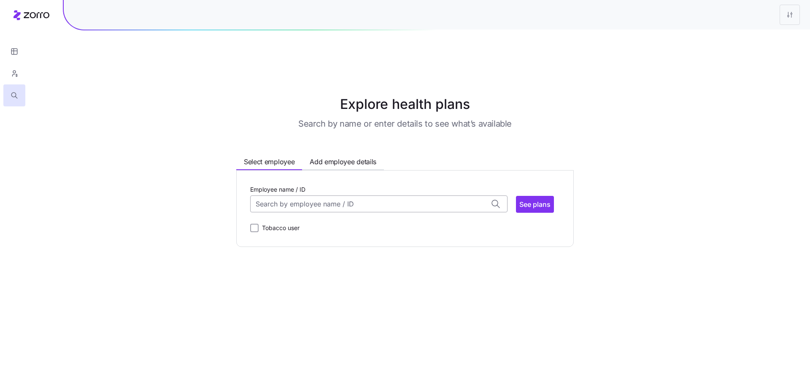
click at [311, 195] on input "Employee name / ID" at bounding box center [378, 203] width 257 height 17
click at [313, 256] on span "ID: 2 | zip code: 56716" at bounding box center [290, 259] width 67 height 7
click at [542, 199] on span "See plans" at bounding box center [534, 204] width 31 height 10
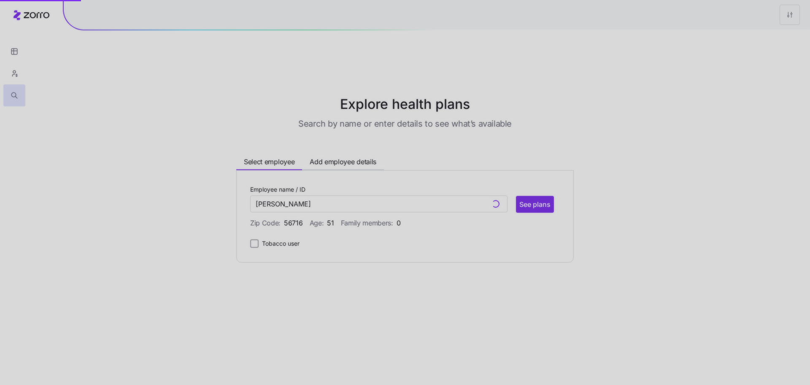
type input "Tammie Abrahamson (ID: 2)"
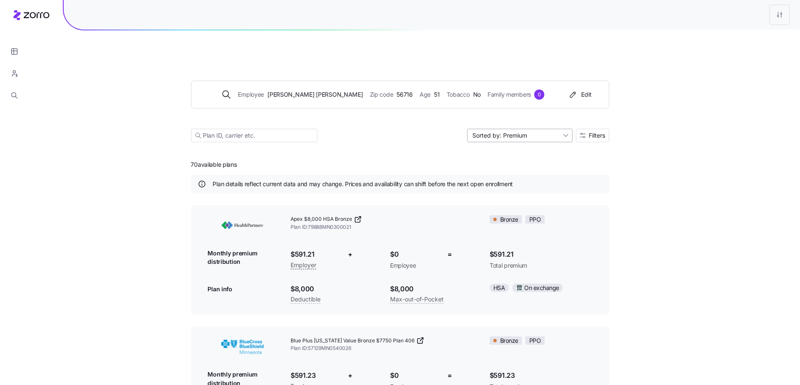
click at [532, 129] on input "Sorted by: Premium" at bounding box center [519, 135] width 105 height 13
click at [518, 142] on div "Deductible" at bounding box center [519, 147] width 99 height 13
type input "Sorted by: Deductible"
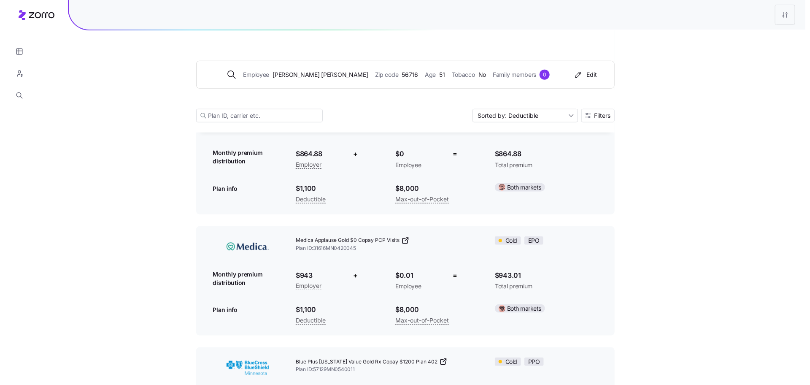
scroll to position [344, 0]
click at [597, 117] on span "Filters" at bounding box center [597, 116] width 16 height 6
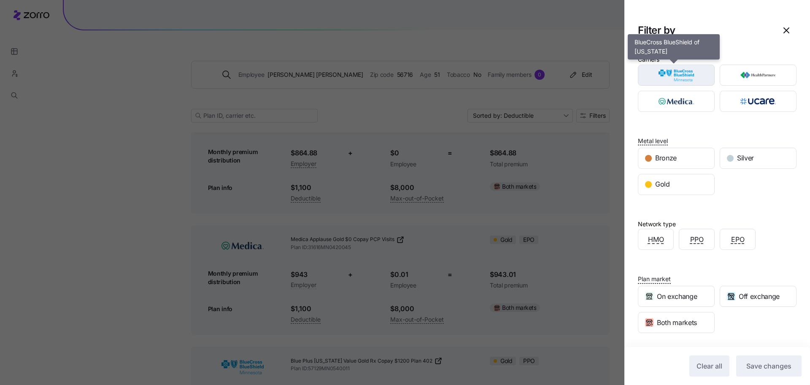
click at [690, 67] on img "button" at bounding box center [676, 75] width 62 height 17
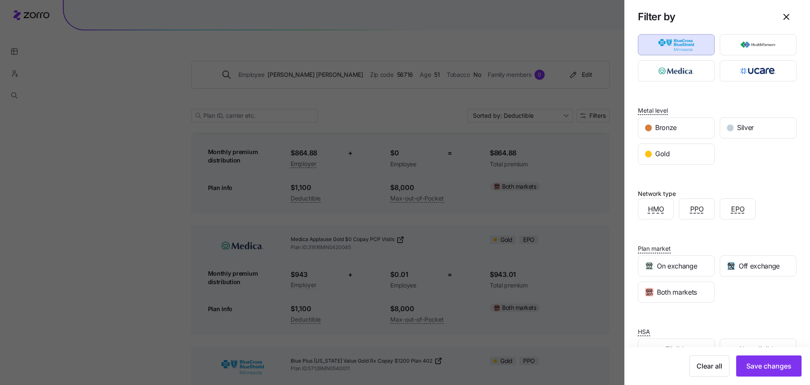
scroll to position [54, 0]
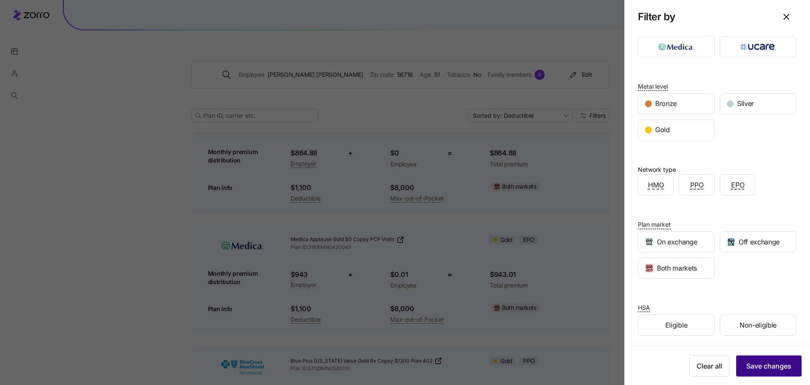
click at [766, 370] on span "Save changes" at bounding box center [768, 366] width 45 height 10
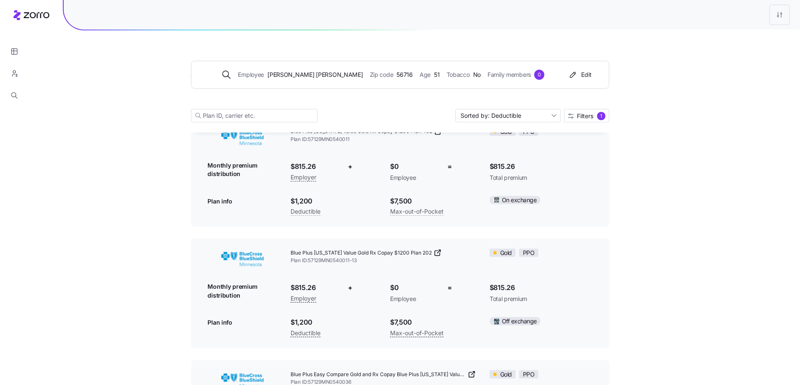
scroll to position [12, 0]
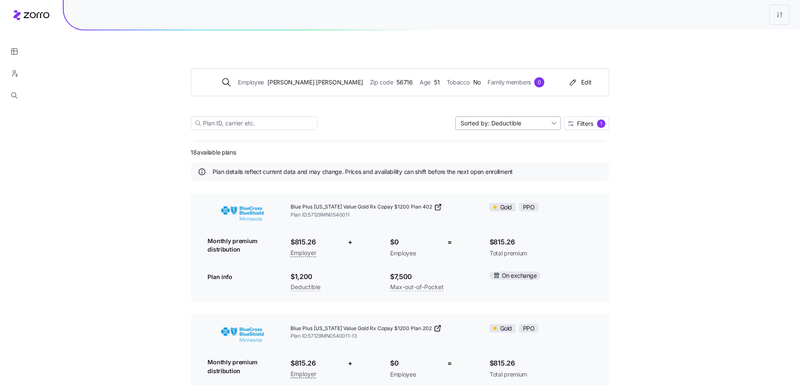
click at [515, 116] on input "Sorted by: Deductible" at bounding box center [508, 122] width 105 height 13
click at [353, 127] on div "Employee Tammie Abrahamson Zip code 56716 Age 51 Tobacco No Family members 0 Ed…" at bounding box center [400, 89] width 418 height 102
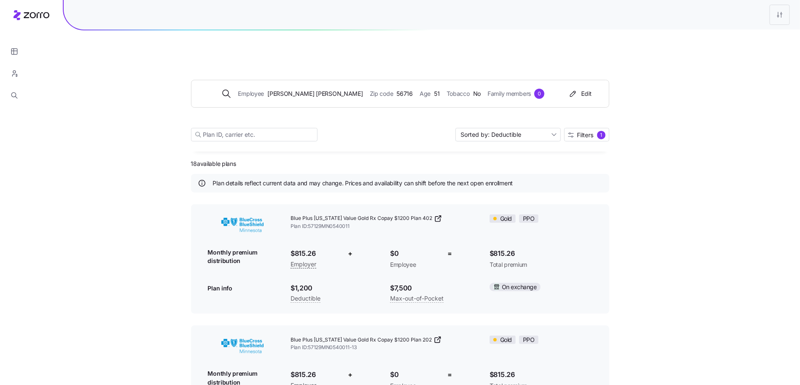
scroll to position [0, 0]
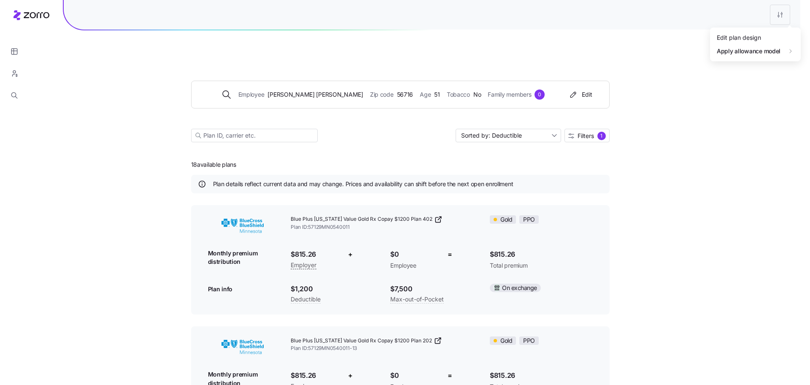
drag, startPoint x: 753, startPoint y: 34, endPoint x: 337, endPoint y: 145, distance: 430.1
click at [710, 34] on div "Edit plan design" at bounding box center [729, 36] width 44 height 9
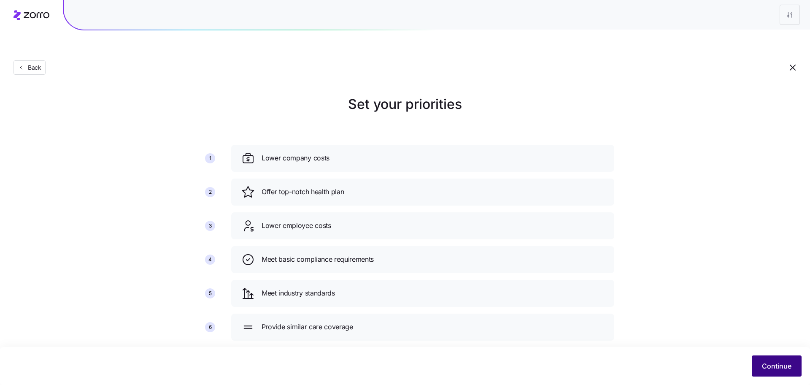
click at [778, 364] on span "Continue" at bounding box center [777, 366] width 30 height 10
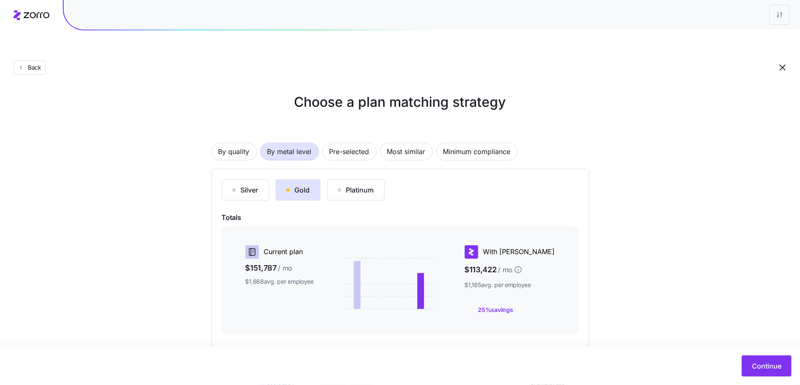
scroll to position [3, 0]
click at [325, 179] on div "Silver Gold Platinum" at bounding box center [400, 189] width 357 height 21
click at [312, 179] on button "Gold" at bounding box center [298, 189] width 45 height 21
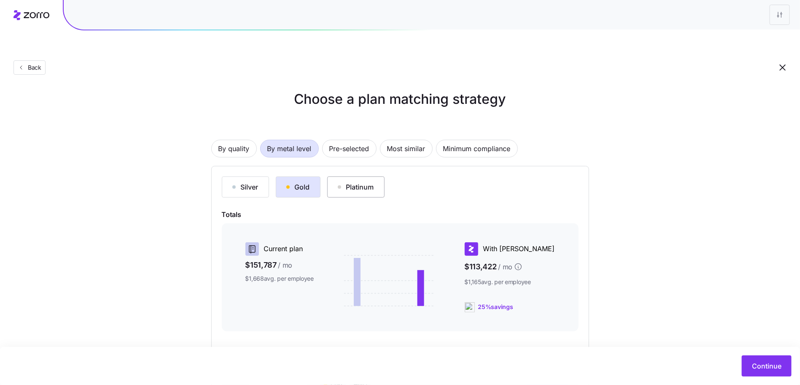
click at [335, 176] on button "Platinum" at bounding box center [355, 186] width 57 height 21
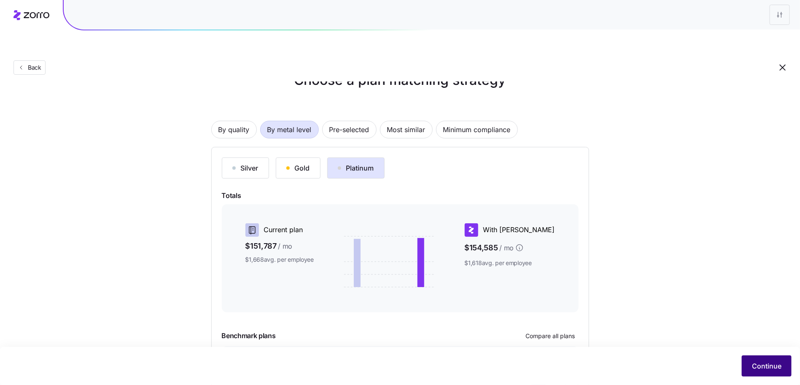
scroll to position [80, 0]
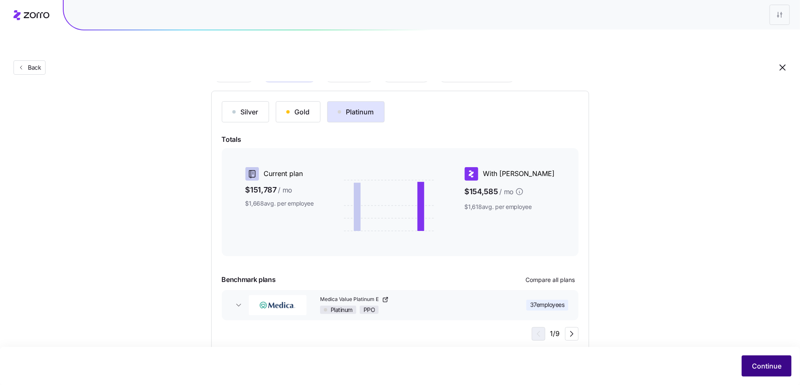
click at [755, 361] on span "Continue" at bounding box center [767, 366] width 30 height 10
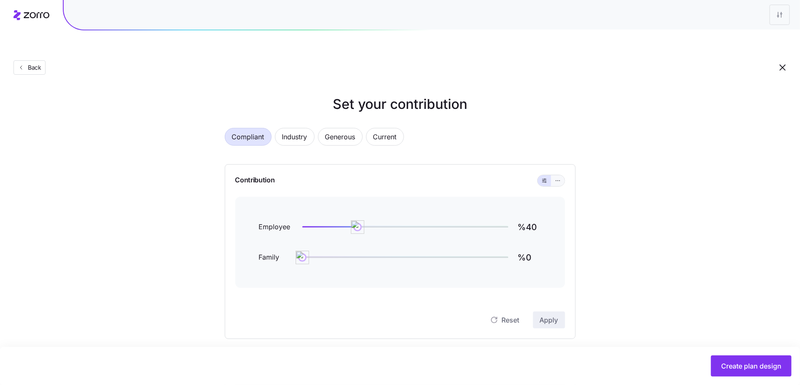
click at [558, 177] on span "button" at bounding box center [558, 180] width 7 height 7
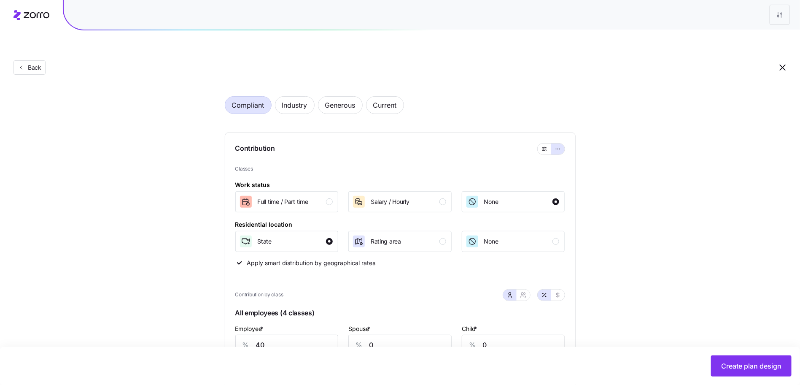
scroll to position [207, 0]
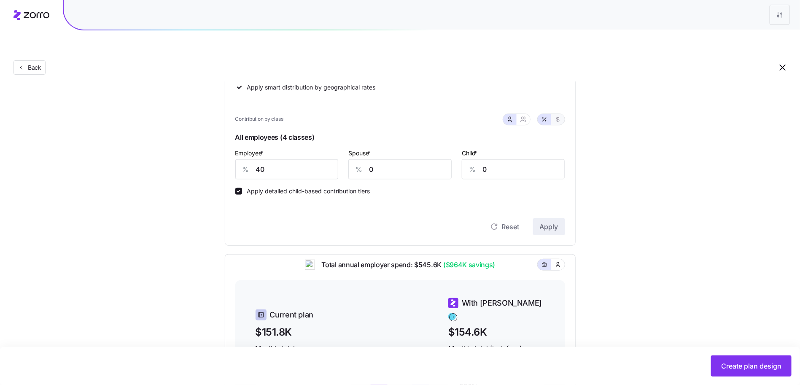
click at [559, 117] on icon "button" at bounding box center [557, 119] width 3 height 5
click at [267, 159] on input "475" at bounding box center [286, 169] width 103 height 20
type input "817"
click at [377, 159] on input "0" at bounding box center [399, 169] width 103 height 20
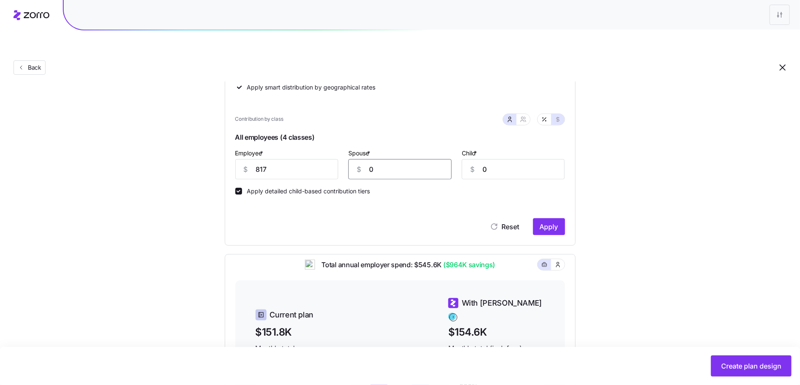
click at [377, 159] on input "0" at bounding box center [399, 169] width 103 height 20
type input "845"
click at [516, 148] on div "Child * $ 0" at bounding box center [513, 164] width 103 height 32
click at [515, 159] on input "0" at bounding box center [513, 169] width 103 height 20
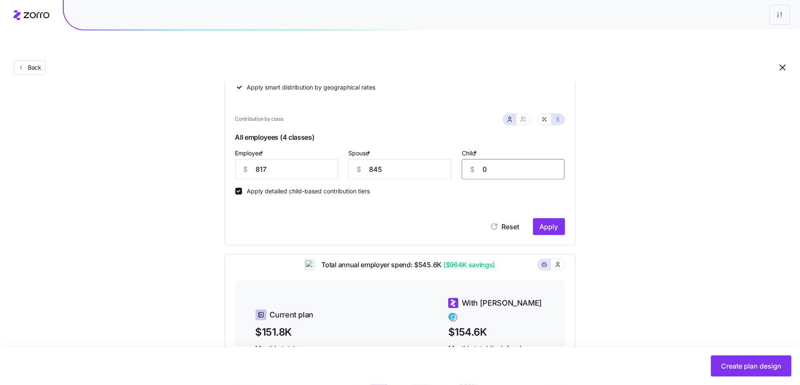
click at [513, 159] on input "0" at bounding box center [513, 169] width 103 height 20
type input "1000"
click at [562, 218] on button "Apply" at bounding box center [549, 226] width 32 height 17
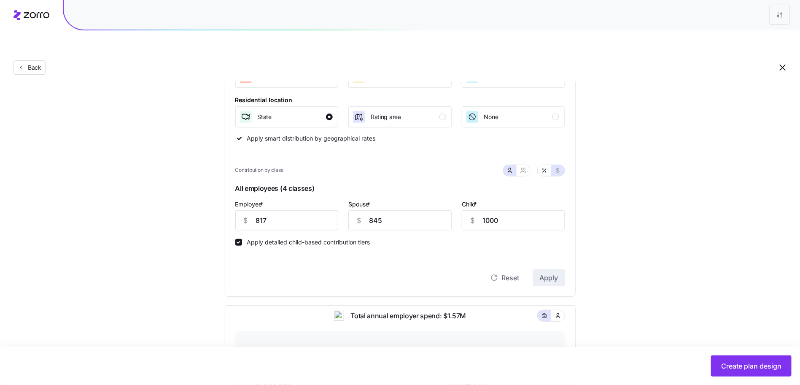
scroll to position [156, 0]
click at [522, 167] on icon "button" at bounding box center [523, 170] width 7 height 7
type input "1662"
type input "2417"
click at [358, 211] on input "1662" at bounding box center [357, 221] width 75 height 20
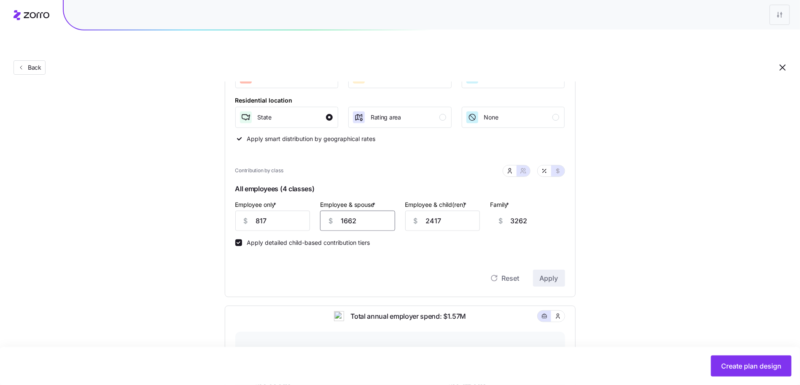
click at [358, 211] on input "1662" at bounding box center [357, 221] width 75 height 20
type input "1"
type input "1601"
type input "16"
type input "1616"
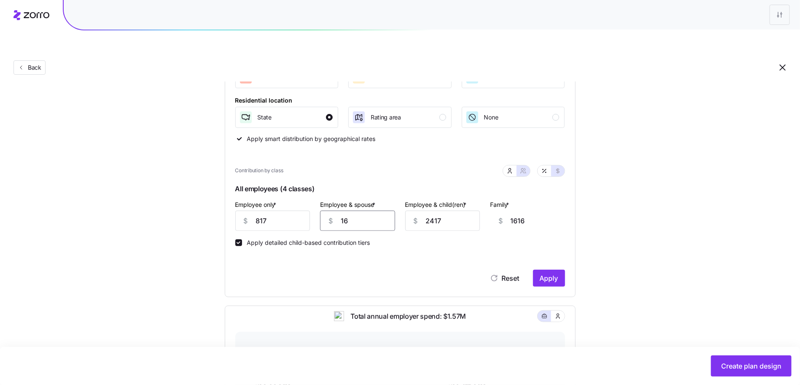
type input "168"
type input "1768"
type input "1683"
type input "3283"
type input "1683"
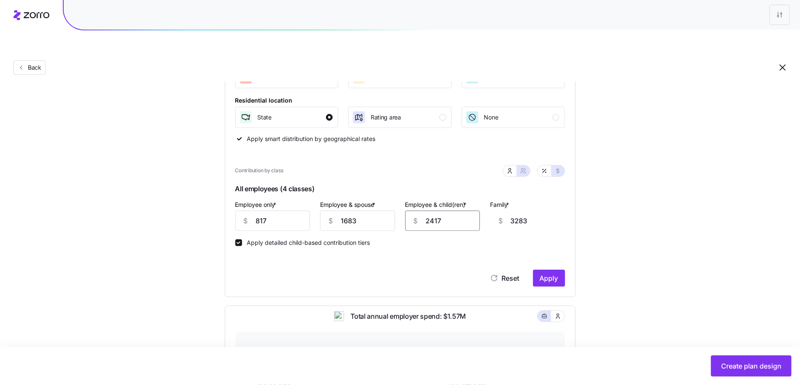
type input "1"
type input "867"
type input "18"
type input "884"
type input "181"
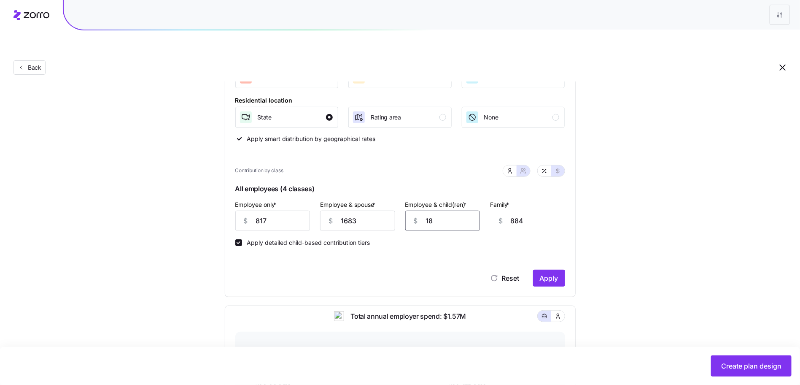
type input "1047"
type input "1811"
type input "2677"
type input "1811"
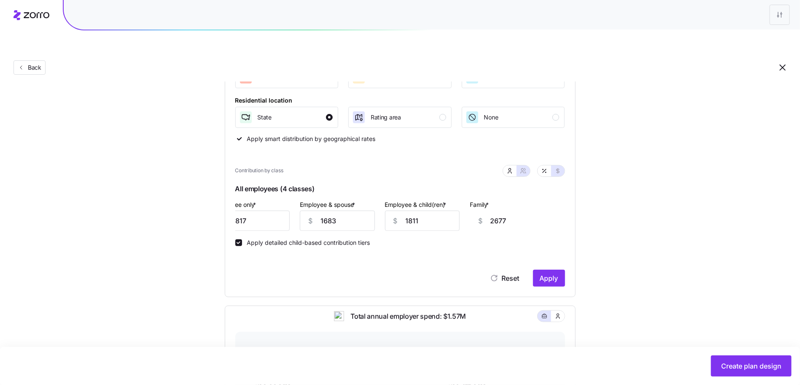
click at [559, 231] on div "Apply detailed child-based contribution tiers" at bounding box center [400, 238] width 330 height 15
click at [554, 273] on span "Apply" at bounding box center [549, 278] width 19 height 10
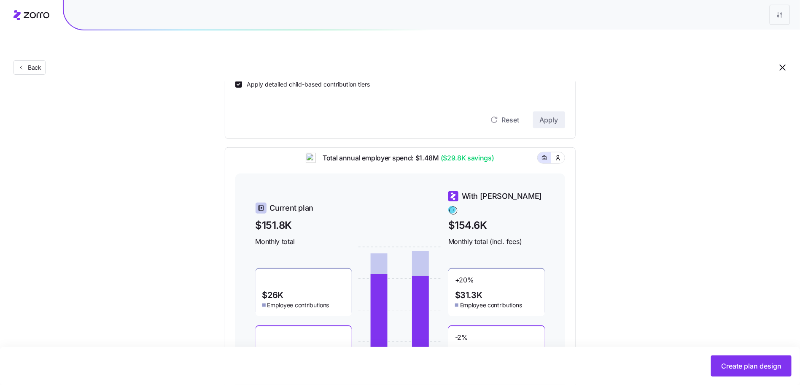
scroll to position [359, 0]
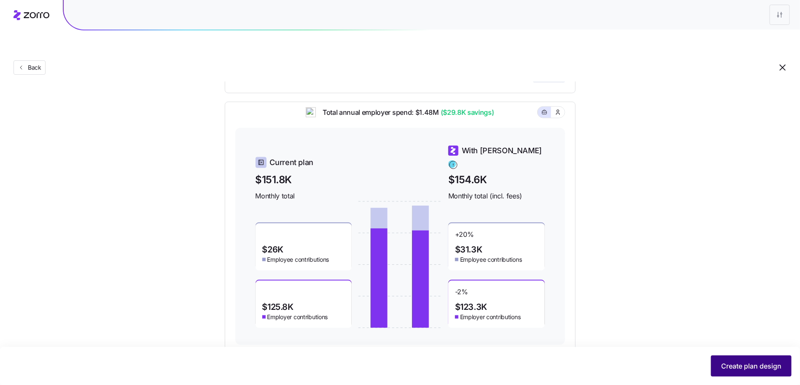
click at [751, 367] on span "Create plan design" at bounding box center [751, 366] width 60 height 10
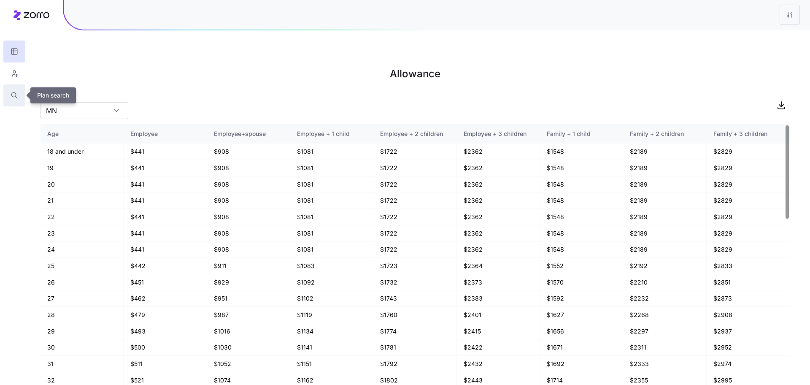
click at [21, 91] on button "button" at bounding box center [14, 95] width 22 height 22
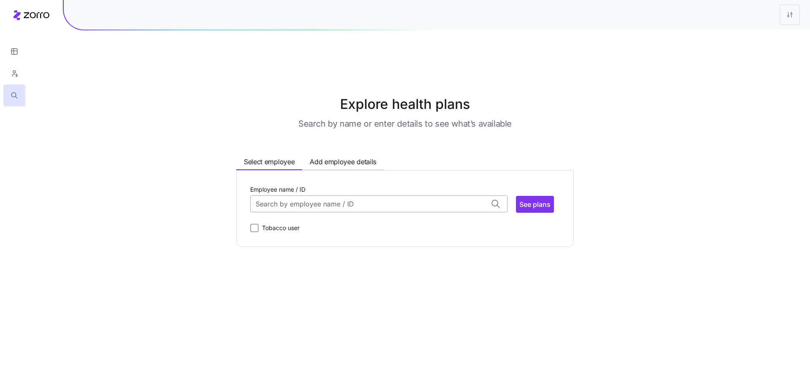
click at [284, 195] on input "Employee name / ID" at bounding box center [378, 203] width 257 height 17
click at [286, 256] on span "ID: 2 | zip code: 56716" at bounding box center [290, 259] width 67 height 7
click at [523, 199] on span "See plans" at bounding box center [534, 204] width 31 height 10
type input "Tammie Abrahamson (ID: 2)"
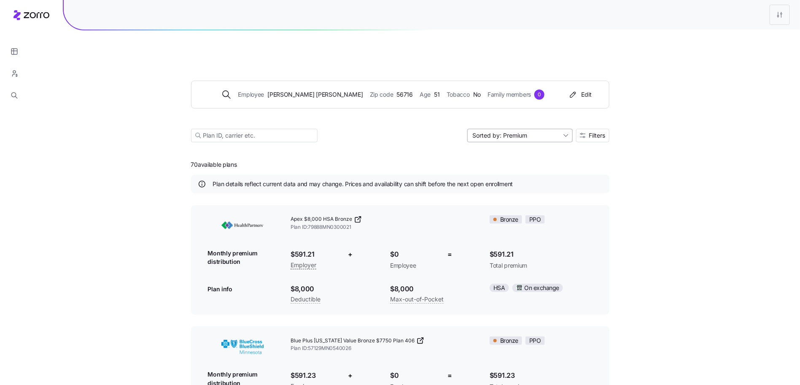
click at [553, 129] on input "Sorted by: Premium" at bounding box center [519, 135] width 105 height 13
drag, startPoint x: 521, startPoint y: 154, endPoint x: 520, endPoint y: 148, distance: 6.0
click at [520, 148] on div "Deductible" at bounding box center [519, 147] width 99 height 13
click at [555, 102] on div "Employee Tammie Abrahamson Zip code 56716 Age 51 Tobacco No Family members 0 Ed…" at bounding box center [400, 101] width 418 height 102
click at [543, 129] on input "Sorted by: Deductible" at bounding box center [519, 135] width 105 height 13
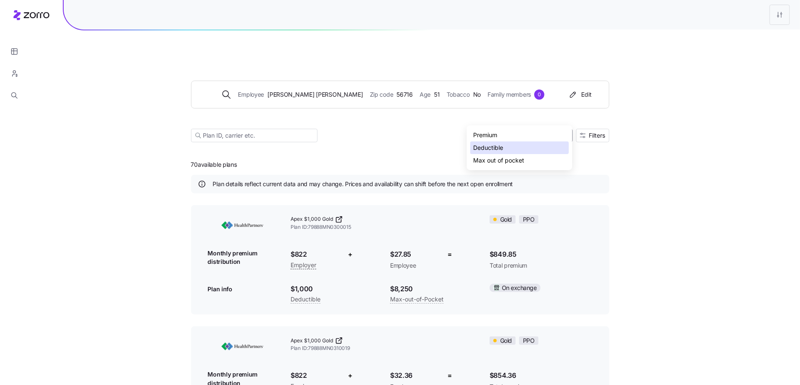
click at [527, 156] on div "Max out of pocket" at bounding box center [519, 160] width 99 height 13
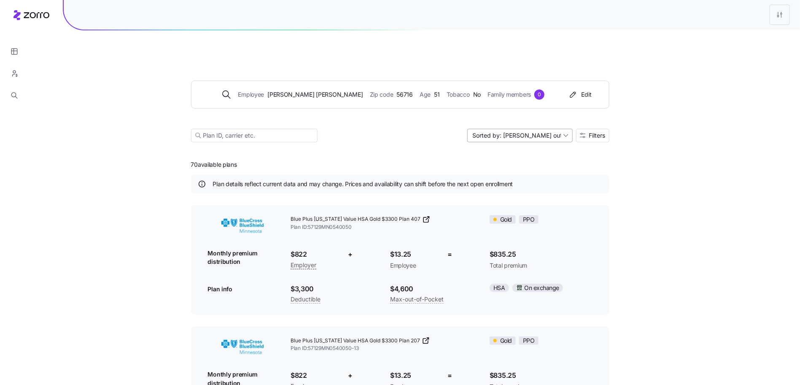
drag, startPoint x: 530, startPoint y: 101, endPoint x: 529, endPoint y: 110, distance: 8.9
click at [529, 101] on div "Employee Tammie Abrahamson Zip code 56716 Age 51 Tobacco No Family members 0 Ed…" at bounding box center [400, 101] width 418 height 102
click at [529, 129] on input "Sorted by: Max out of pocket" at bounding box center [519, 135] width 105 height 13
click at [516, 144] on div "Deductible" at bounding box center [519, 147] width 99 height 13
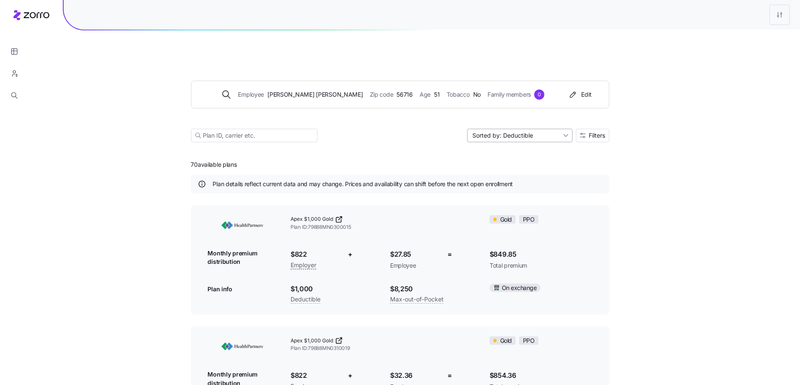
click at [527, 129] on input "Sorted by: Deductible" at bounding box center [519, 135] width 105 height 13
click at [518, 130] on div "Premium" at bounding box center [519, 135] width 99 height 13
type input "Sorted by: Premium"
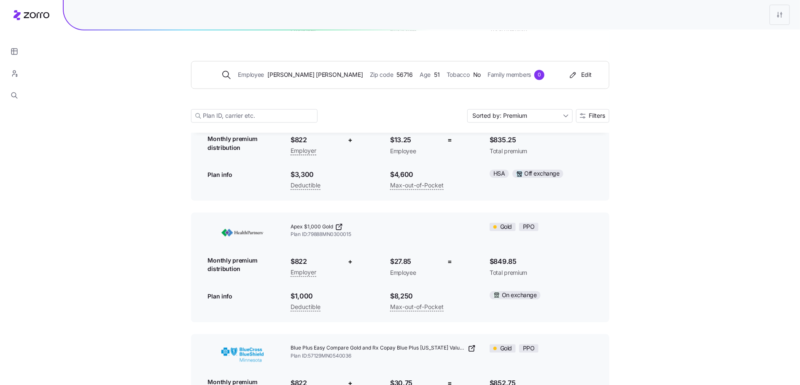
scroll to position [7133, 0]
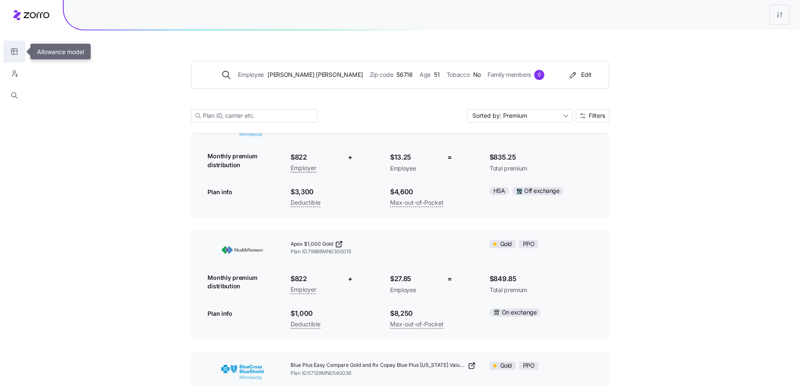
click at [21, 48] on button "button" at bounding box center [14, 51] width 22 height 22
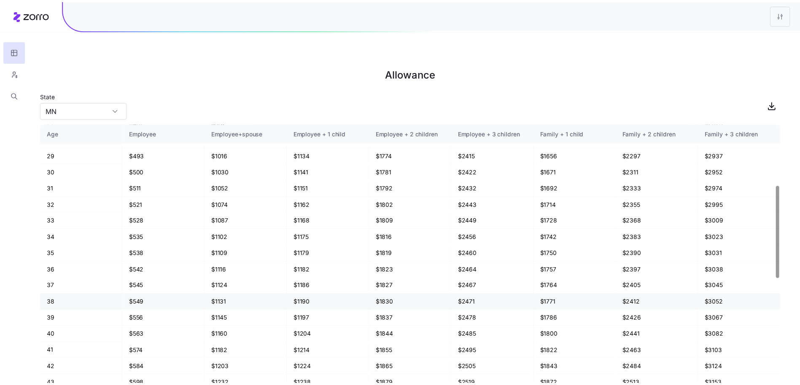
scroll to position [178, 0]
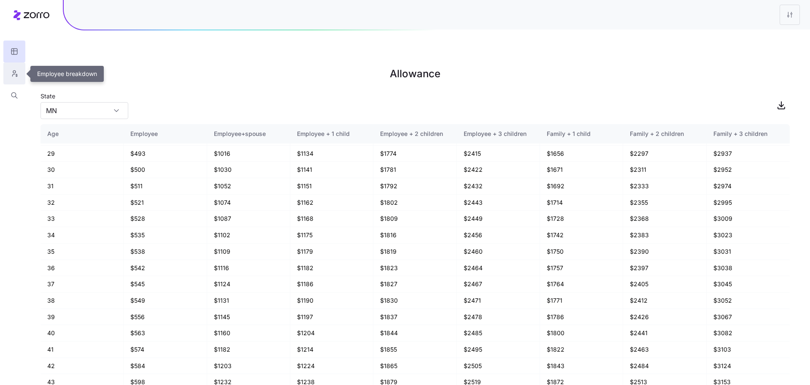
click at [18, 71] on button "button" at bounding box center [14, 73] width 22 height 22
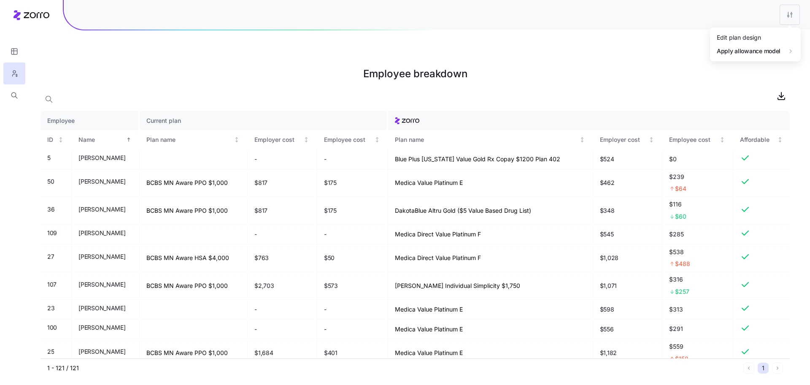
click at [782, 14] on html "Employee breakdown Employee Current plan ID Name Plan name Employer cost Employ…" at bounding box center [405, 235] width 810 height 470
click at [767, 34] on div "Edit plan design" at bounding box center [755, 37] width 84 height 13
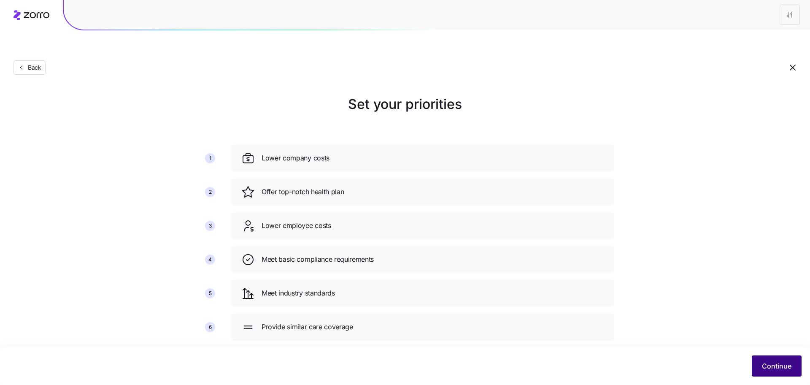
click at [799, 369] on button "Continue" at bounding box center [777, 365] width 50 height 21
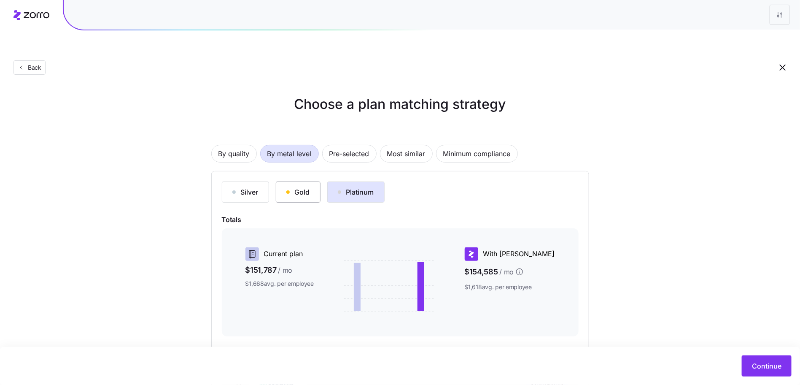
click at [287, 190] on div "button" at bounding box center [287, 191] width 3 height 3
click at [347, 145] on span "Pre-selected" at bounding box center [349, 153] width 40 height 17
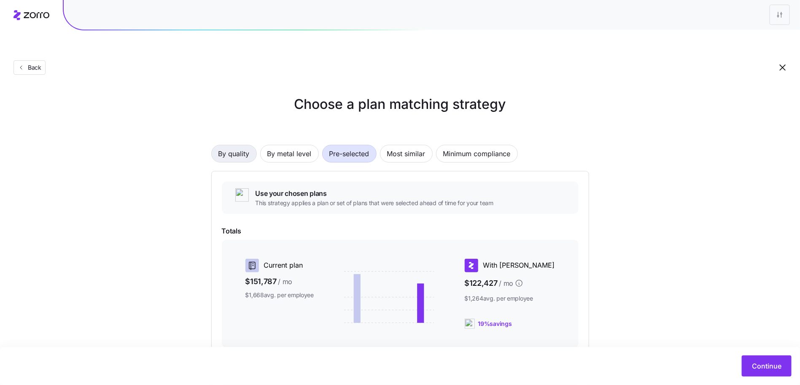
click at [251, 145] on button "By quality" at bounding box center [234, 154] width 46 height 18
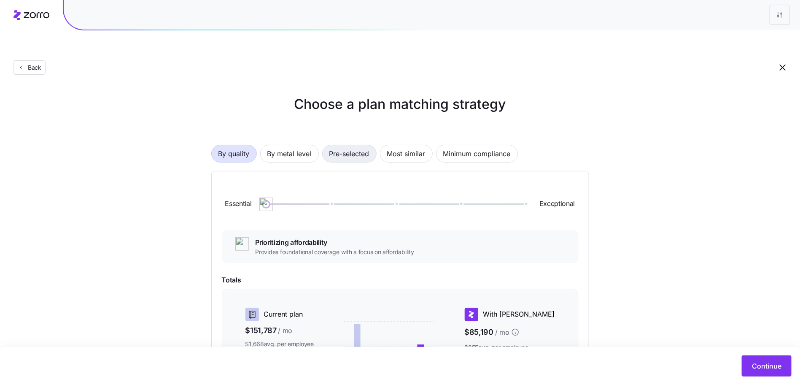
click at [362, 145] on span "Pre-selected" at bounding box center [349, 153] width 40 height 17
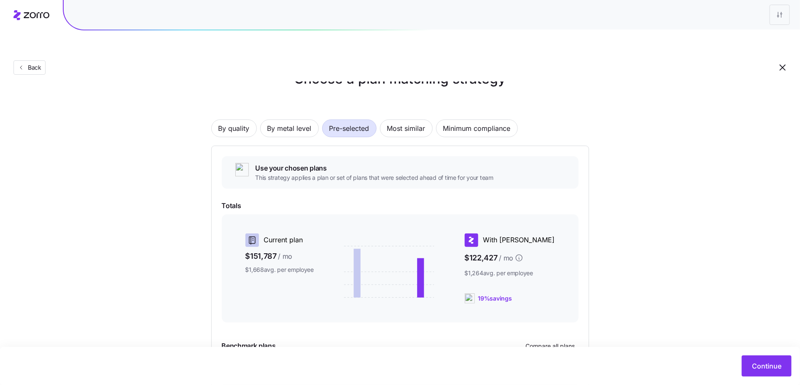
scroll to position [19, 0]
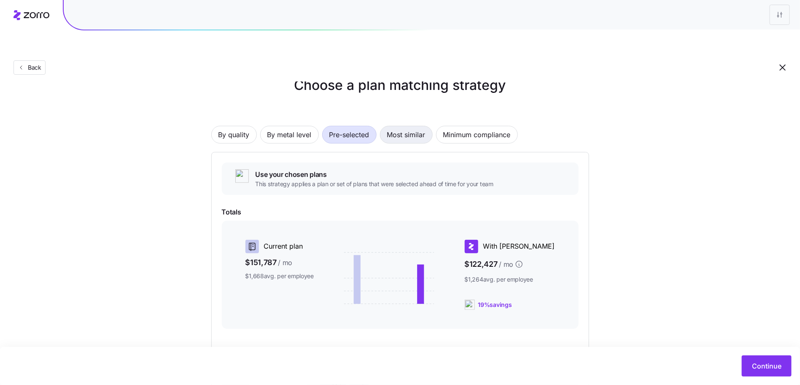
click at [404, 126] on span "Most similar" at bounding box center [406, 134] width 38 height 17
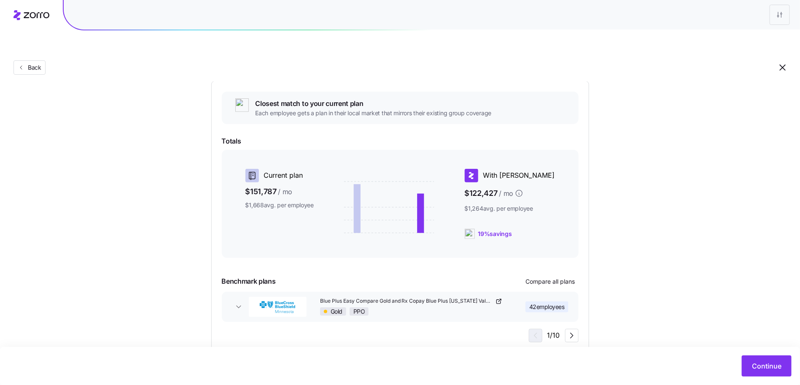
scroll to position [92, 0]
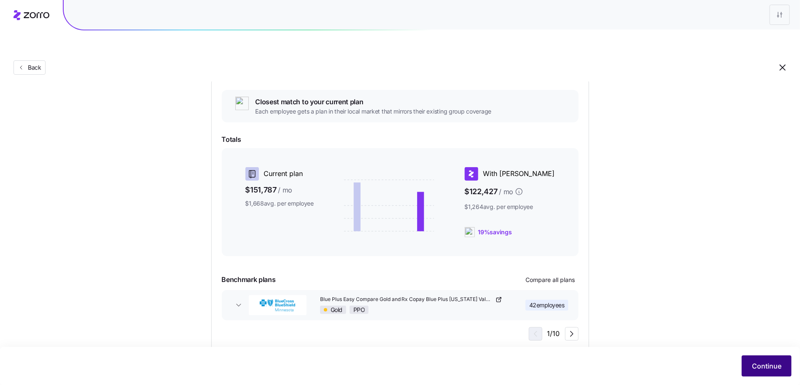
click at [746, 364] on button "Continue" at bounding box center [767, 365] width 50 height 21
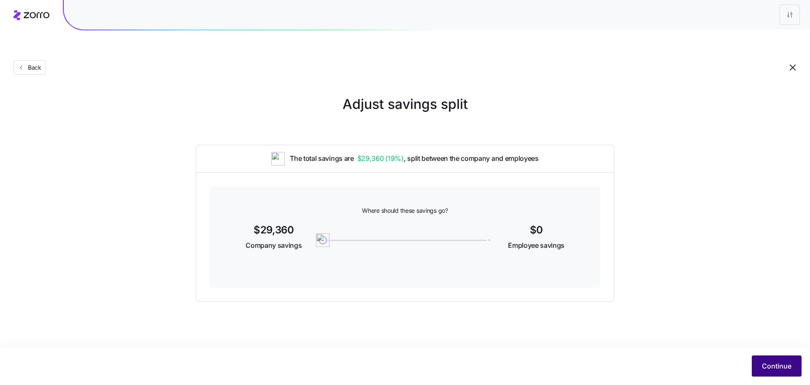
click at [756, 360] on button "Continue" at bounding box center [777, 365] width 50 height 21
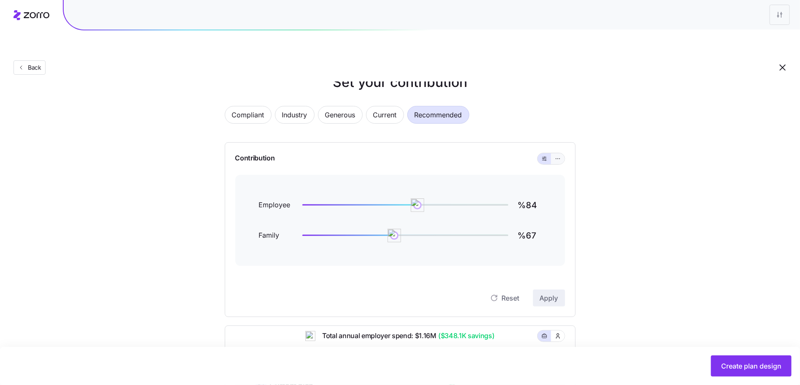
scroll to position [22, 0]
click at [554, 153] on button "button" at bounding box center [557, 158] width 13 height 11
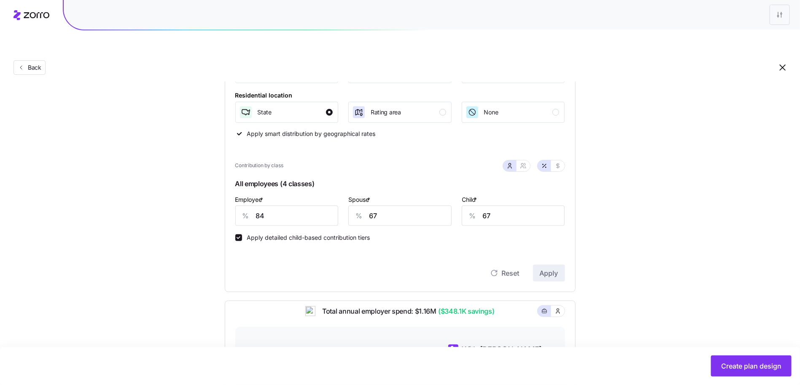
scroll to position [199, 0]
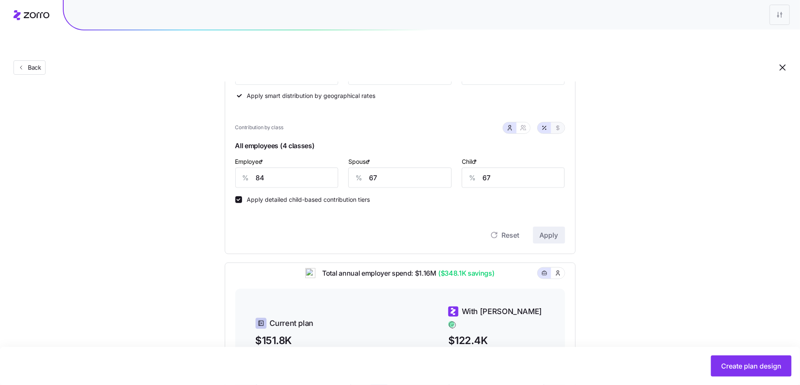
click at [553, 122] on button "button" at bounding box center [557, 127] width 13 height 11
type input "729"
type input "583"
type input "273"
click at [524, 124] on icon "button" at bounding box center [523, 127] width 7 height 7
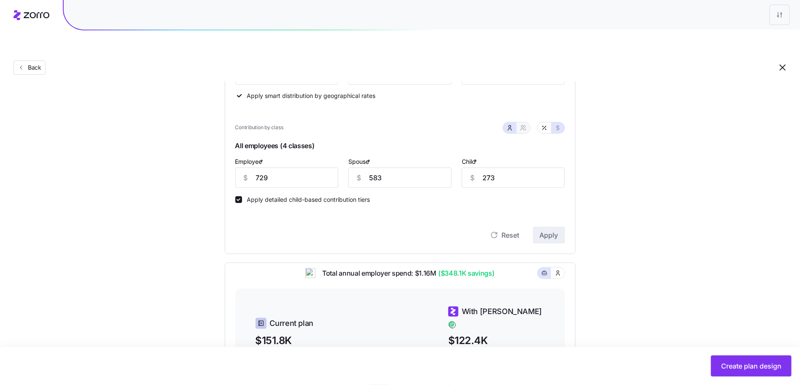
type input "1311"
type input "1165"
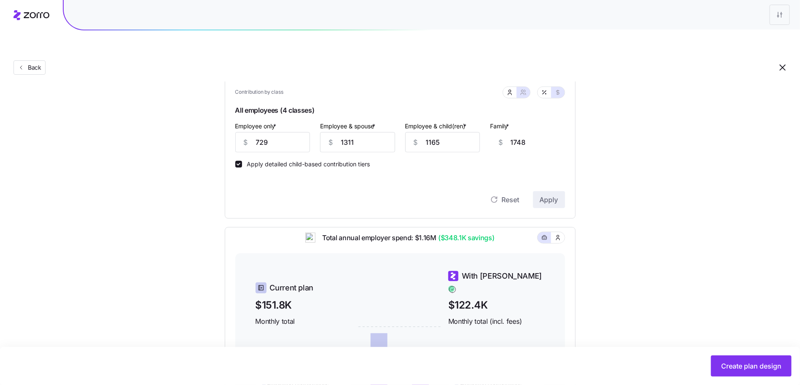
scroll to position [219, 0]
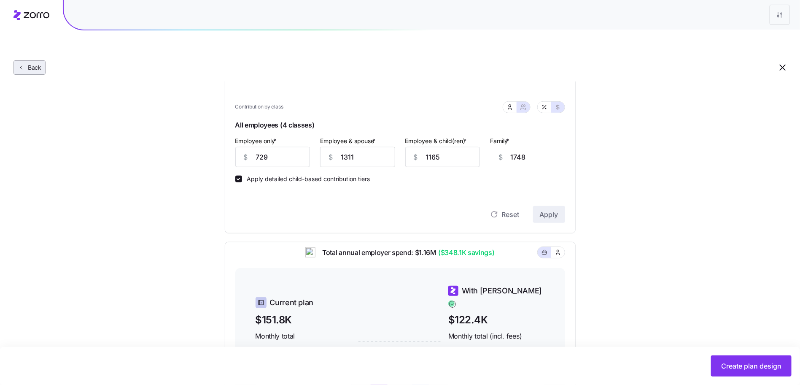
click at [35, 63] on span "Back" at bounding box center [32, 67] width 17 height 8
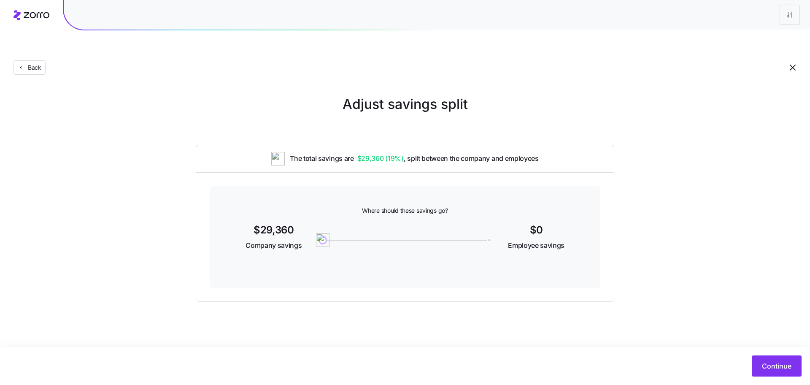
click at [27, 55] on div "Back" at bounding box center [405, 51] width 810 height 62
click at [28, 60] on button "Back" at bounding box center [29, 67] width 32 height 14
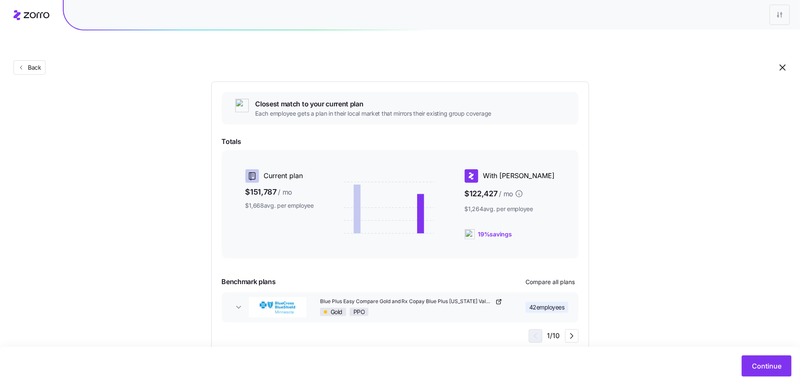
scroll to position [92, 0]
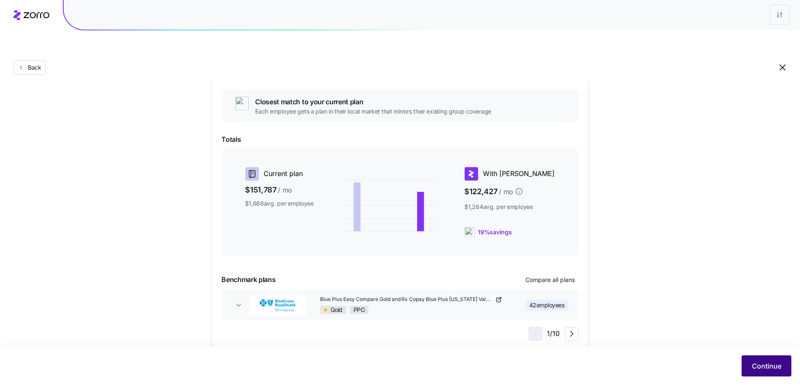
click at [759, 364] on span "Continue" at bounding box center [767, 366] width 30 height 10
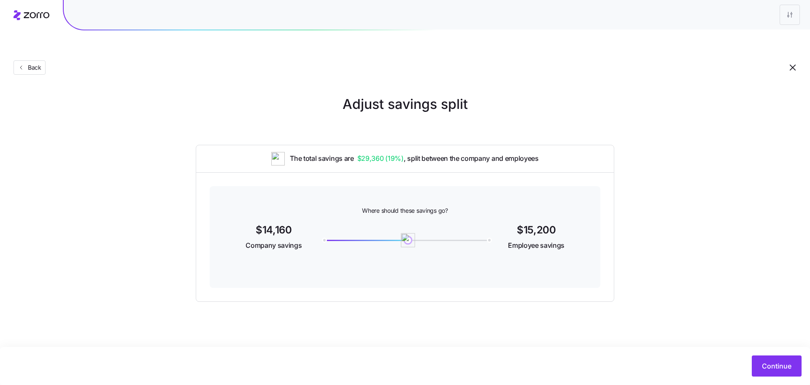
drag, startPoint x: 323, startPoint y: 218, endPoint x: 408, endPoint y: 216, distance: 85.7
click at [408, 233] on img at bounding box center [408, 240] width 14 height 14
click at [784, 361] on span "Continue" at bounding box center [777, 366] width 30 height 10
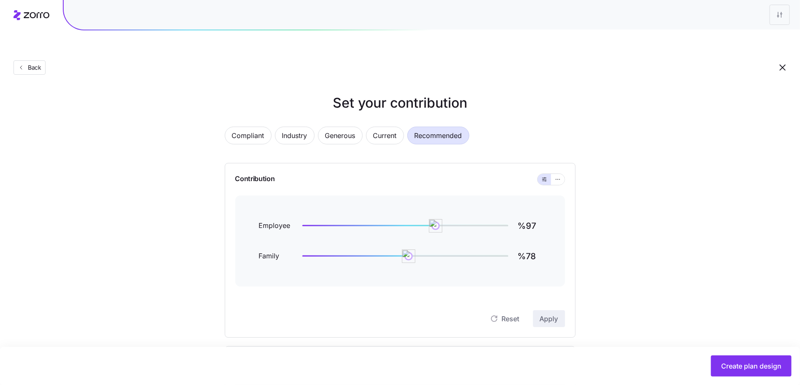
scroll to position [96, 0]
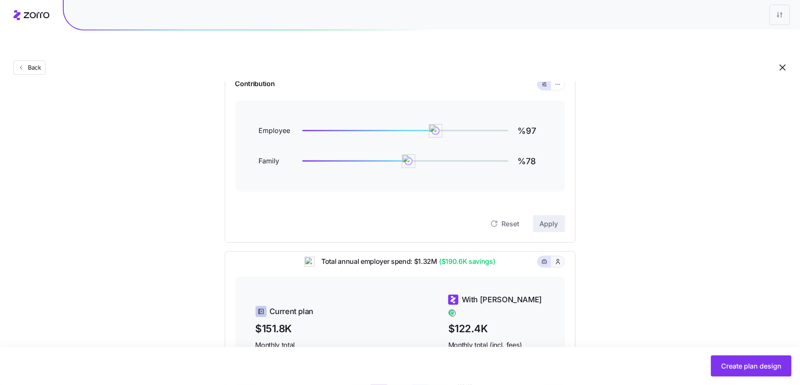
click at [559, 256] on button "button" at bounding box center [557, 261] width 13 height 11
click at [558, 79] on icon "button" at bounding box center [558, 84] width 6 height 10
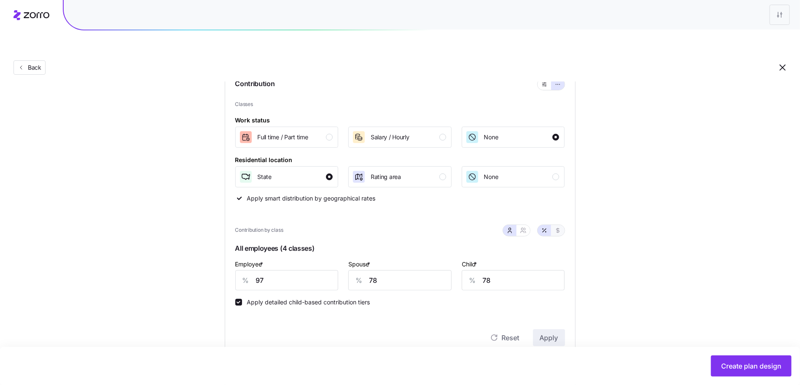
click at [560, 227] on icon "button" at bounding box center [558, 230] width 7 height 7
type input "843"
type input "675"
type input "316"
click at [524, 227] on button "button" at bounding box center [523, 230] width 7 height 7
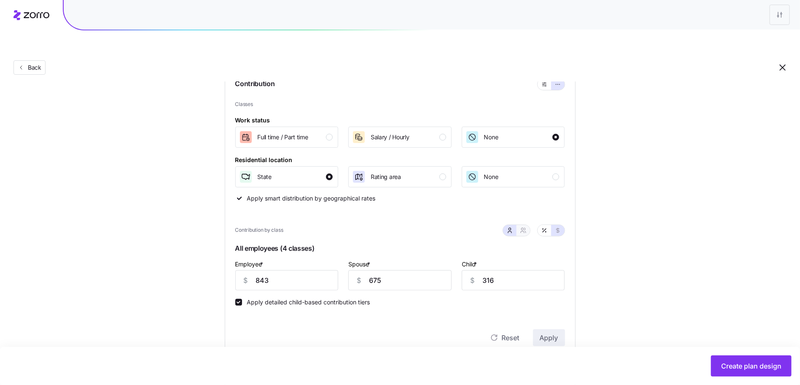
type input "1518"
type input "1349"
click at [290, 270] on input "843" at bounding box center [272, 280] width 75 height 20
click at [276, 270] on input "843" at bounding box center [272, 280] width 75 height 20
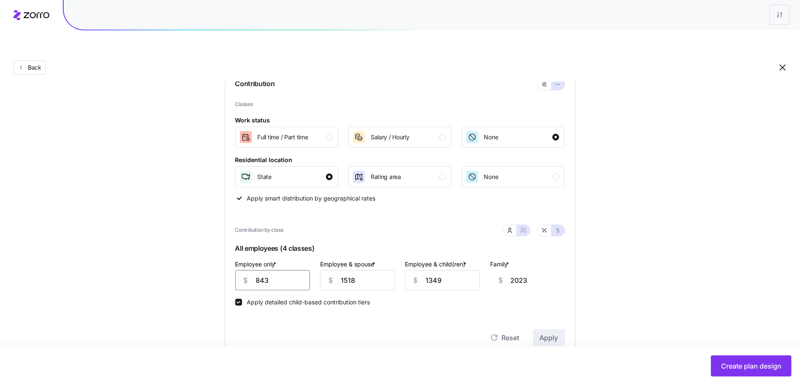
type input "8"
type input "2859"
type input "81"
type input "2786"
type input "817"
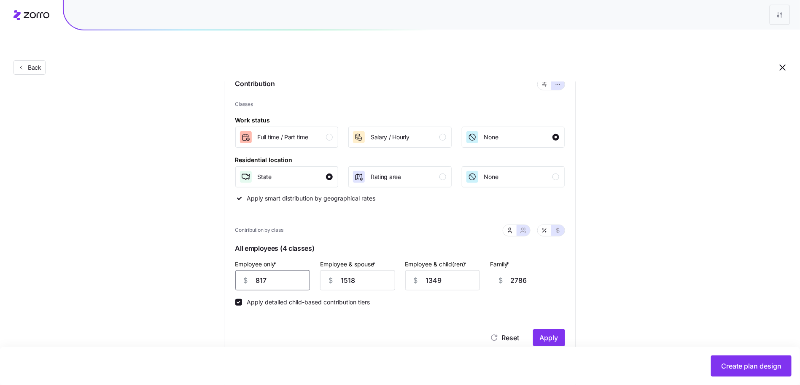
type input "2050"
type input "817"
type input "1"
type input "533"
type input "16"
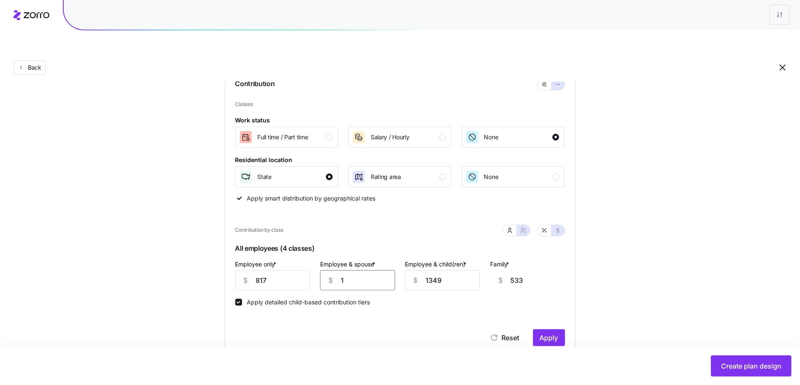
type input "548"
type input "168"
type input "700"
type input "1683"
type input "2215"
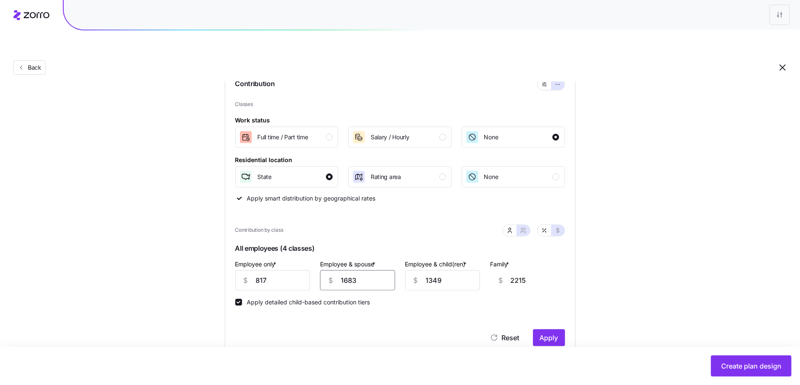
type input "1683"
type input "1"
type input "867"
type input "18"
type input "884"
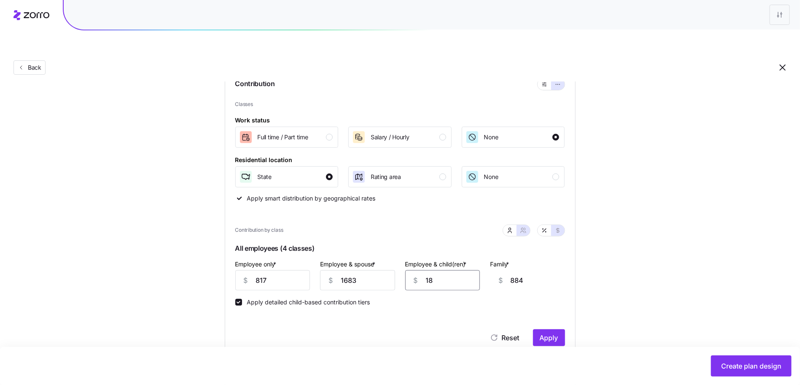
type input "181"
type input "1047"
type input "1811"
type input "2677"
type input "1811"
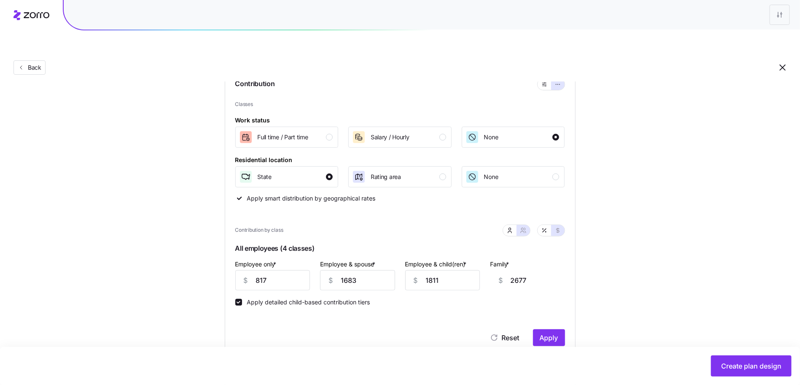
scroll to position [0, 20]
click at [637, 323] on div "Set your contribution Compliant Industry Generous Current Recommended Contribut…" at bounding box center [400, 305] width 800 height 615
click at [547, 332] on span "Apply" at bounding box center [549, 337] width 19 height 10
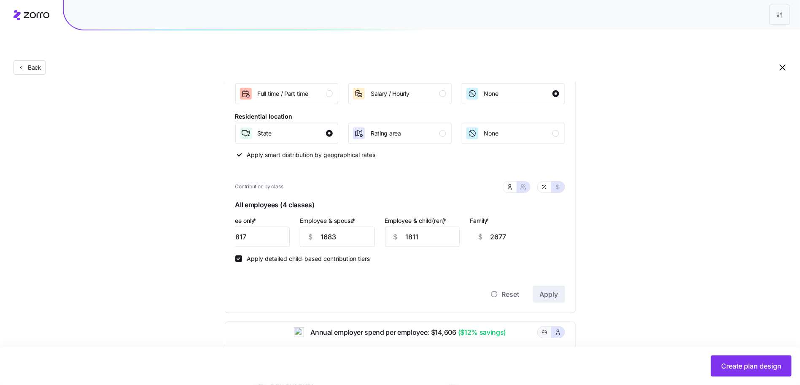
click at [545, 329] on button "button" at bounding box center [544, 332] width 7 height 7
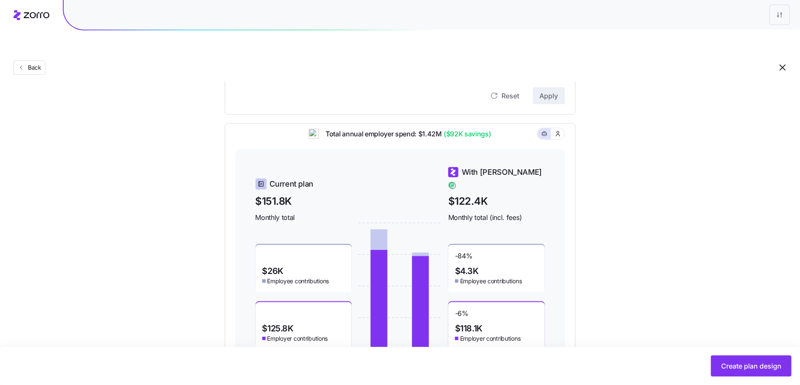
scroll to position [359, 0]
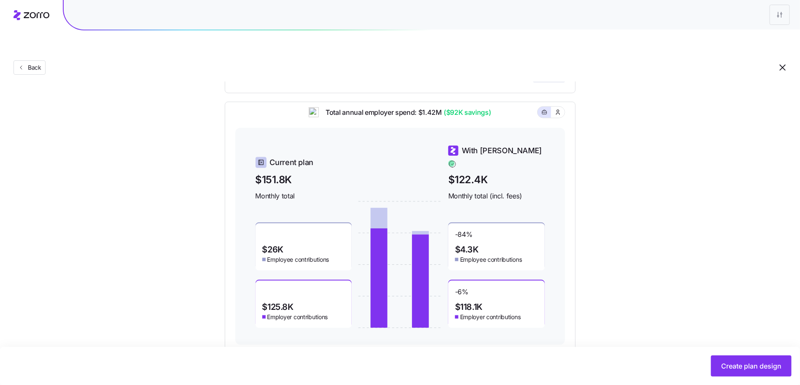
click at [739, 372] on button "Create plan design" at bounding box center [751, 365] width 81 height 21
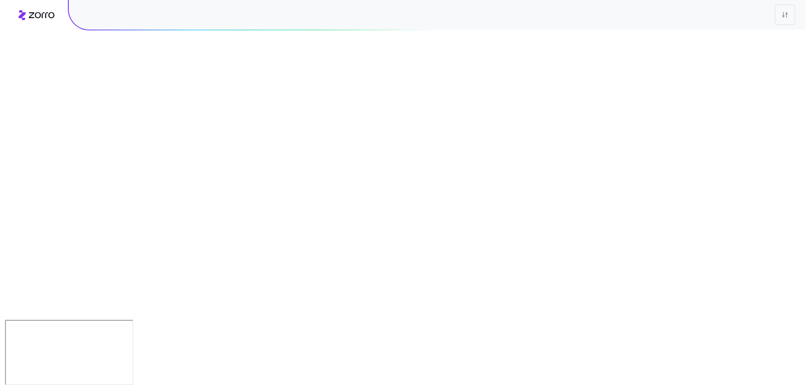
scroll to position [0, 0]
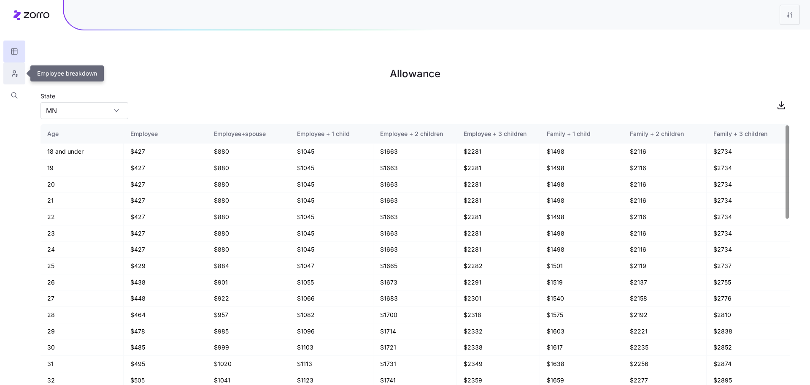
click at [17, 71] on icon "button" at bounding box center [15, 73] width 8 height 8
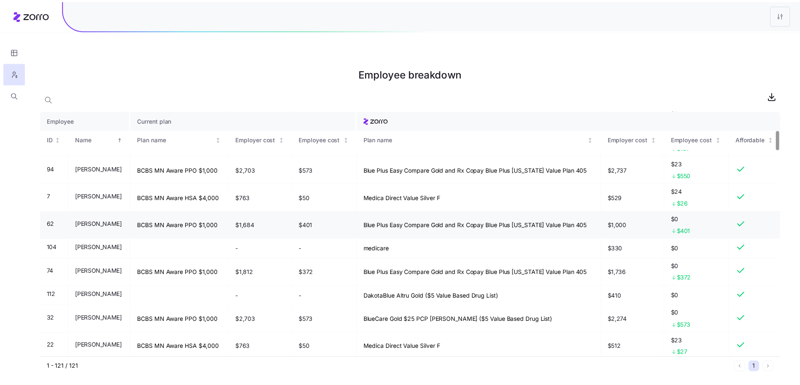
scroll to position [235, 0]
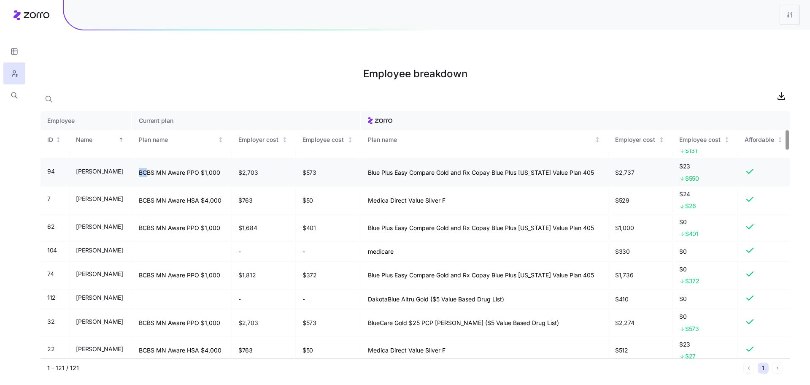
drag, startPoint x: 169, startPoint y: 152, endPoint x: 232, endPoint y: 148, distance: 63.5
click at [232, 159] on td "BCBS MN Aware PPO $1,000" at bounding box center [182, 173] width 100 height 28
drag, startPoint x: 164, startPoint y: 304, endPoint x: 206, endPoint y: 305, distance: 42.2
click at [206, 309] on td "BCBS MN Aware PPO $1,000" at bounding box center [182, 323] width 100 height 28
drag, startPoint x: 381, startPoint y: 149, endPoint x: 438, endPoint y: 151, distance: 57.0
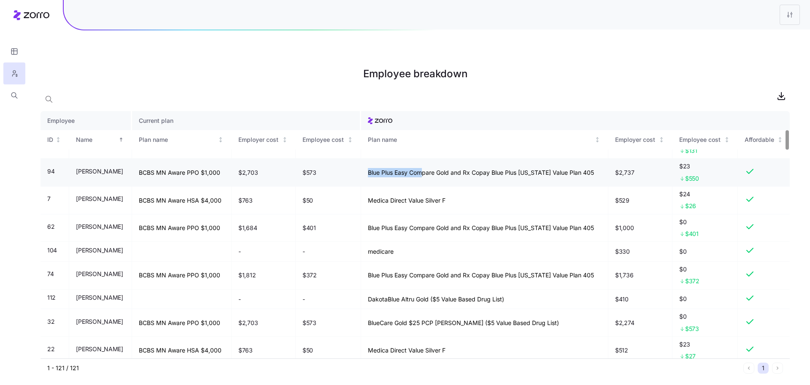
click at [438, 159] on td "Blue Plus Easy Compare Gold and Rx Copay Blue Plus Minnesota Value Plan 405" at bounding box center [484, 173] width 247 height 28
drag, startPoint x: 383, startPoint y: 298, endPoint x: 415, endPoint y: 301, distance: 32.6
click at [415, 309] on td "BlueCare Gold $25 PCP Copay ($5 Value Based Drug List)" at bounding box center [484, 323] width 247 height 28
click at [458, 242] on td "medicare" at bounding box center [484, 252] width 247 height 20
click at [13, 46] on button "button" at bounding box center [14, 51] width 22 height 22
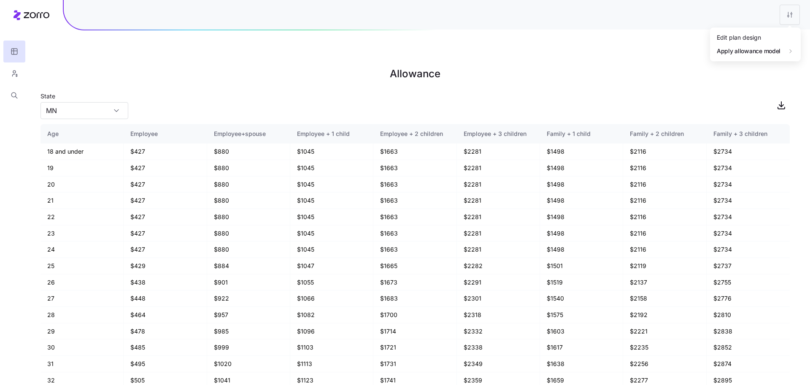
click at [783, 14] on html "Allowance State MN Age Employee Employee+spouse Employee + 1 child Employee + 2…" at bounding box center [405, 235] width 810 height 470
click at [772, 28] on div "Edit plan design Apply allowance model" at bounding box center [755, 44] width 91 height 34
click at [769, 31] on div "Edit plan design" at bounding box center [755, 37] width 84 height 13
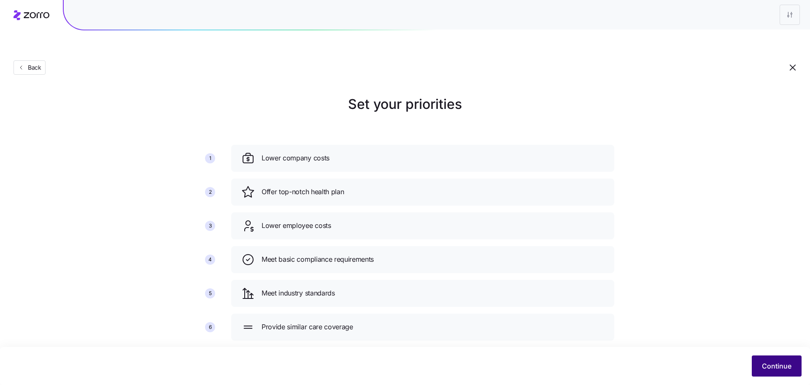
click at [771, 359] on button "Continue" at bounding box center [777, 365] width 50 height 21
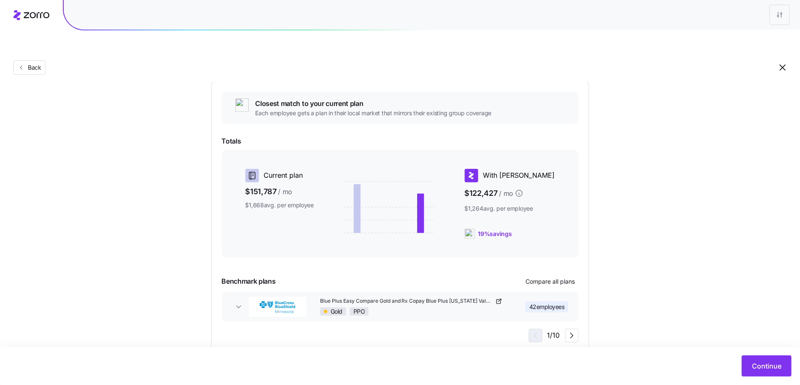
scroll to position [92, 0]
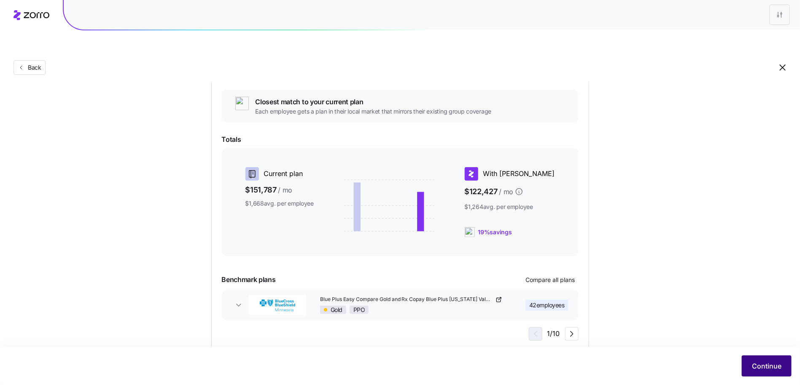
click at [768, 371] on button "Continue" at bounding box center [767, 365] width 50 height 21
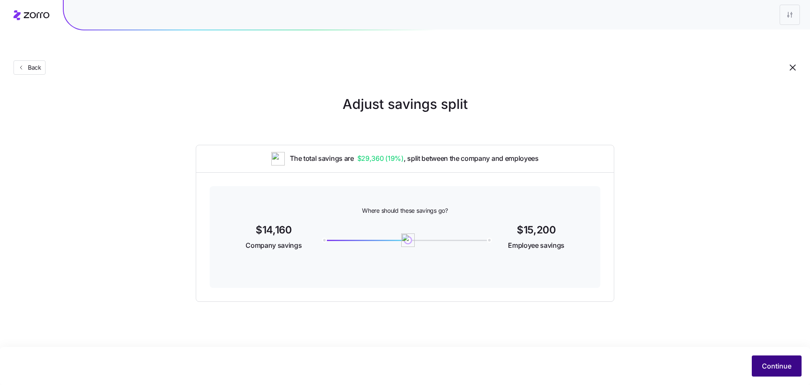
click at [780, 369] on span "Continue" at bounding box center [777, 366] width 30 height 10
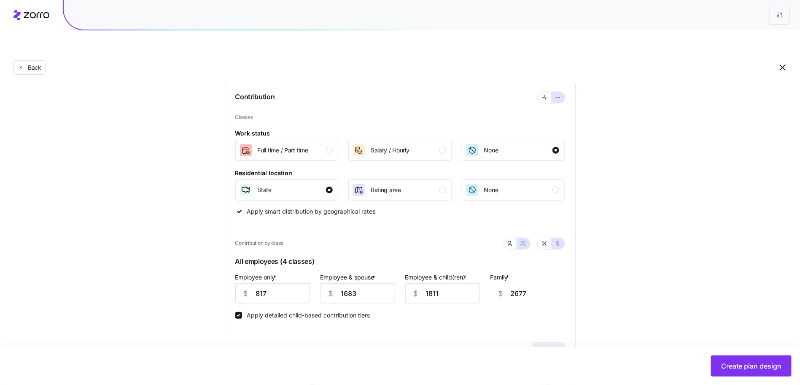
scroll to position [240, 0]
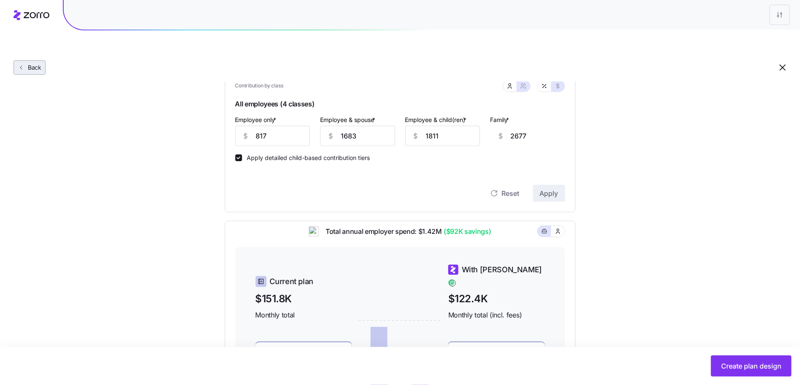
click at [32, 63] on span "Back" at bounding box center [32, 67] width 17 height 8
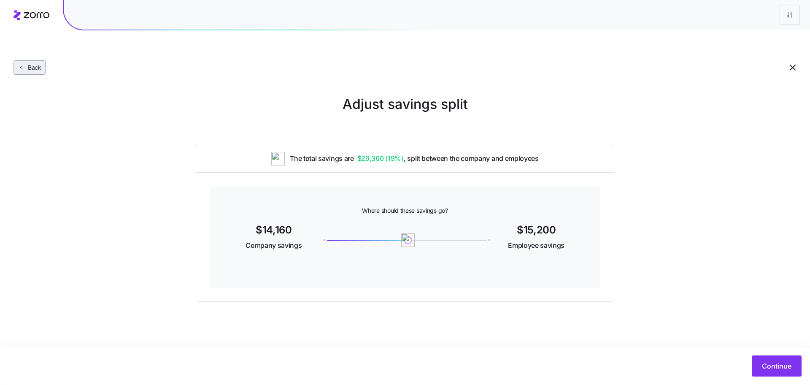
click at [32, 63] on span "Back" at bounding box center [32, 67] width 17 height 8
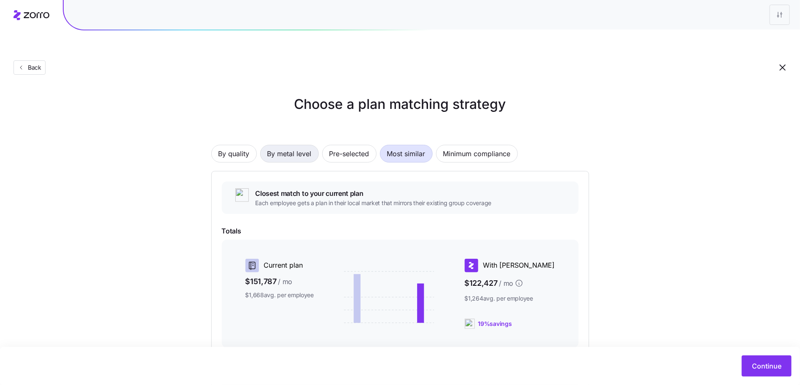
drag, startPoint x: 240, startPoint y: 133, endPoint x: 285, endPoint y: 133, distance: 44.3
click at [243, 145] on span "By quality" at bounding box center [234, 153] width 31 height 17
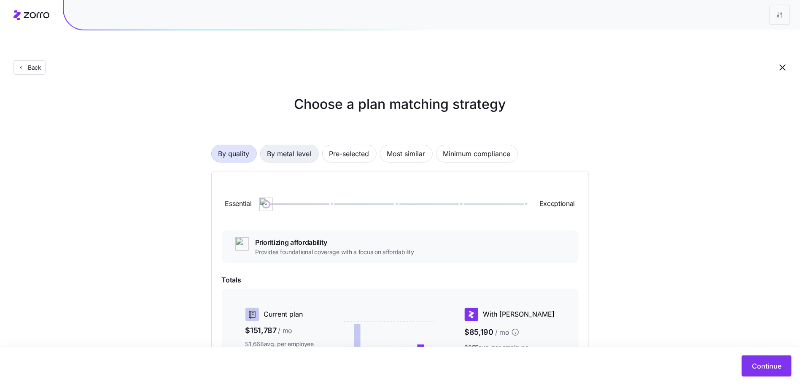
click at [285, 145] on span "By metal level" at bounding box center [289, 153] width 44 height 17
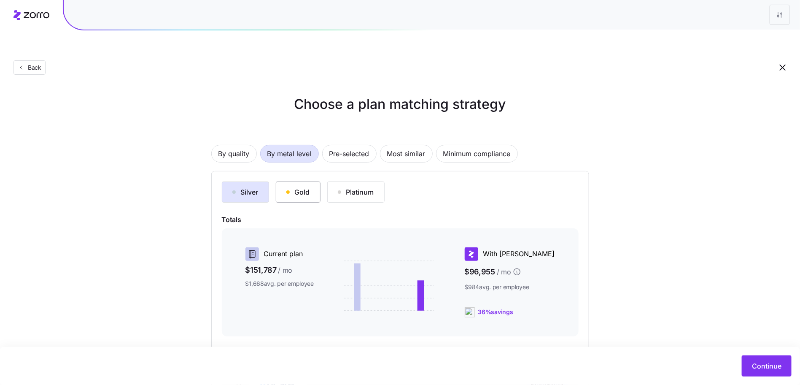
click at [302, 187] on div "Gold" at bounding box center [298, 192] width 24 height 10
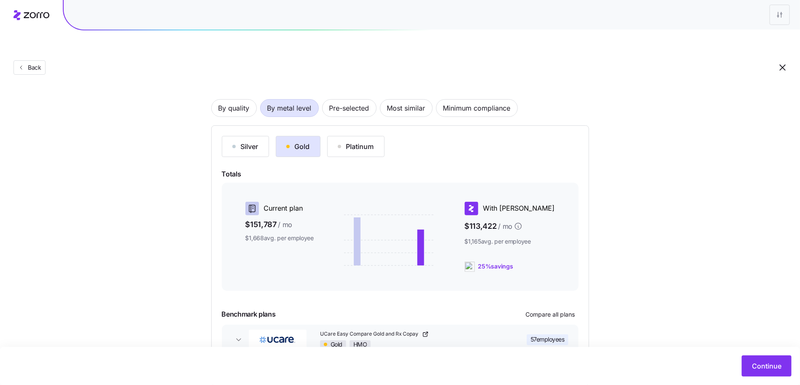
scroll to position [80, 0]
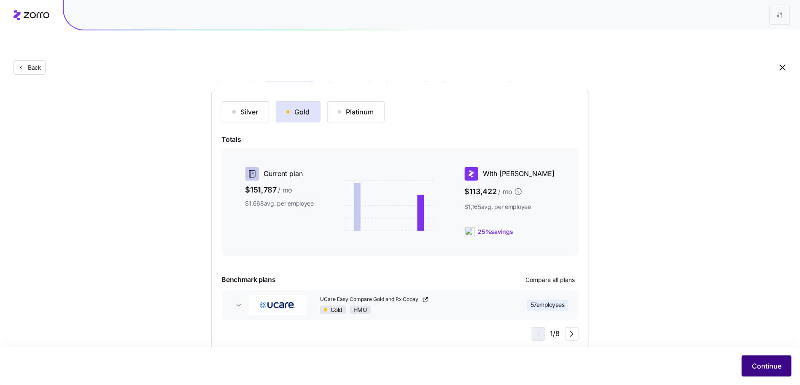
click at [776, 366] on span "Continue" at bounding box center [767, 366] width 30 height 10
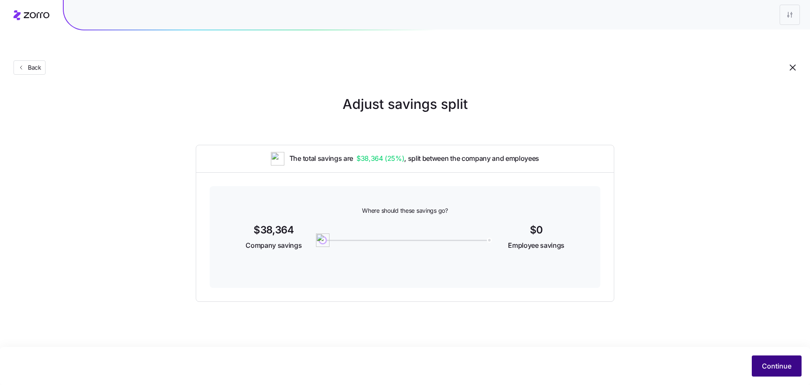
click at [772, 358] on button "Continue" at bounding box center [777, 365] width 50 height 21
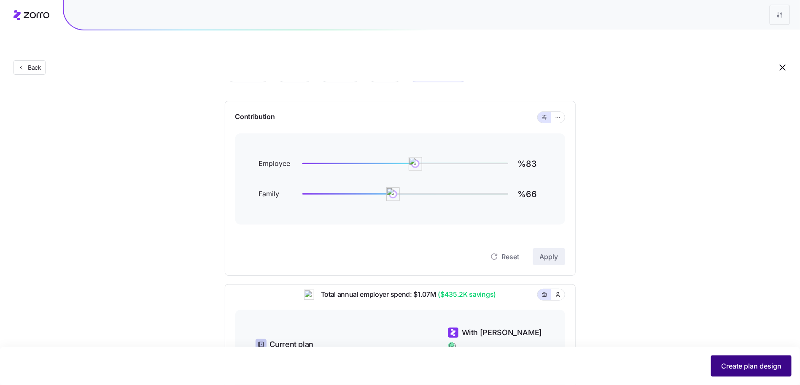
scroll to position [96, 0]
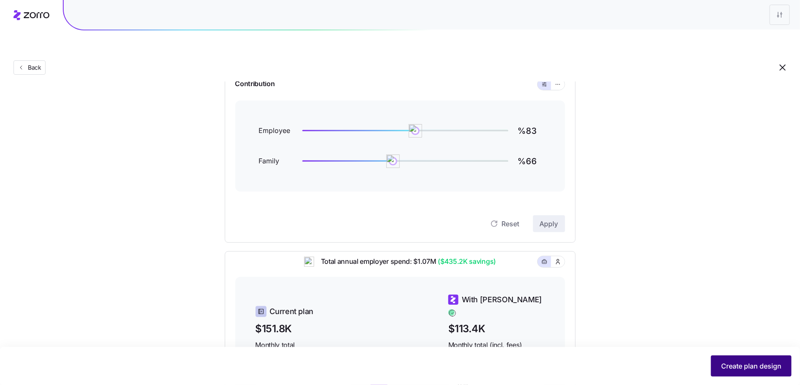
click at [744, 370] on span "Create plan design" at bounding box center [751, 366] width 60 height 10
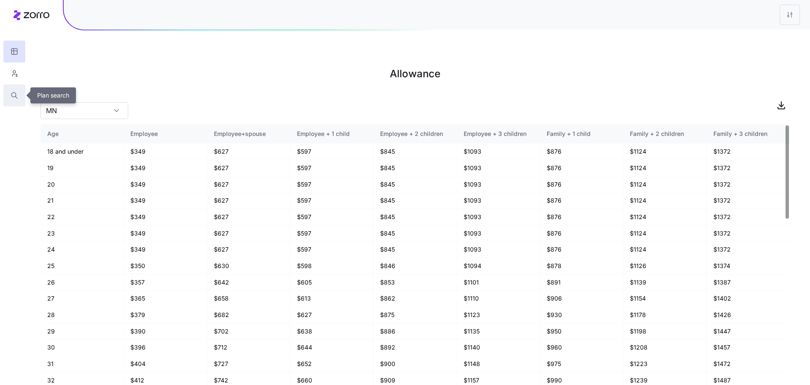
click at [11, 94] on icon "button" at bounding box center [15, 95] width 8 height 8
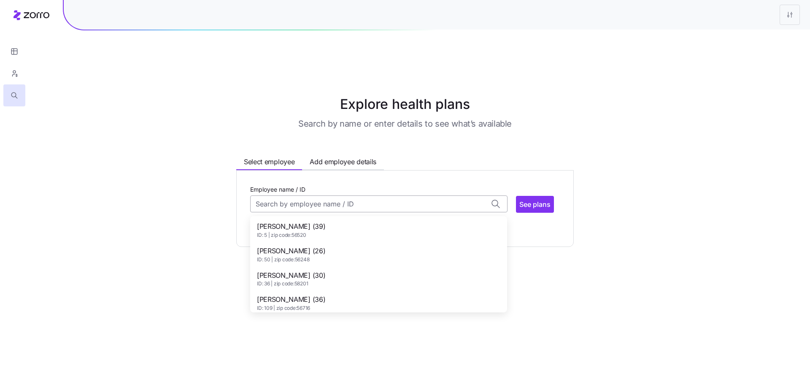
click at [318, 195] on input "Employee name / ID" at bounding box center [378, 203] width 257 height 17
click at [314, 246] on span "Tammie Abrahamson (51)" at bounding box center [290, 251] width 67 height 11
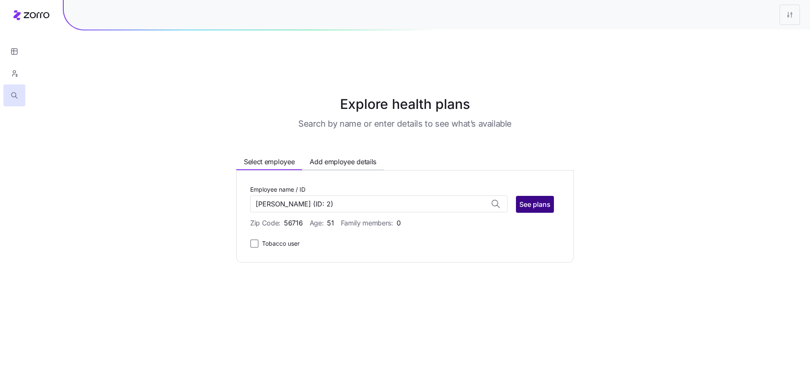
type input "Tammie Abrahamson"
click at [539, 199] on span "See plans" at bounding box center [534, 204] width 31 height 10
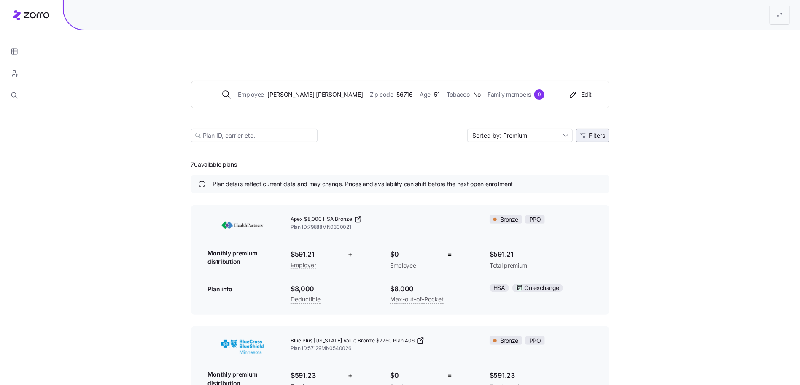
click at [605, 129] on button "Filters" at bounding box center [592, 135] width 33 height 13
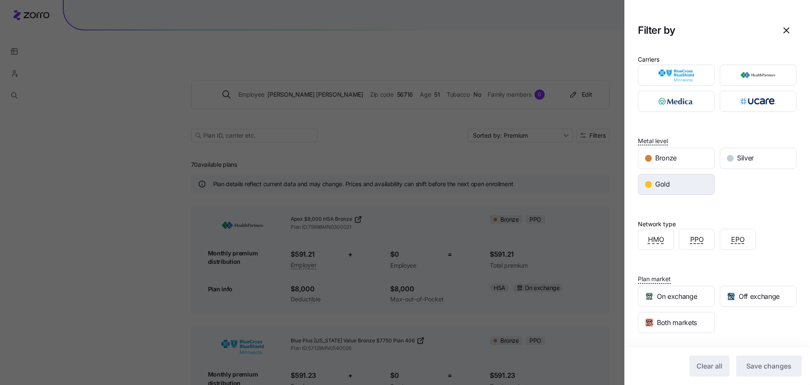
click at [667, 187] on span "Gold" at bounding box center [662, 184] width 15 height 11
click at [775, 360] on button "Save changes" at bounding box center [768, 365] width 65 height 21
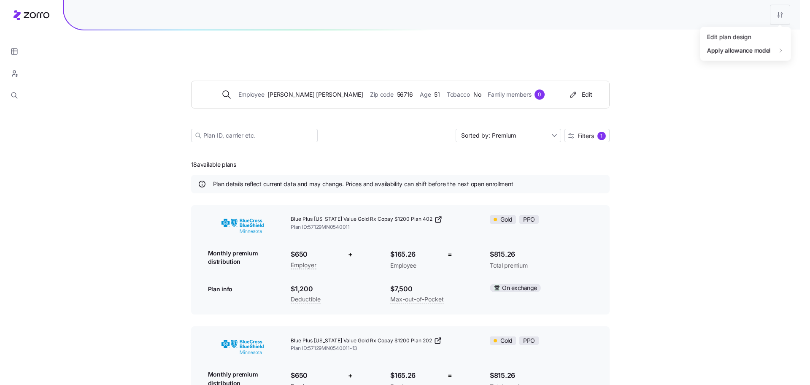
drag, startPoint x: 727, startPoint y: 40, endPoint x: 655, endPoint y: 211, distance: 185.1
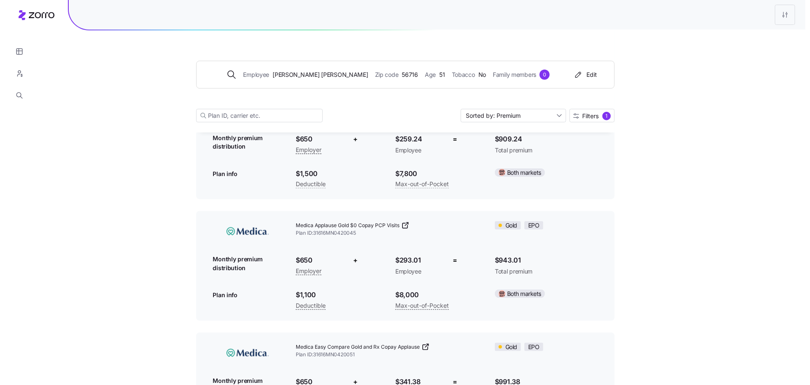
scroll to position [1871, 0]
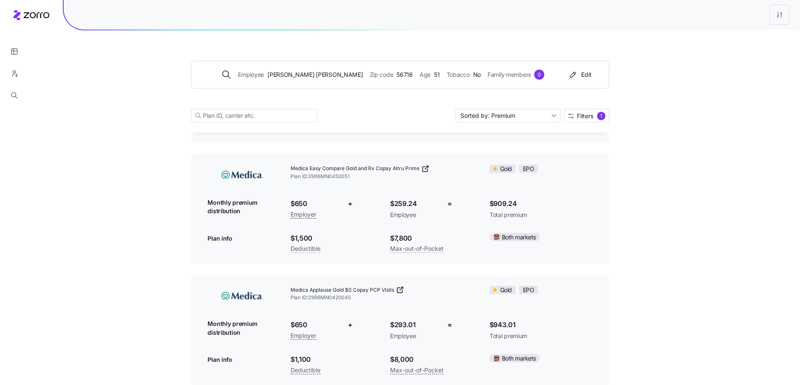
click at [579, 105] on div "Employee Tammie Abrahamson Zip code 56716 Age 51 Tobacco No Family members 0 Ed…" at bounding box center [400, 81] width 418 height 102
click at [581, 113] on span "Filters" at bounding box center [586, 116] width 16 height 6
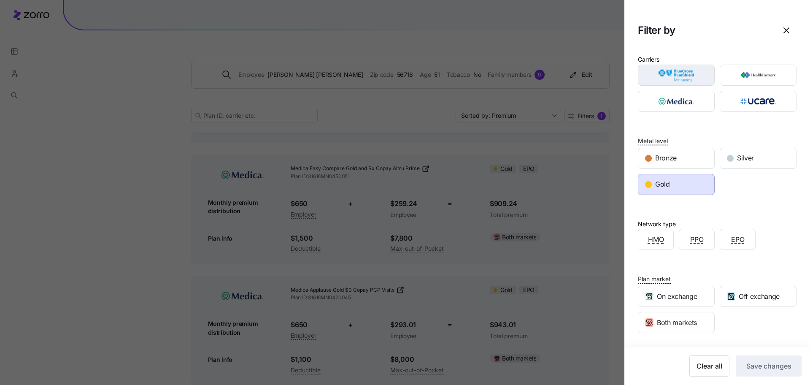
click at [668, 76] on img "button" at bounding box center [676, 75] width 62 height 17
click at [758, 369] on span "Save changes" at bounding box center [768, 366] width 45 height 10
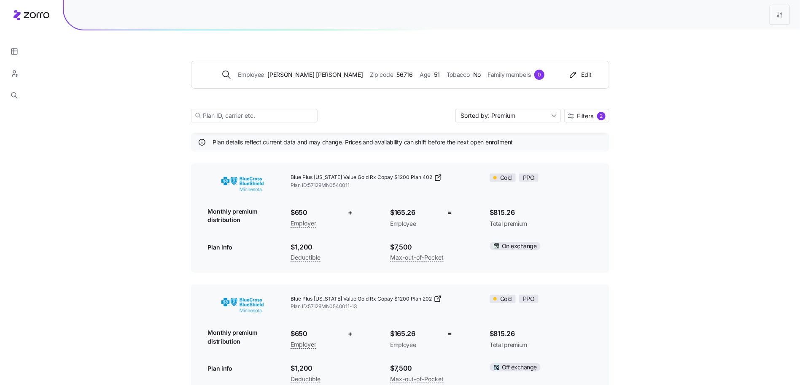
scroll to position [42, 0]
click at [595, 116] on span "Filters 2" at bounding box center [587, 116] width 38 height 8
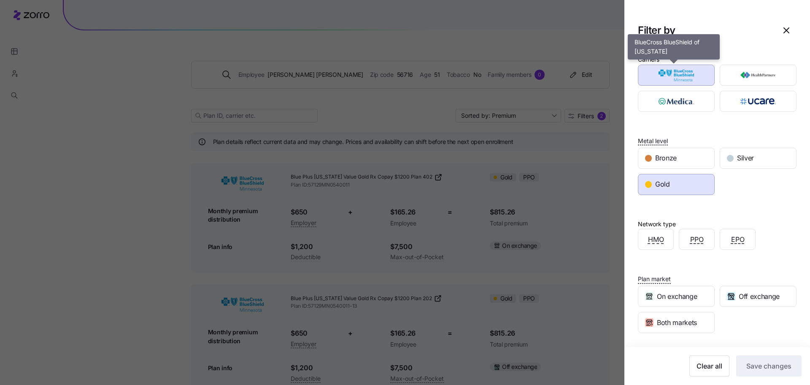
click at [697, 70] on img "button" at bounding box center [676, 75] width 62 height 17
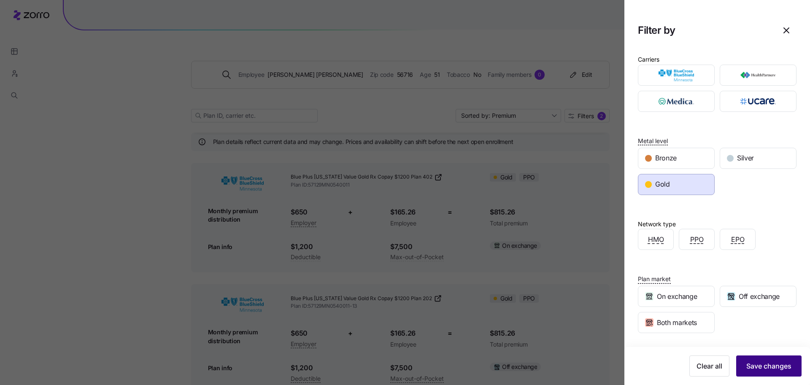
click at [777, 369] on span "Save changes" at bounding box center [768, 366] width 45 height 10
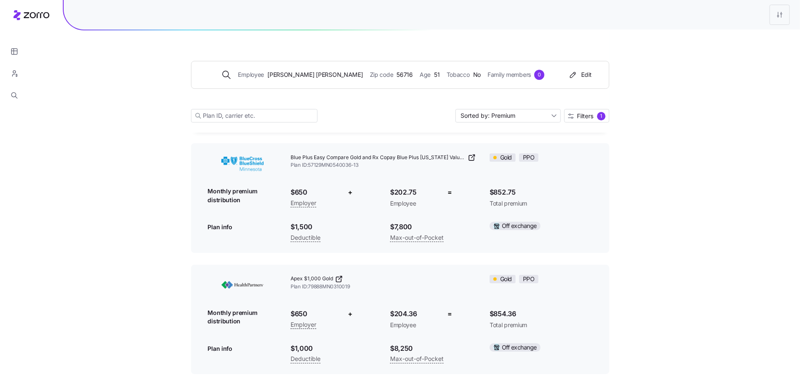
scroll to position [1151, 0]
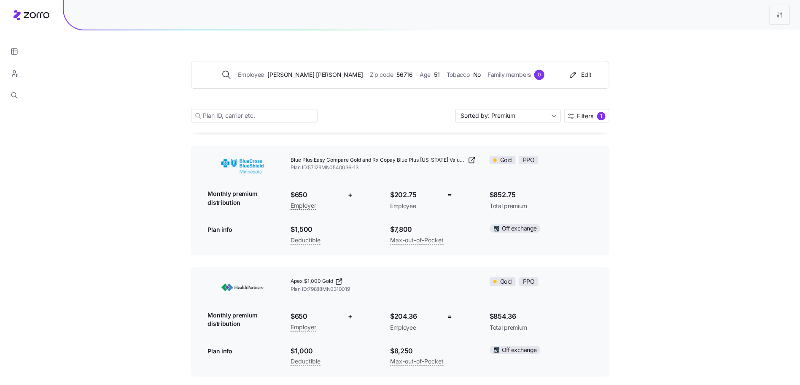
click at [632, 107] on div "Employee Tammie Abrahamson Zip code 56716 Age 51 Tobacco No Family members 0 Ed…" at bounding box center [400, 47] width 800 height 2357
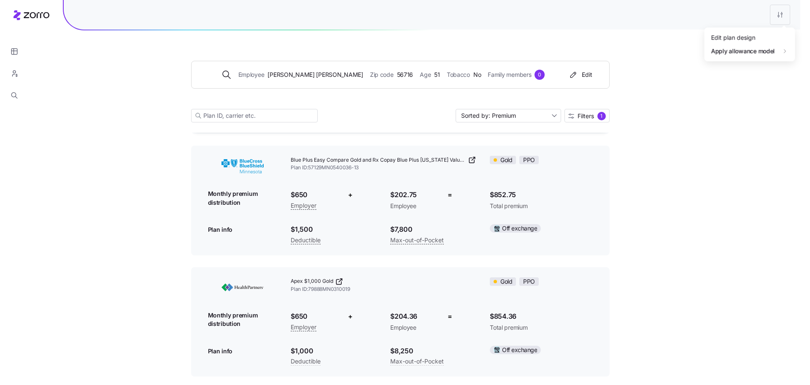
click at [780, 22] on html "Employee Tammie Abrahamson Zip code 56716 Age 51 Tobacco No Family members 0 Ed…" at bounding box center [405, 76] width 810 height 2454
click at [759, 40] on div "Edit plan design" at bounding box center [746, 36] width 84 height 13
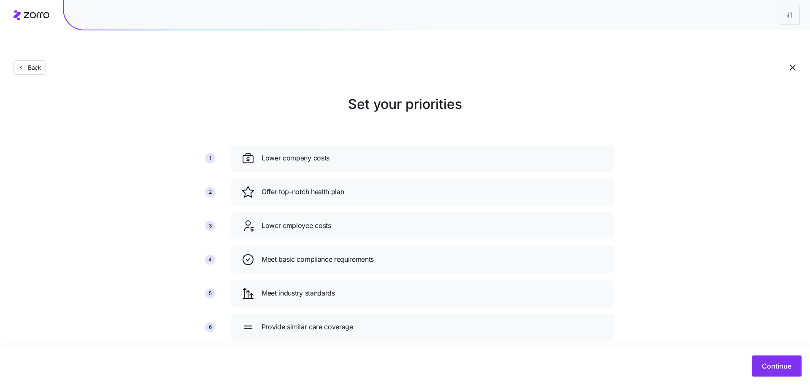
click at [776, 380] on div "Continue" at bounding box center [405, 366] width 810 height 38
click at [777, 369] on span "Continue" at bounding box center [777, 366] width 30 height 10
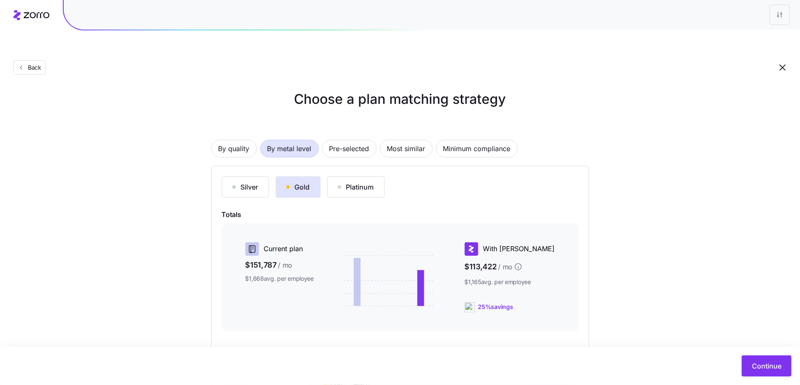
scroll to position [14, 0]
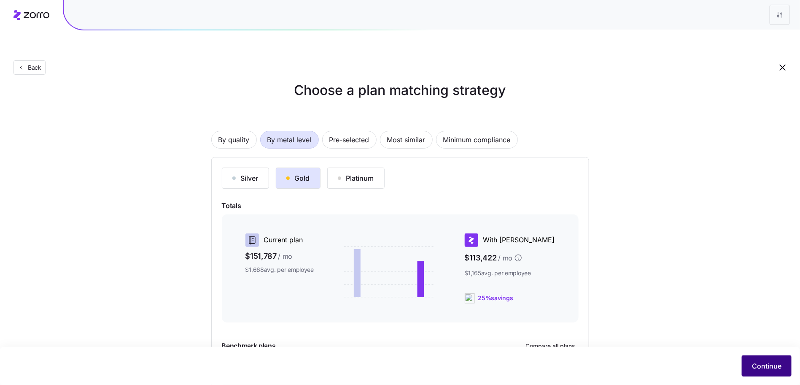
click at [747, 356] on button "Continue" at bounding box center [767, 365] width 50 height 21
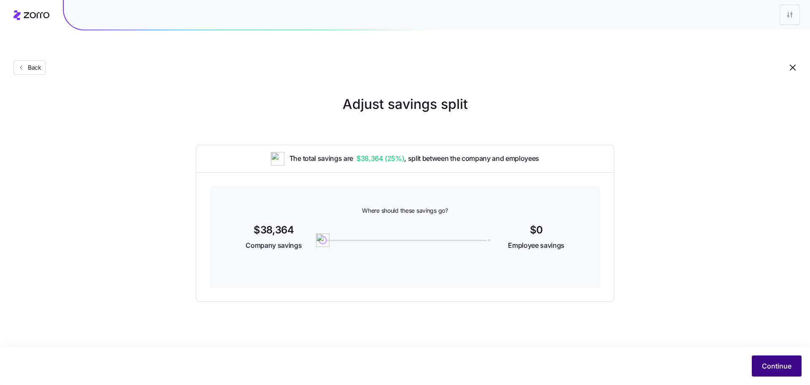
click at [771, 369] on span "Continue" at bounding box center [777, 366] width 30 height 10
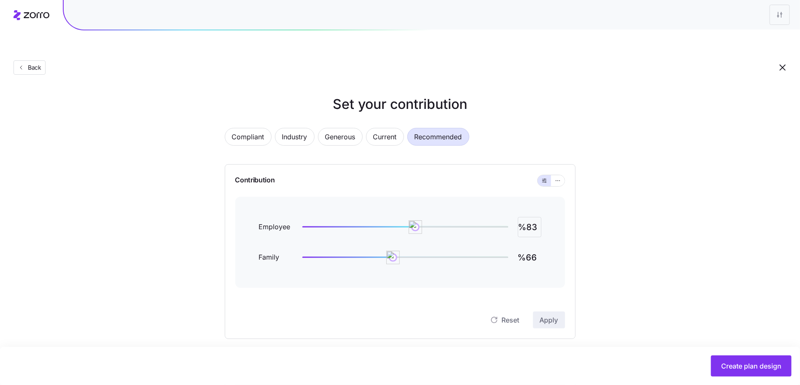
click at [530, 217] on input "%83" at bounding box center [530, 227] width 24 height 20
type input "%90"
click at [539, 311] on button "Apply" at bounding box center [549, 319] width 32 height 17
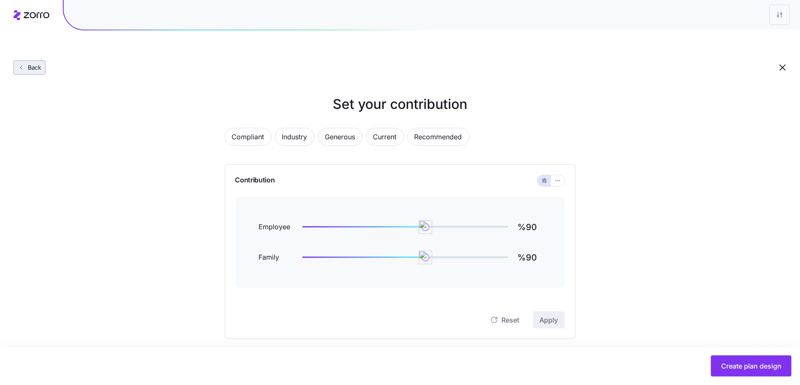
click at [26, 60] on button "Back" at bounding box center [29, 67] width 32 height 14
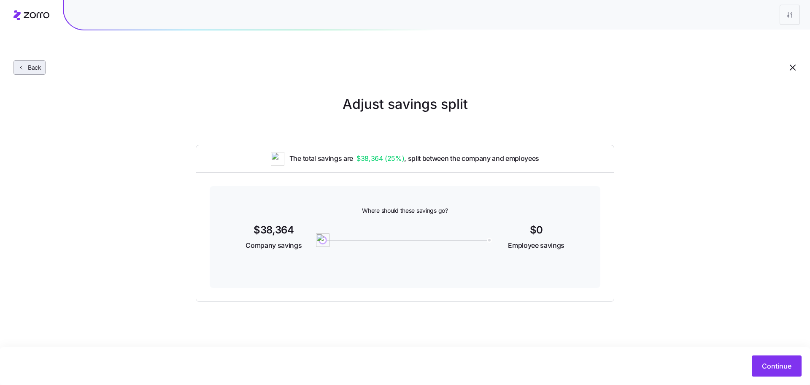
click at [38, 60] on button "Back" at bounding box center [29, 67] width 32 height 14
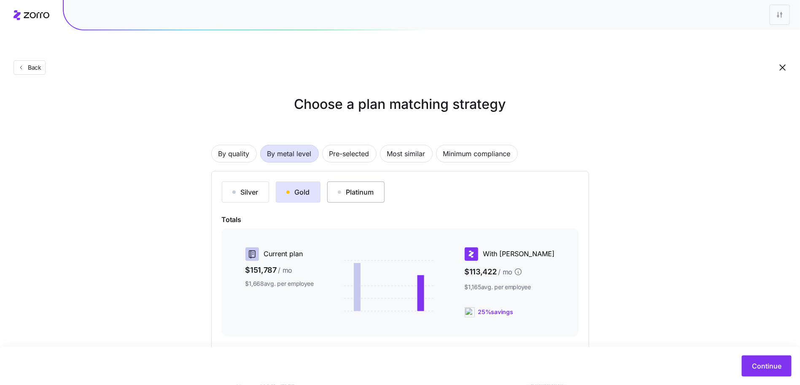
click at [354, 187] on div "Platinum" at bounding box center [356, 192] width 36 height 10
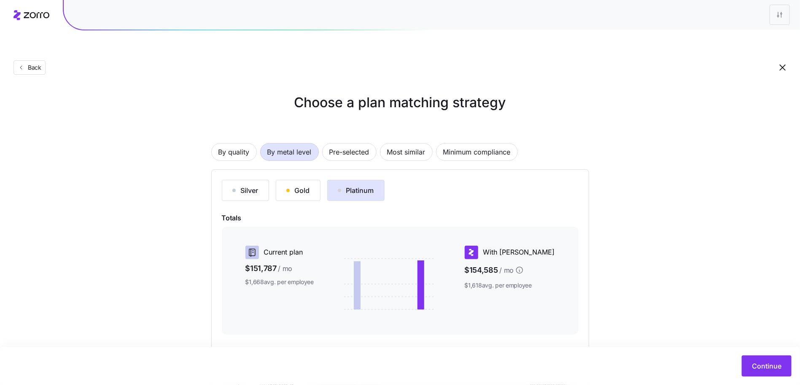
scroll to position [80, 0]
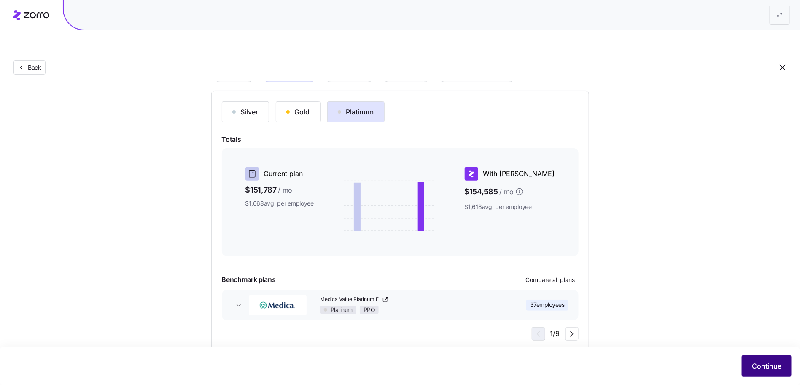
click at [778, 361] on span "Continue" at bounding box center [767, 366] width 30 height 10
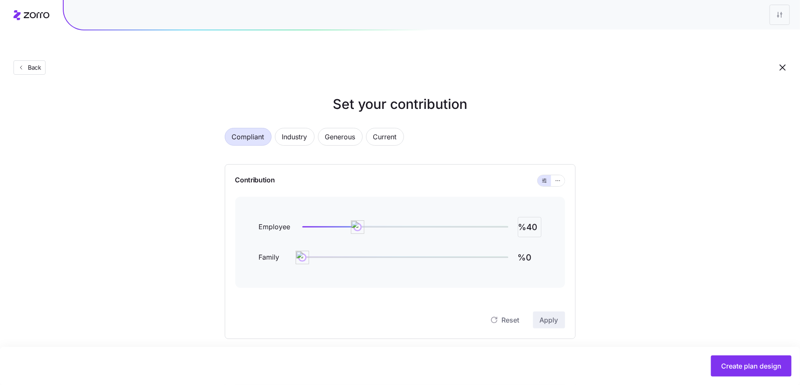
click at [527, 217] on input "%40" at bounding box center [530, 227] width 24 height 20
type input "%90"
type input "%0"
type input "%90"
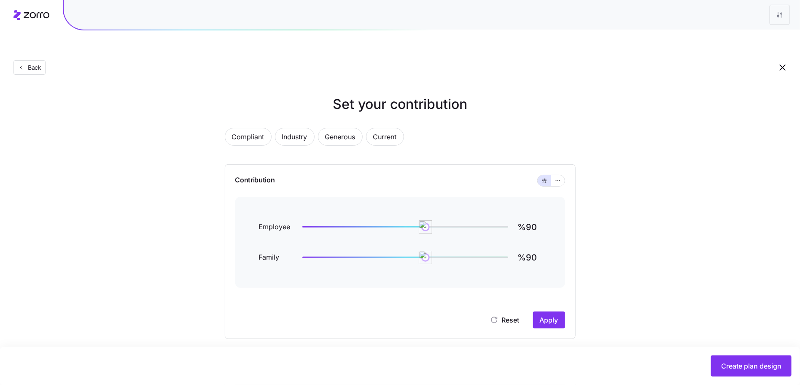
click at [566, 305] on div "Contribution Employee %90 Family %90 Reset Apply" at bounding box center [400, 251] width 351 height 175
click at [562, 311] on button "Apply" at bounding box center [549, 319] width 32 height 17
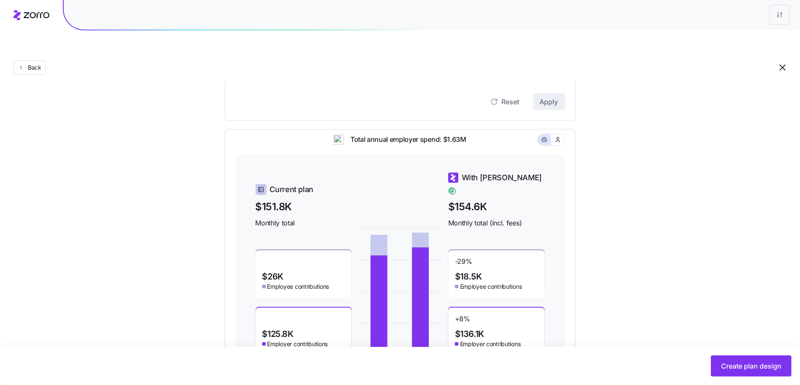
scroll to position [18, 0]
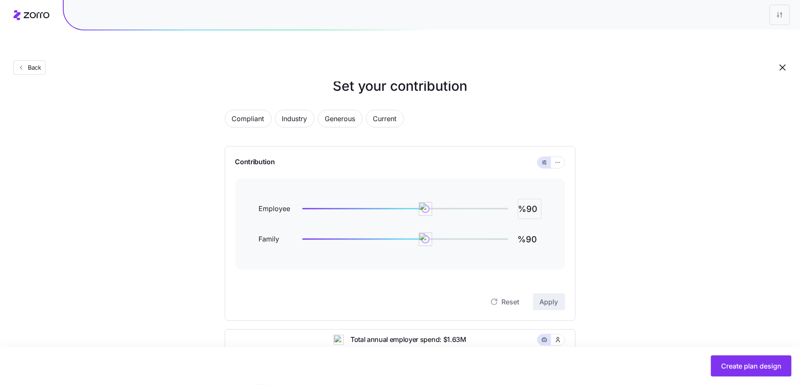
click at [535, 199] on input "%90" at bounding box center [530, 209] width 24 height 20
type input "%80"
click at [540, 293] on button "Apply" at bounding box center [549, 301] width 32 height 17
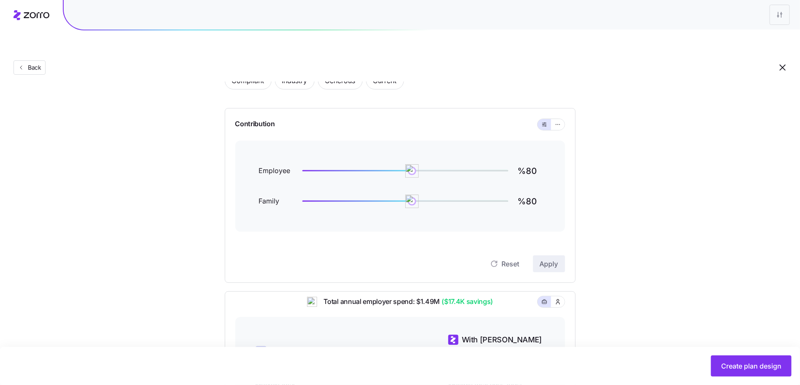
scroll to position [39, 0]
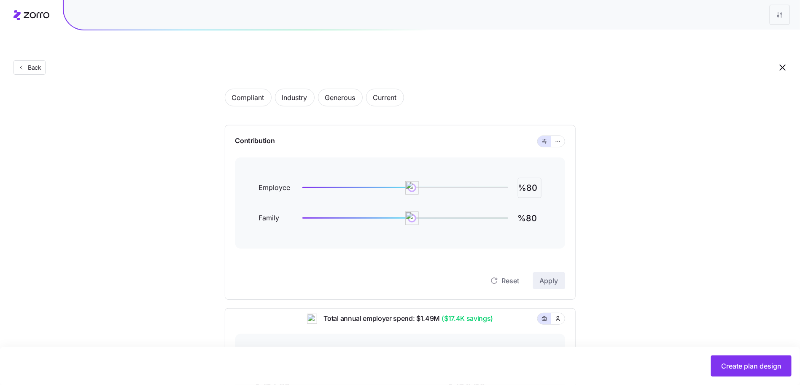
click at [535, 178] on input "%80" at bounding box center [530, 188] width 24 height 20
type input "%82"
click at [552, 272] on button "Apply" at bounding box center [549, 280] width 32 height 17
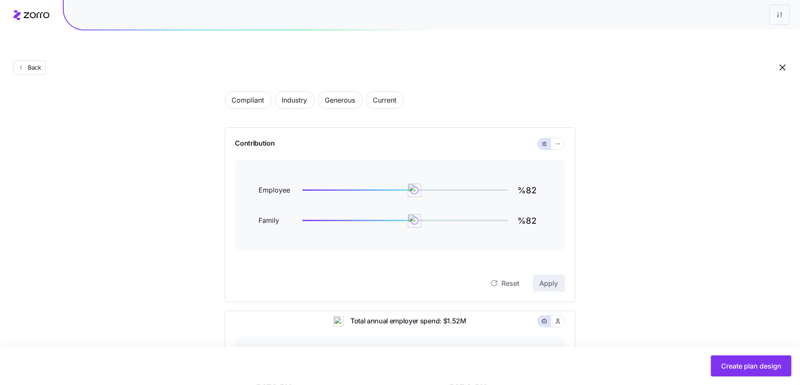
scroll to position [30, 0]
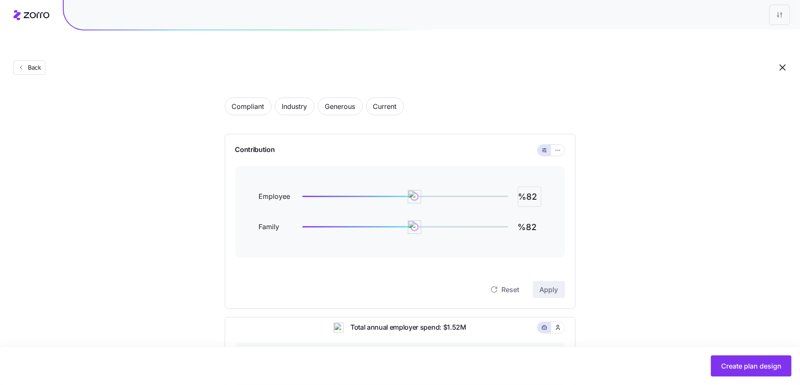
click at [533, 186] on input "%82" at bounding box center [530, 196] width 24 height 20
type input "%81"
click at [559, 281] on button "Apply" at bounding box center [549, 289] width 32 height 17
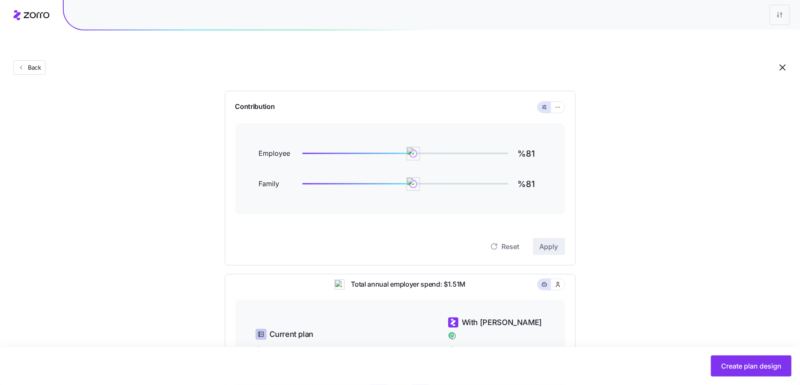
scroll to position [244, 0]
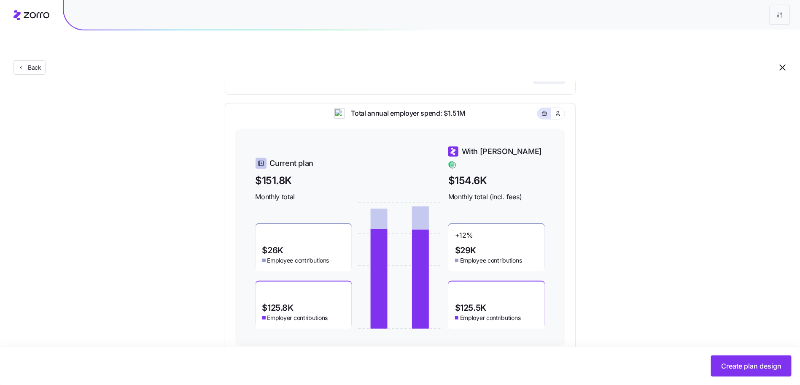
click at [28, 32] on div "Back" at bounding box center [400, 51] width 800 height 62
click at [32, 63] on span "Back" at bounding box center [32, 67] width 17 height 8
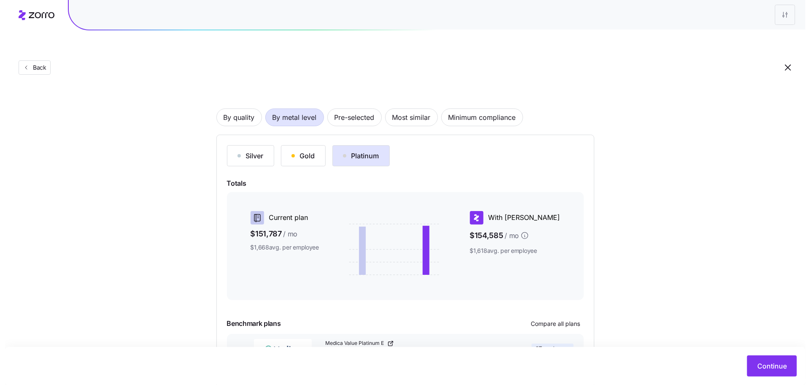
scroll to position [80, 0]
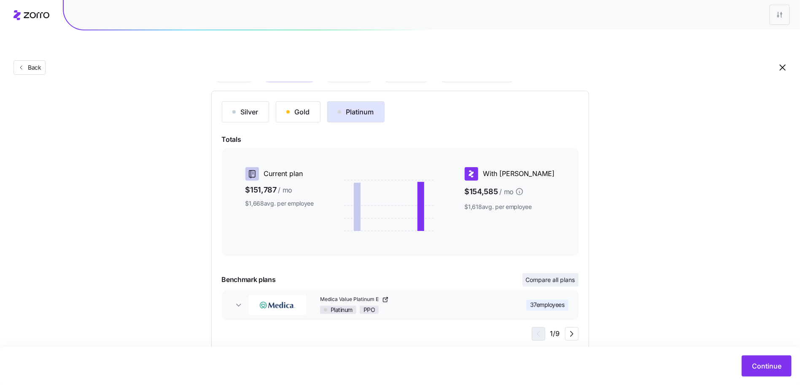
click at [545, 273] on button "Compare all plans" at bounding box center [551, 279] width 56 height 13
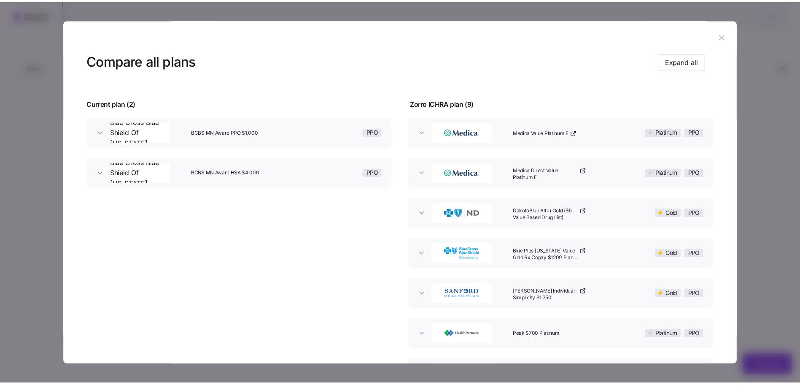
scroll to position [16, 0]
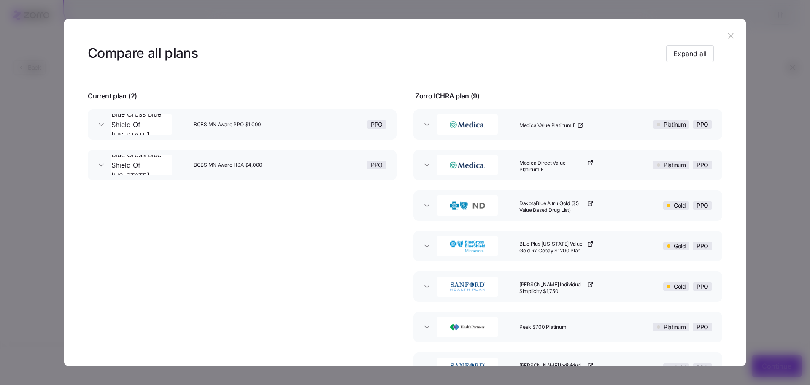
click at [730, 31] on button "button" at bounding box center [730, 36] width 13 height 13
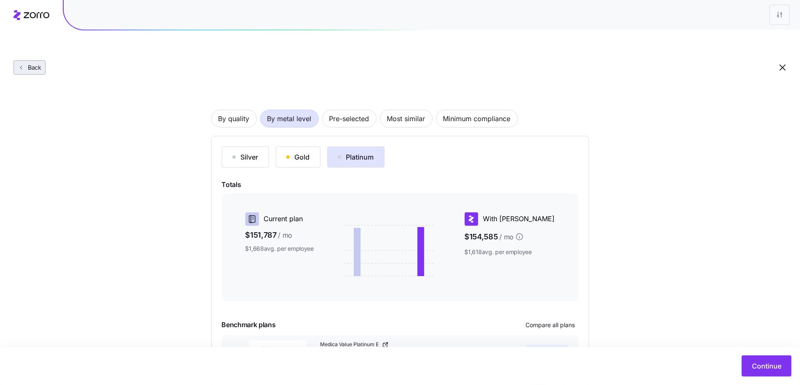
scroll to position [0, 0]
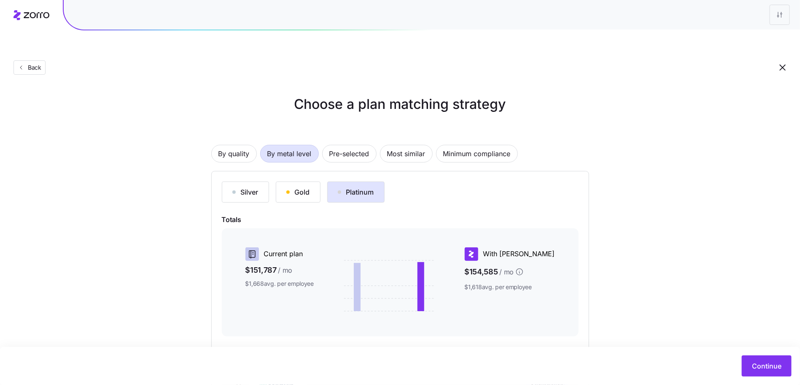
click at [24, 38] on div "Back" at bounding box center [400, 51] width 800 height 62
click at [285, 181] on button "Gold" at bounding box center [298, 191] width 45 height 21
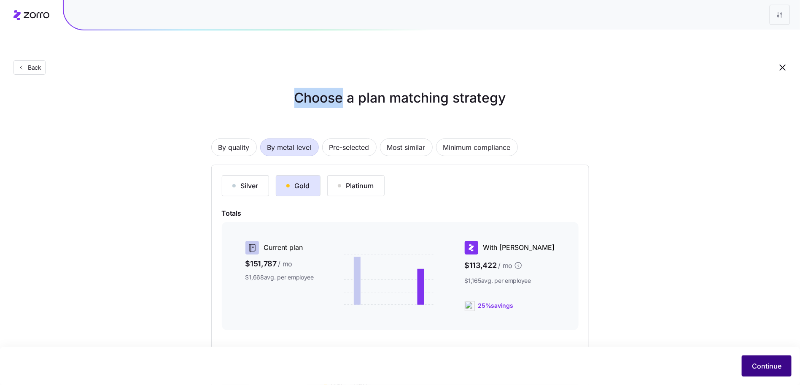
scroll to position [22, 0]
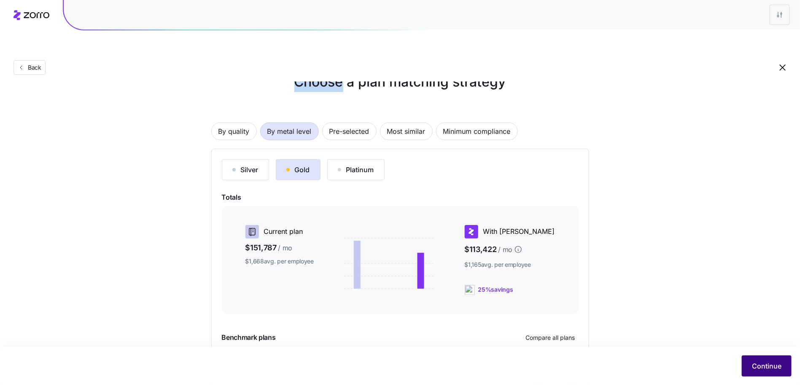
click at [775, 371] on button "Continue" at bounding box center [767, 365] width 50 height 21
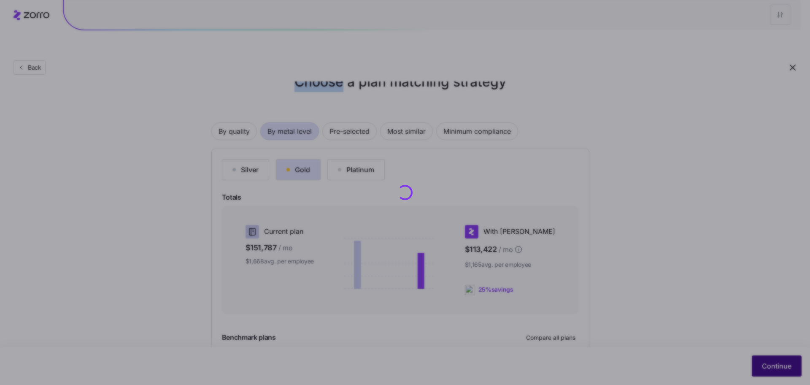
click at [760, 373] on div "Back Choose a plan matching strategy By quality By metal level Pre-selected Mos…" at bounding box center [400, 229] width 800 height 465
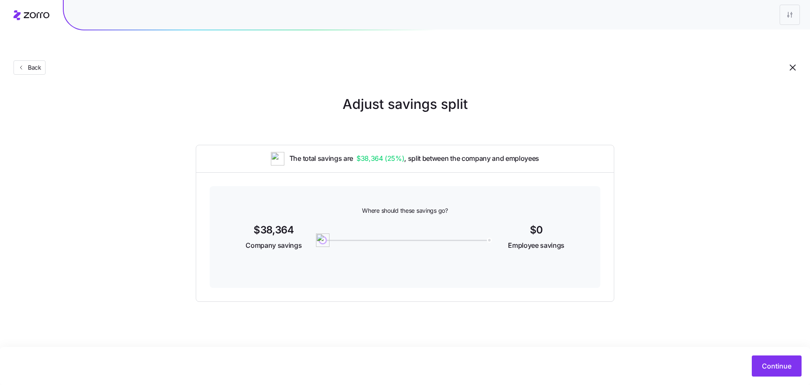
drag, startPoint x: 39, startPoint y: 49, endPoint x: 128, endPoint y: 122, distance: 116.0
click at [119, 119] on div "Back Adjust savings split The total savings are $38,364 ( 25% ) , split between…" at bounding box center [405, 212] width 810 height 385
click at [43, 60] on button "Back" at bounding box center [29, 67] width 32 height 14
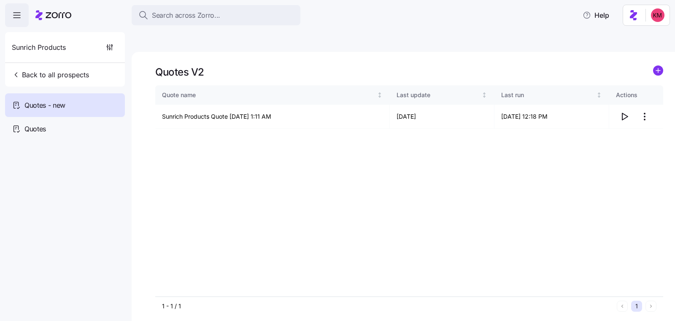
click at [51, 52] on span "Sunrich Products" at bounding box center [39, 47] width 54 height 11
click at [48, 62] on div "Sunrich Products" at bounding box center [64, 47] width 113 height 30
click at [50, 71] on span "Back to all prospects" at bounding box center [50, 75] width 77 height 10
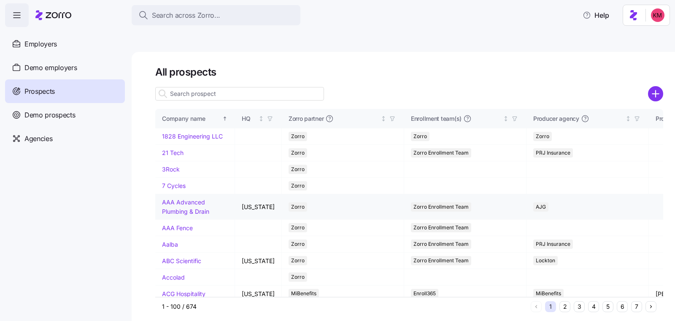
click at [38, 40] on span "Employers" at bounding box center [40, 44] width 32 height 11
click at [45, 46] on span "Employers" at bounding box center [40, 44] width 32 height 11
click at [54, 51] on div "Employers" at bounding box center [65, 44] width 120 height 24
click at [54, 48] on span "Employers" at bounding box center [40, 44] width 32 height 11
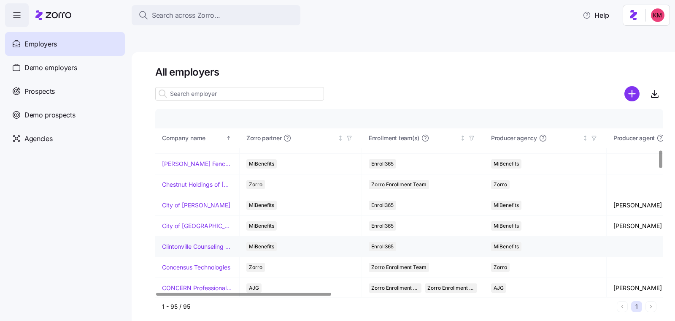
scroll to position [448, 0]
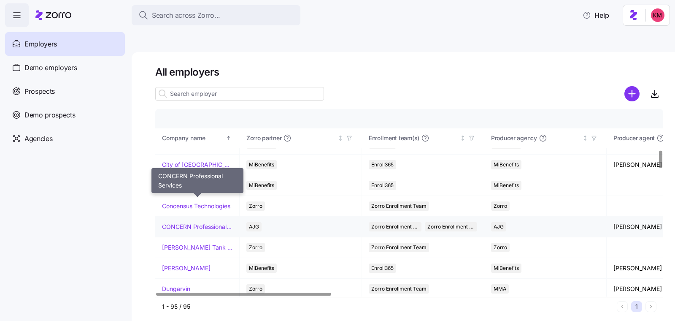
click at [192, 222] on link "CONCERN Professional Services" at bounding box center [197, 226] width 70 height 8
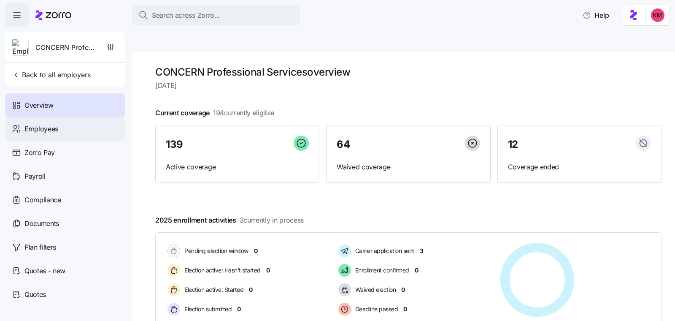
click at [62, 130] on div "Employees" at bounding box center [65, 129] width 120 height 24
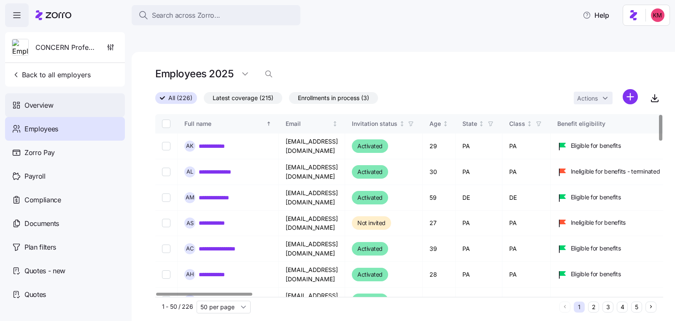
click at [67, 105] on div "Overview" at bounding box center [65, 105] width 120 height 24
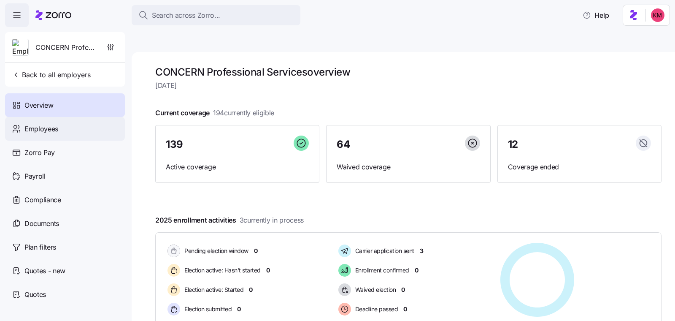
click at [27, 130] on span "Employees" at bounding box center [41, 129] width 34 height 11
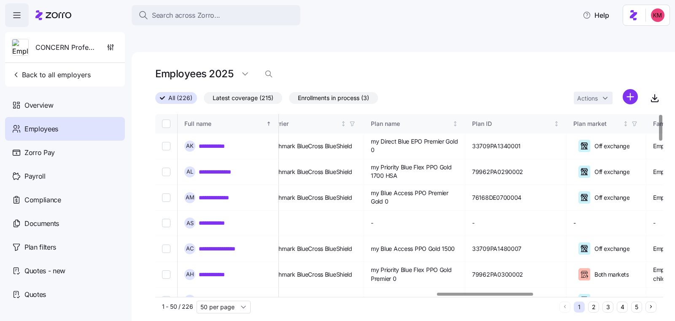
scroll to position [0, 1493]
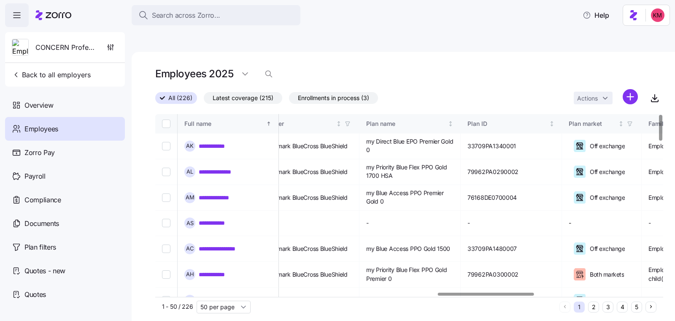
click at [524, 295] on div at bounding box center [486, 293] width 96 height 3
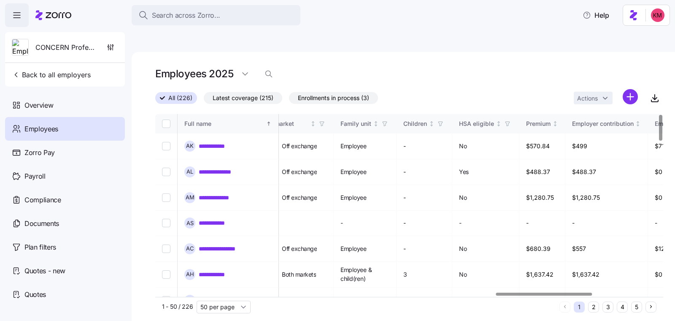
scroll to position [0, 1806]
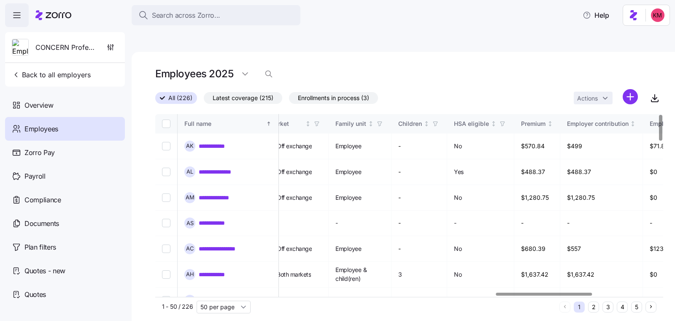
click at [571, 292] on div at bounding box center [544, 293] width 96 height 3
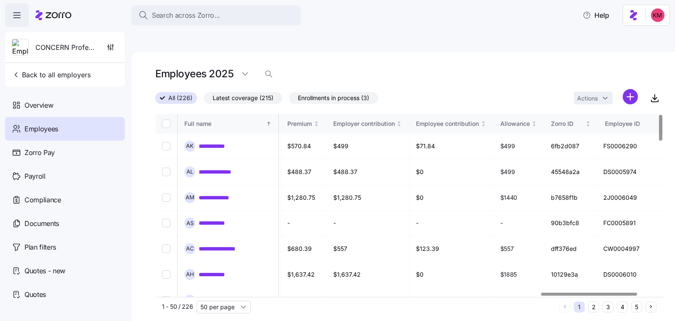
scroll to position [0, 2040]
click at [580, 292] on div at bounding box center [589, 293] width 96 height 3
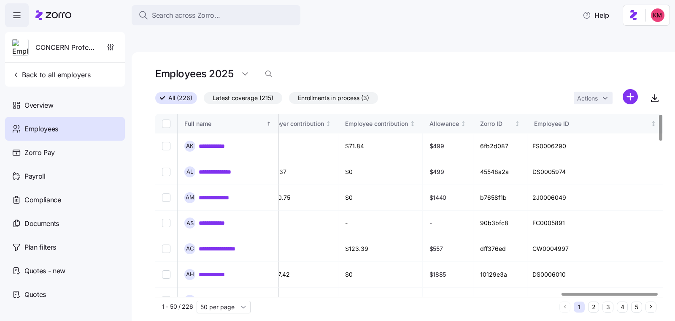
click at [585, 292] on div at bounding box center [610, 293] width 96 height 3
click at [34, 180] on span "Payroll" at bounding box center [34, 176] width 21 height 11
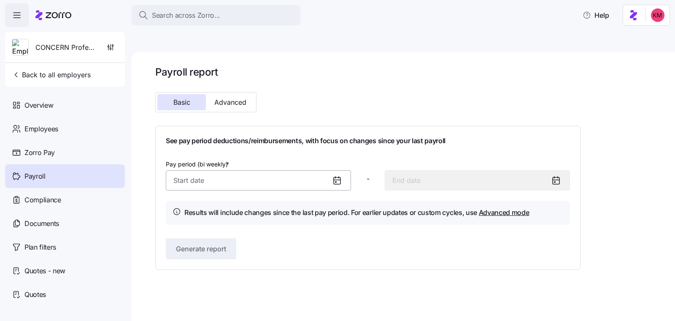
click at [300, 170] on input "Pay period (bi weekly) *" at bounding box center [258, 180] width 185 height 20
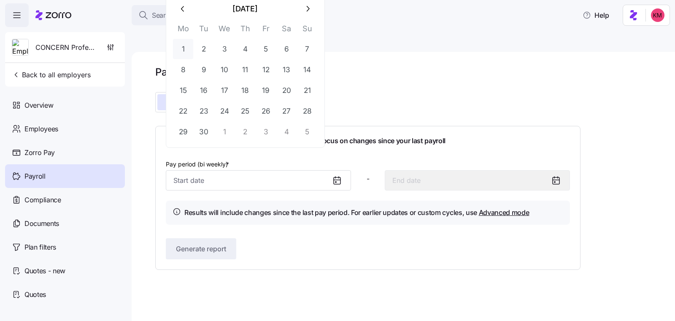
click at [187, 50] on button "1" at bounding box center [183, 49] width 20 height 20
type input "[DATE]"
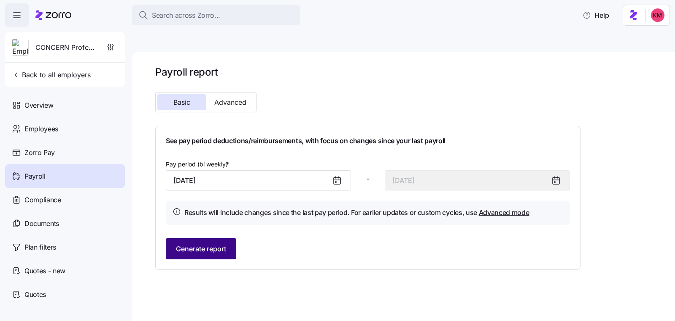
click at [215, 238] on button "Generate report" at bounding box center [201, 248] width 70 height 21
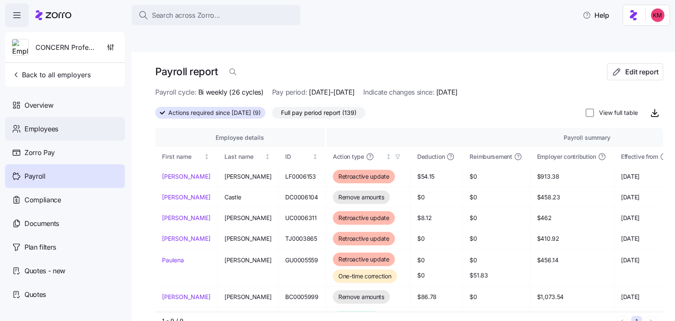
click at [37, 131] on span "Employees" at bounding box center [41, 129] width 34 height 11
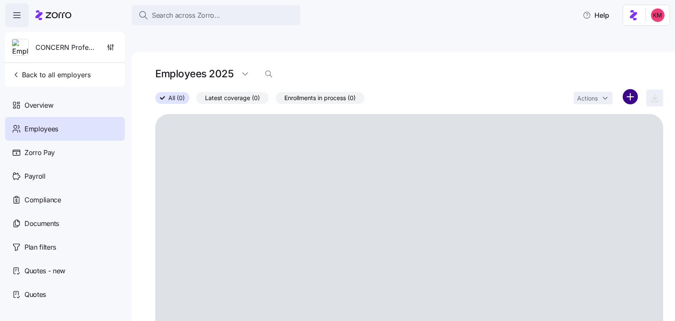
click at [616, 73] on html "Search across Zorro... Help CONCERN Professional Services Back to all employers…" at bounding box center [337, 200] width 675 height 400
click at [588, 113] on span "Add a new employee" at bounding box center [595, 113] width 57 height 8
